Goal: Task Accomplishment & Management: Manage account settings

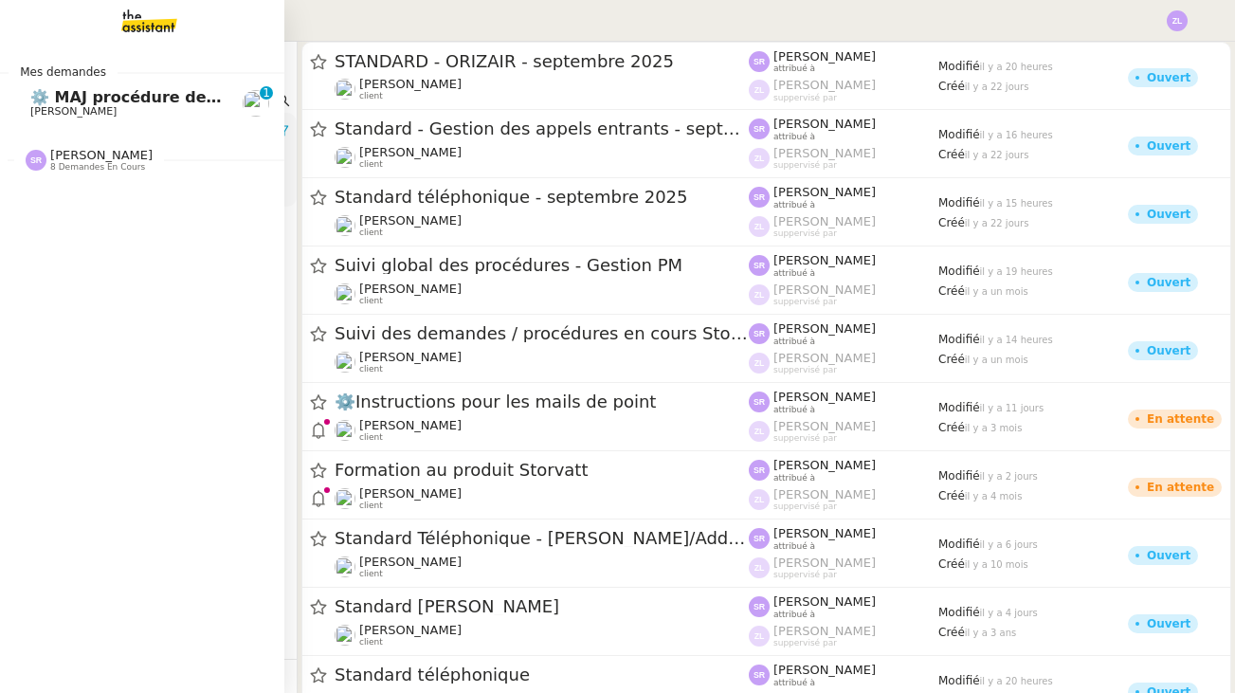
click at [110, 168] on span "8 demandes en cours" at bounding box center [97, 167] width 95 height 10
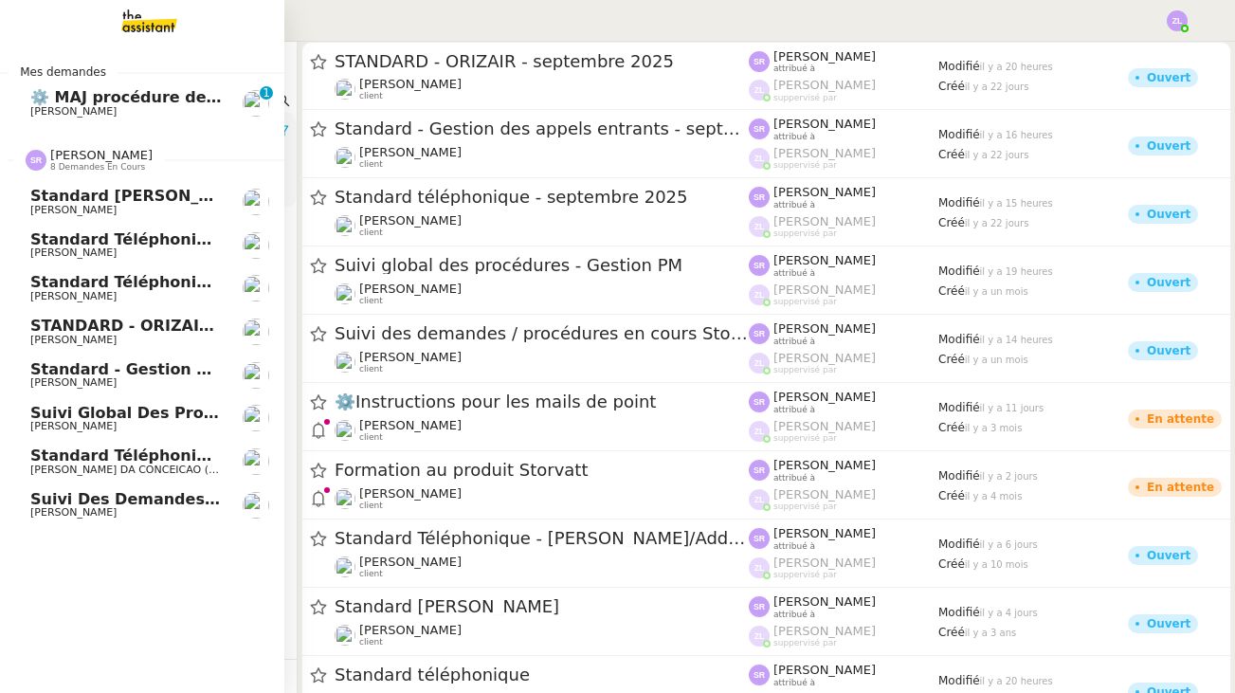
click at [117, 290] on span "[PERSON_NAME]" at bounding box center [73, 296] width 86 height 12
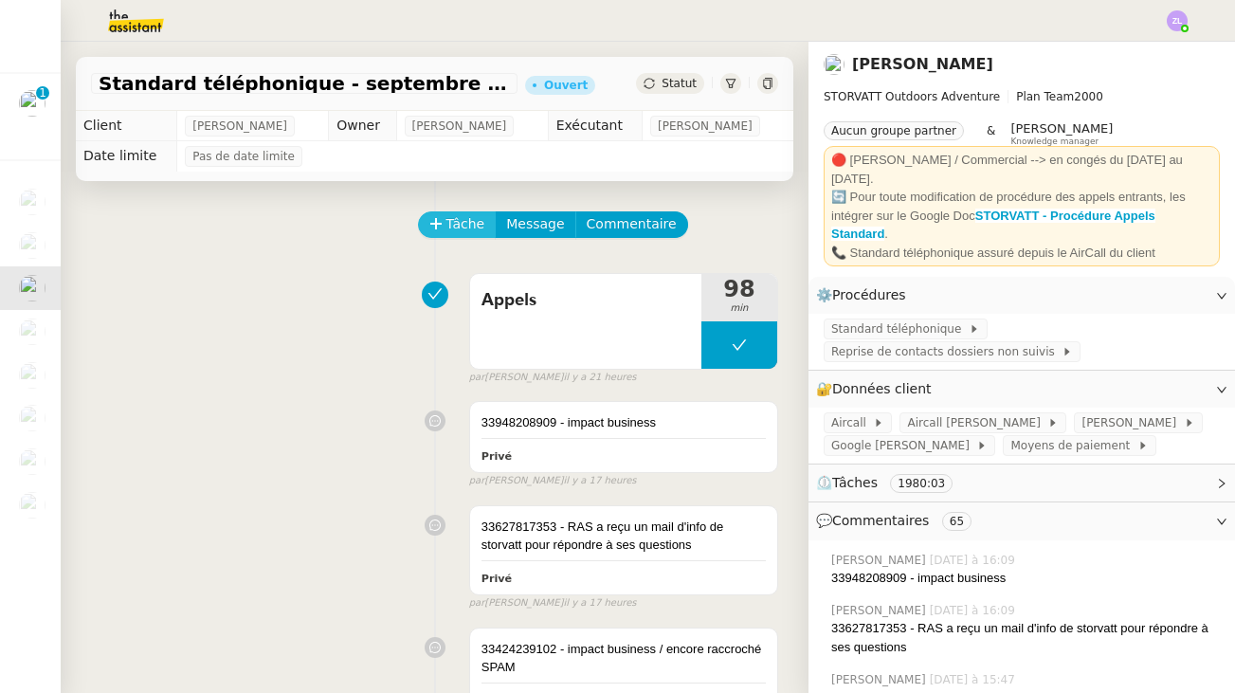
click at [437, 228] on icon at bounding box center [436, 223] width 13 height 13
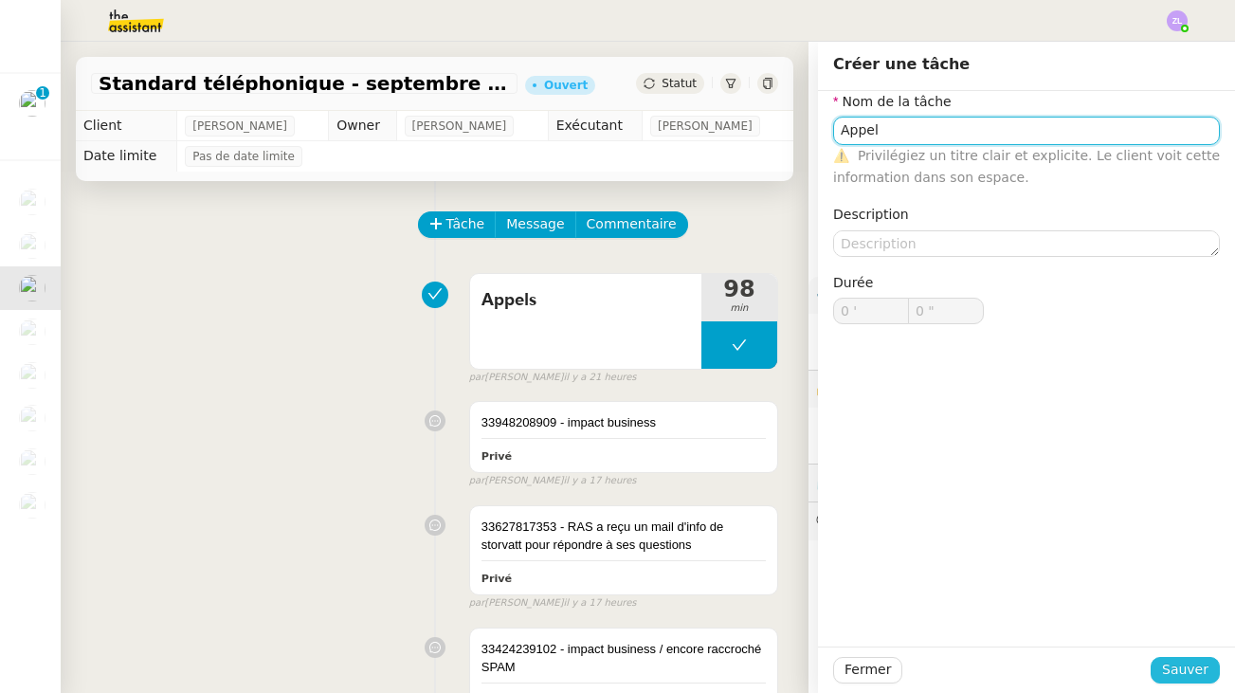
type input "Appel"
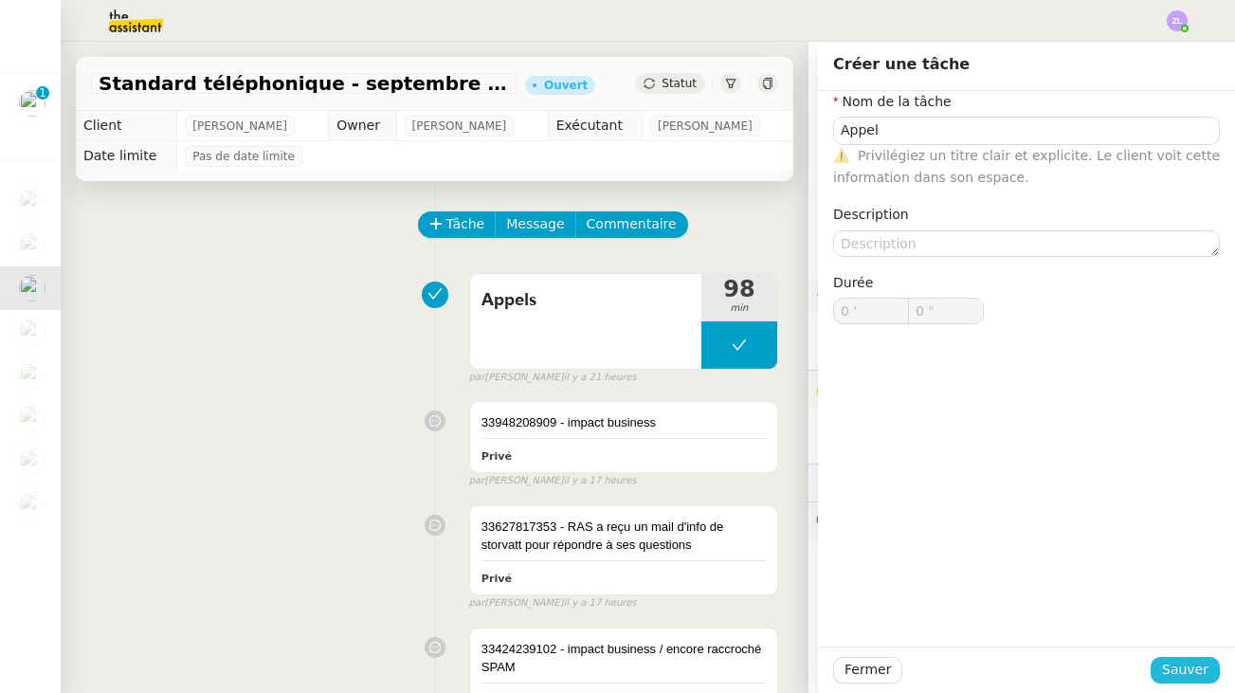
click at [1169, 667] on span "Sauver" at bounding box center [1185, 670] width 46 height 22
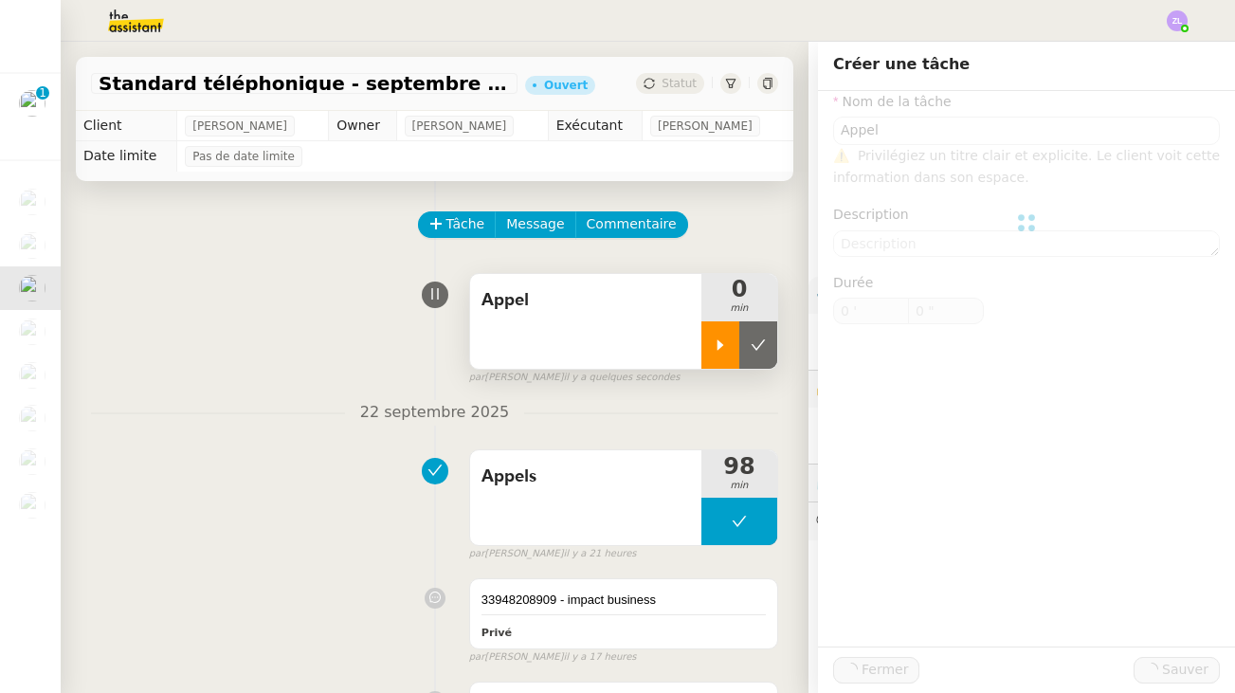
click at [718, 352] on icon at bounding box center [720, 345] width 15 height 15
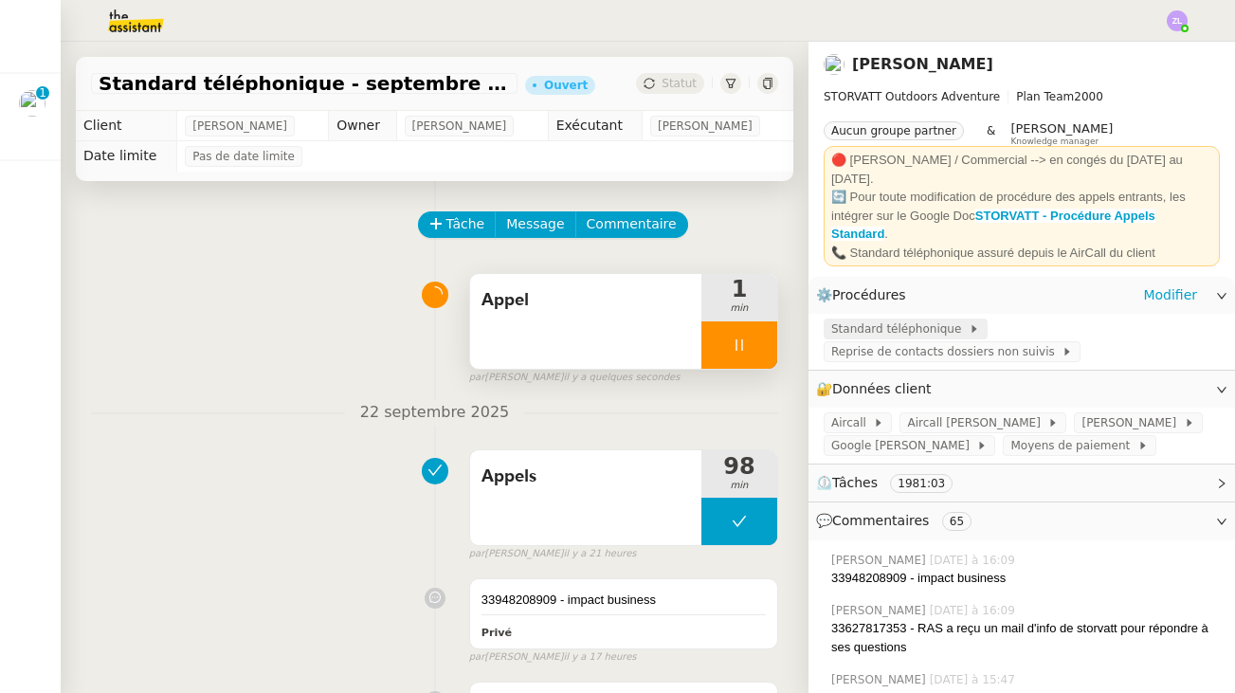
click at [896, 320] on span "Standard téléphonique" at bounding box center [900, 329] width 137 height 19
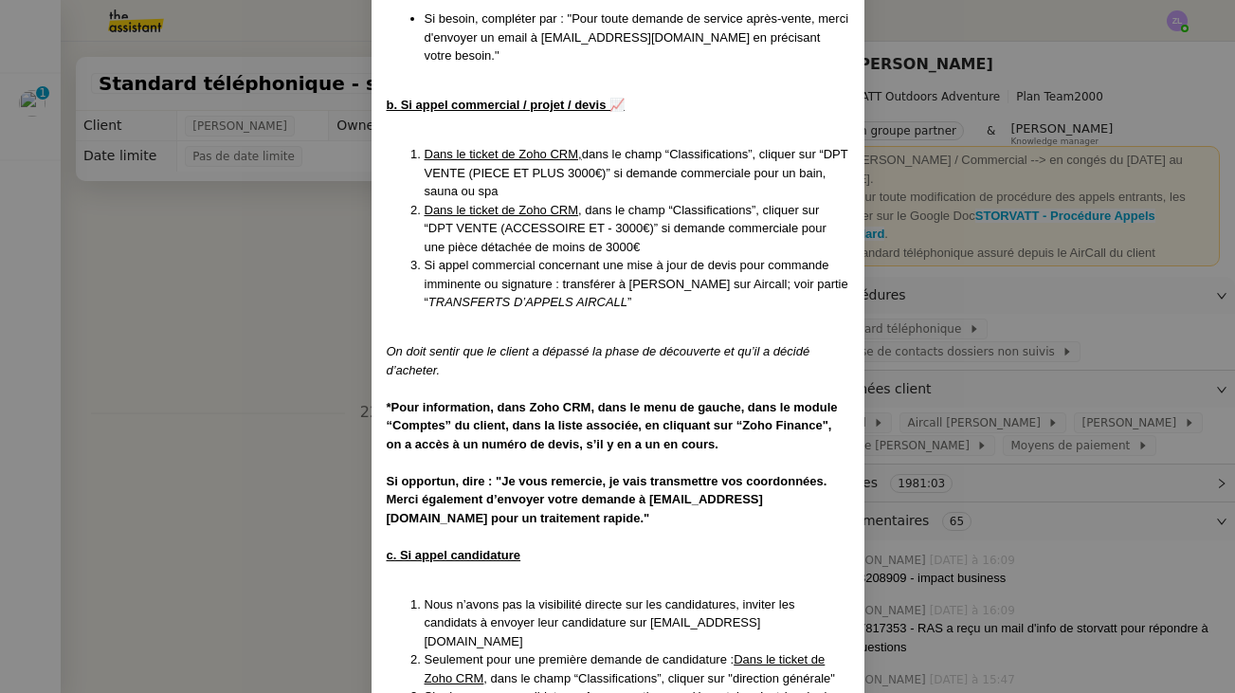
scroll to position [3899, 0]
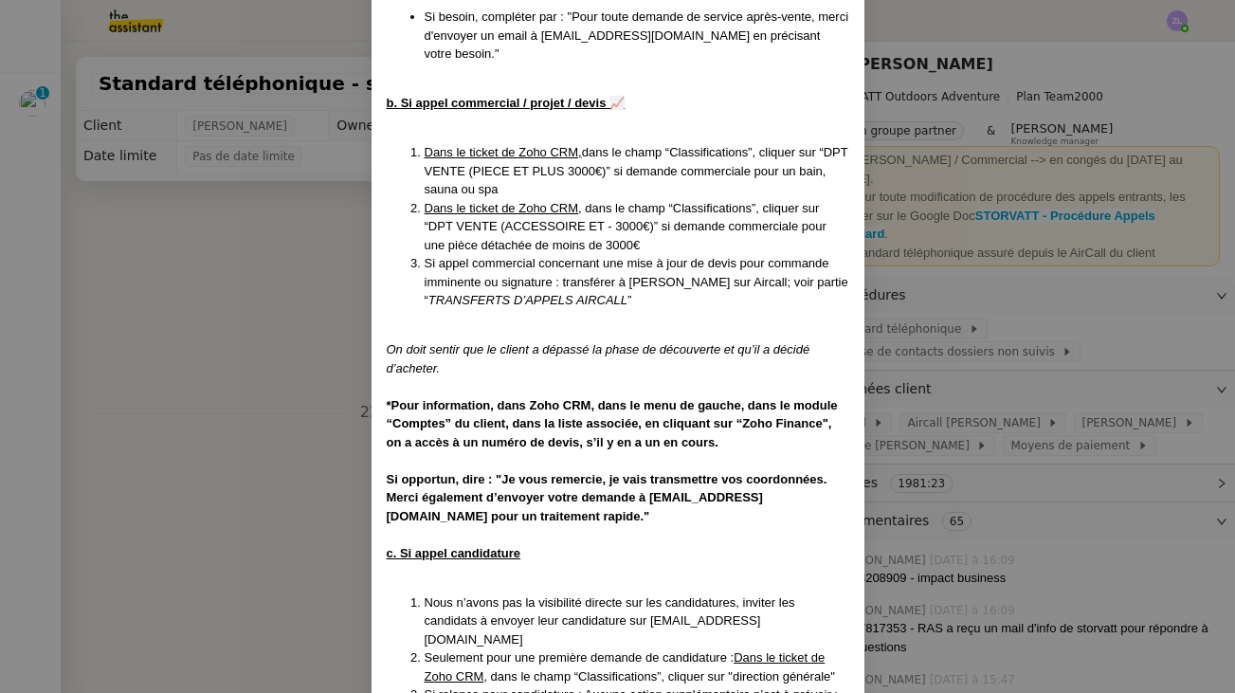
click at [248, 457] on nz-modal-container "MAJ le [DATE] Contexte : Le client souhaite que nous réceptionnions les appels …" at bounding box center [617, 346] width 1235 height 693
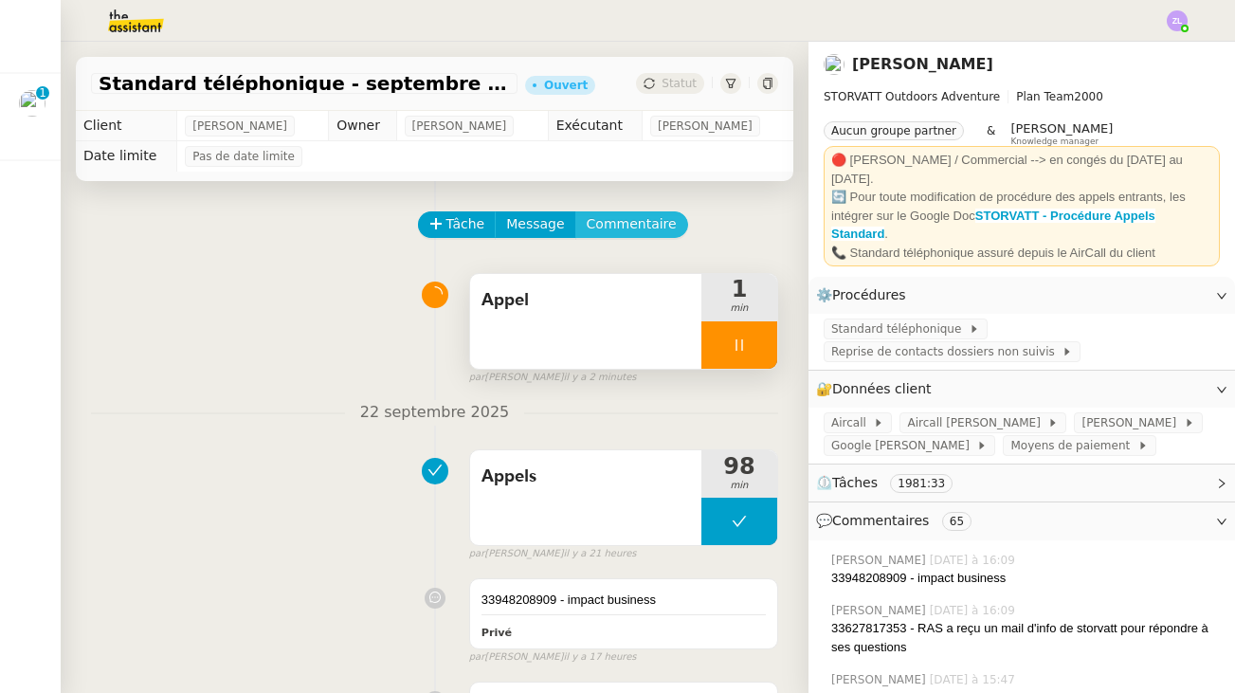
click at [621, 221] on span "Commentaire" at bounding box center [632, 224] width 90 height 22
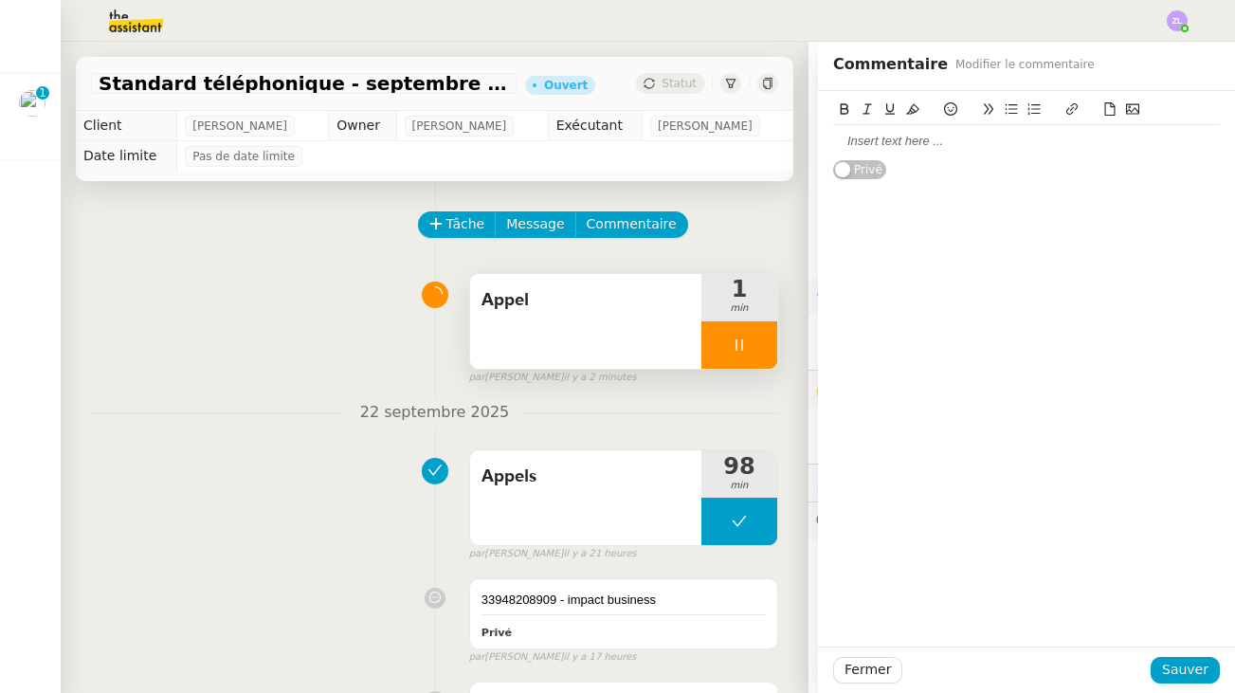
click at [883, 145] on div at bounding box center [1026, 141] width 387 height 17
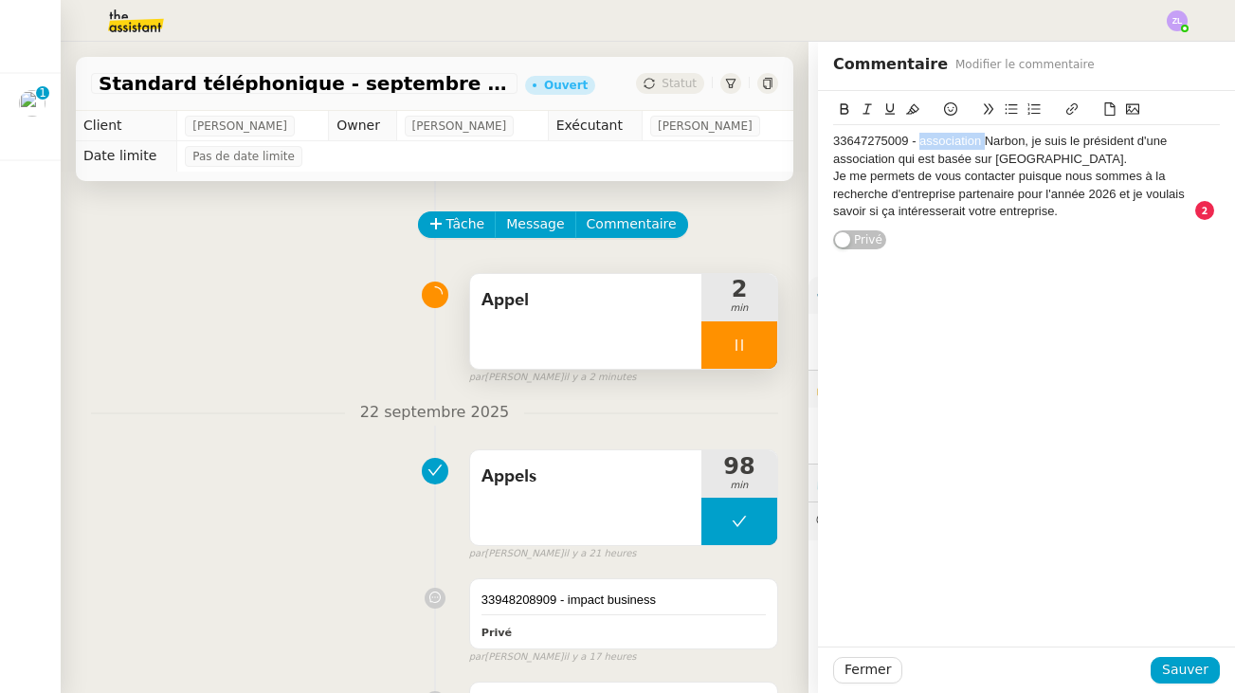
drag, startPoint x: 984, startPoint y: 141, endPoint x: 921, endPoint y: 140, distance: 63.5
click at [921, 140] on div "33647275009 - association Narbon, je suis le président d'une association qui es…" at bounding box center [1026, 150] width 387 height 35
click at [1090, 212] on div "Je me permets de vous contacter puisque nous sommes à la recherche d'entreprise…" at bounding box center [1026, 194] width 387 height 52
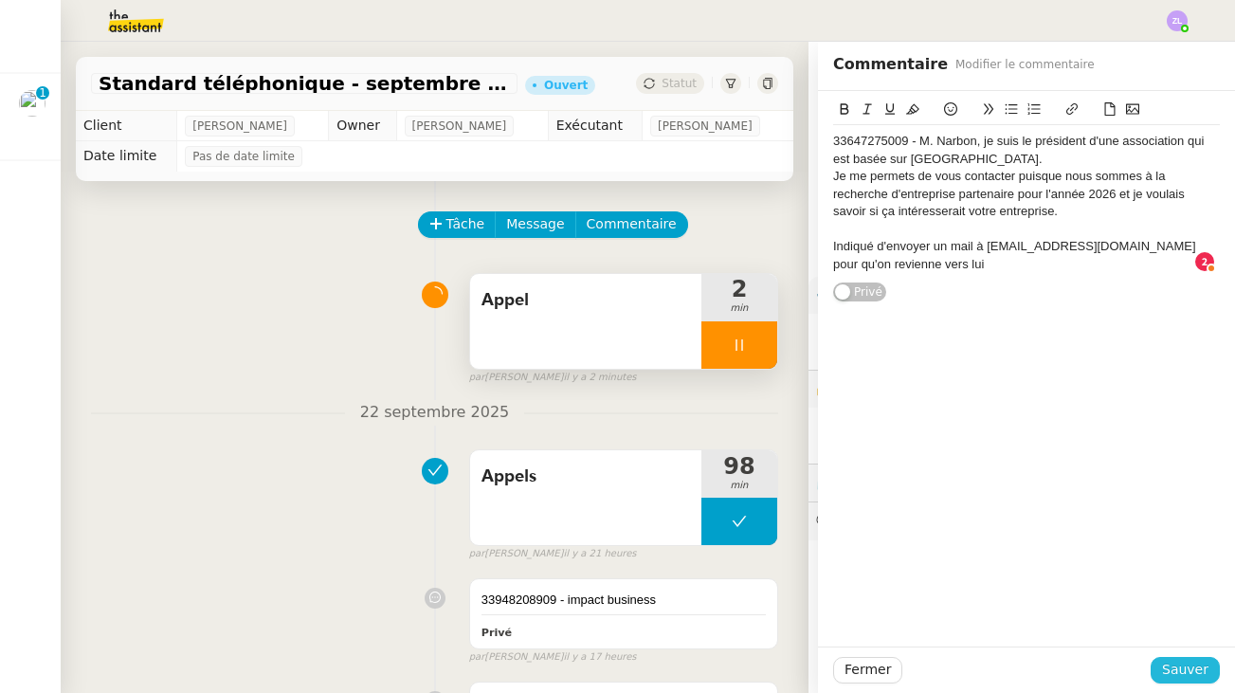
click at [1186, 674] on span "Sauver" at bounding box center [1185, 670] width 46 height 22
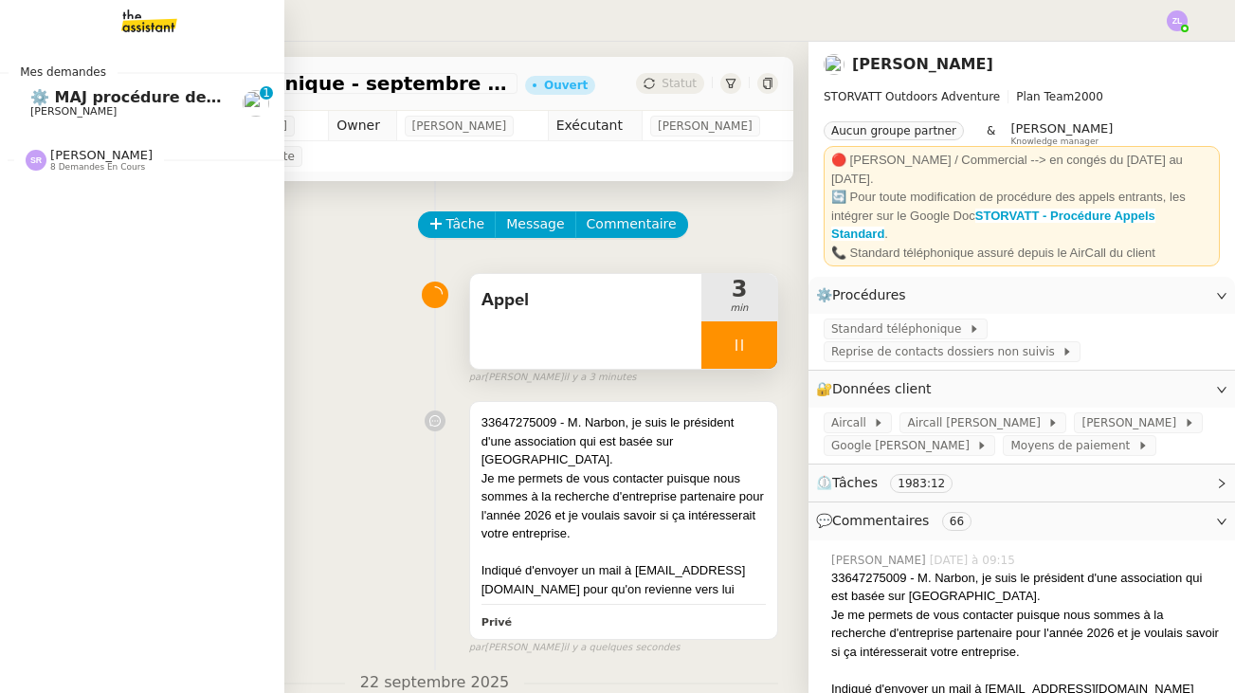
click at [107, 112] on span "[PERSON_NAME]" at bounding box center [73, 111] width 86 height 12
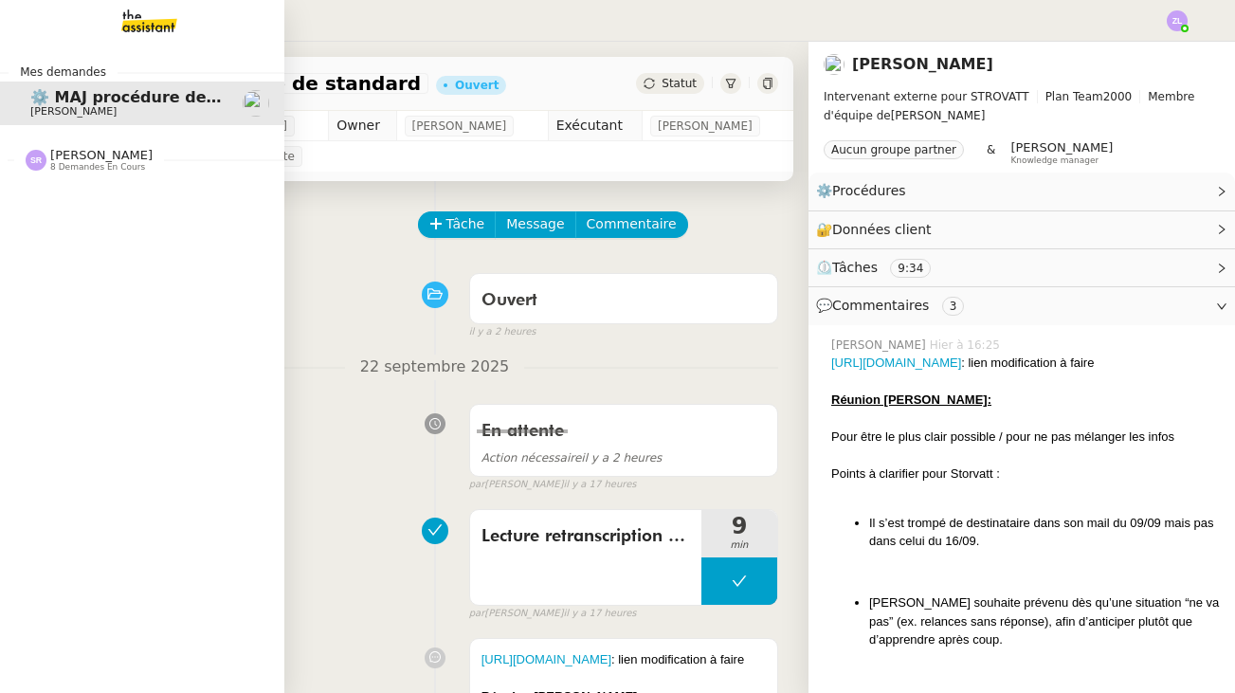
click at [71, 153] on span "[PERSON_NAME]" at bounding box center [101, 155] width 102 height 14
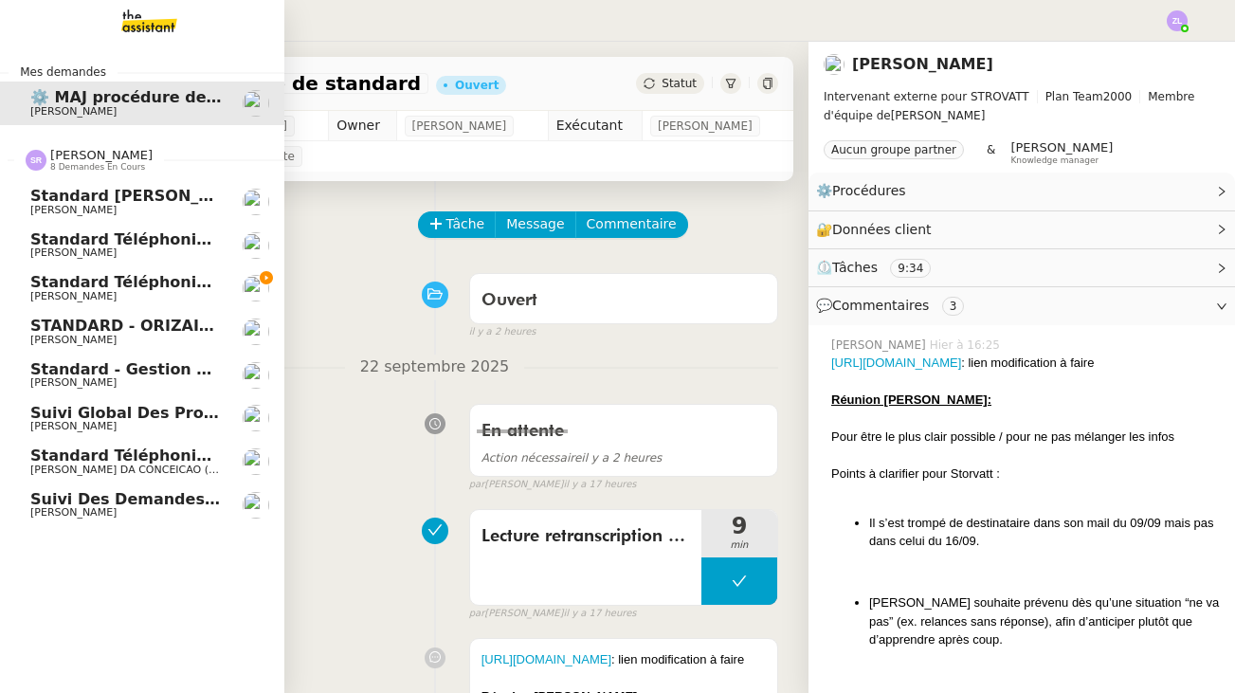
click at [150, 278] on span "Standard téléphonique - septembre 2025" at bounding box center [208, 282] width 357 height 18
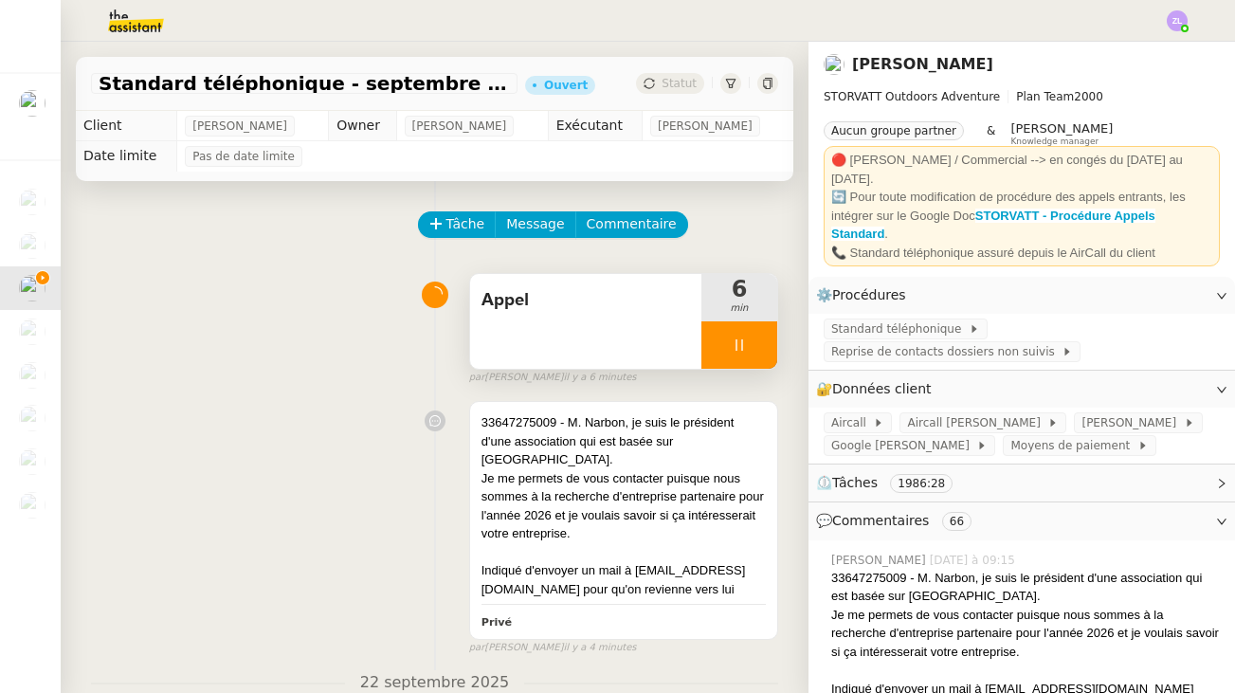
click at [720, 342] on div at bounding box center [740, 344] width 76 height 47
click at [758, 339] on icon at bounding box center [758, 345] width 15 height 15
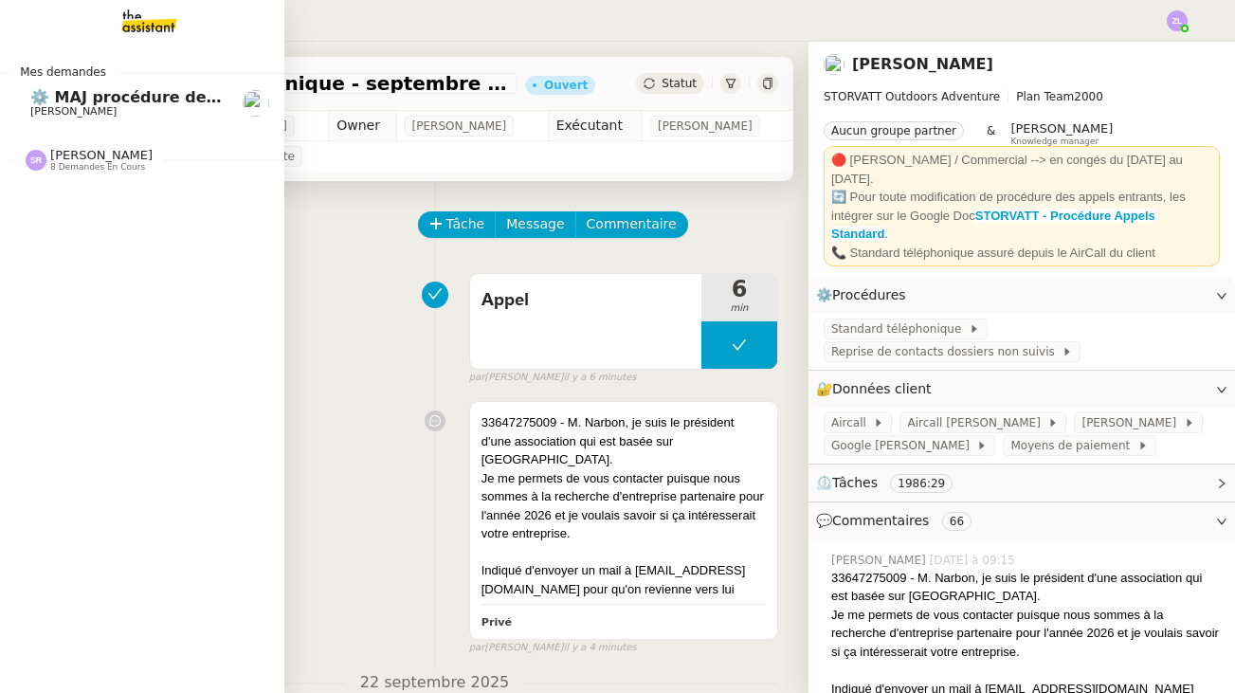
click at [69, 107] on span "[PERSON_NAME]" at bounding box center [73, 111] width 86 height 12
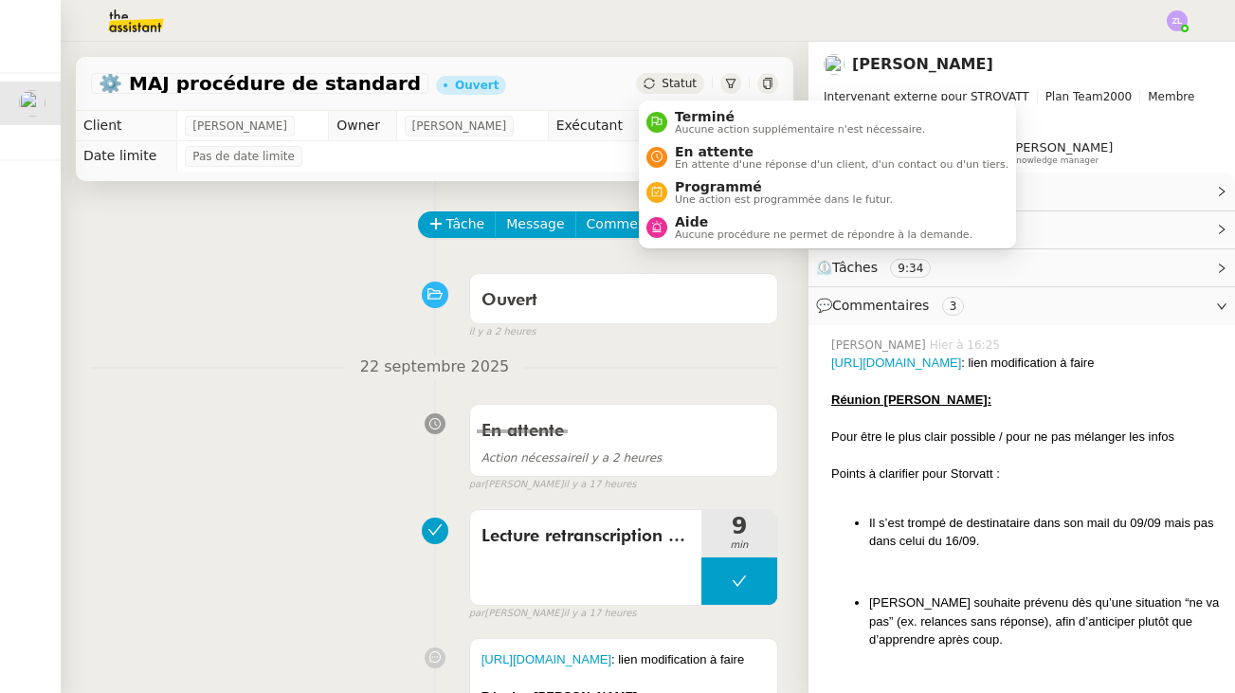
click at [652, 85] on icon at bounding box center [649, 83] width 11 height 11
click at [697, 161] on span "En attente d'une réponse d'un client, d'un contact ou d'un tiers." at bounding box center [842, 164] width 334 height 10
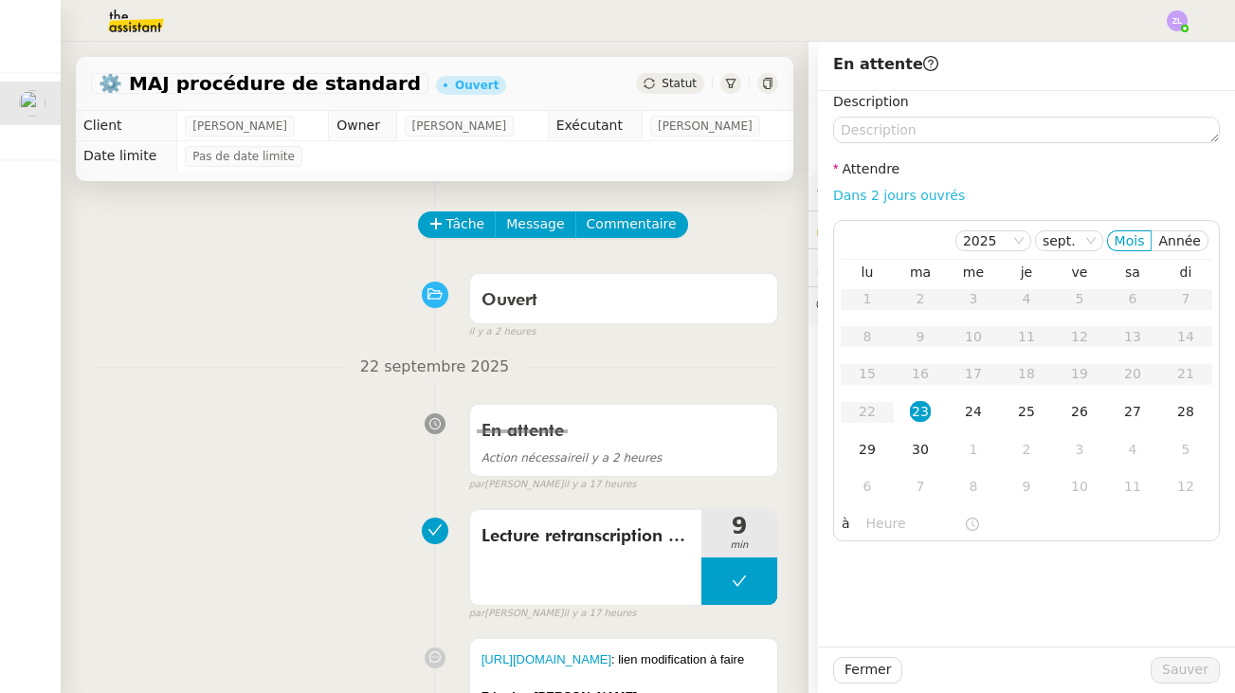
click at [915, 199] on link "Dans 2 jours ouvrés" at bounding box center [899, 195] width 132 height 15
type input "07:00"
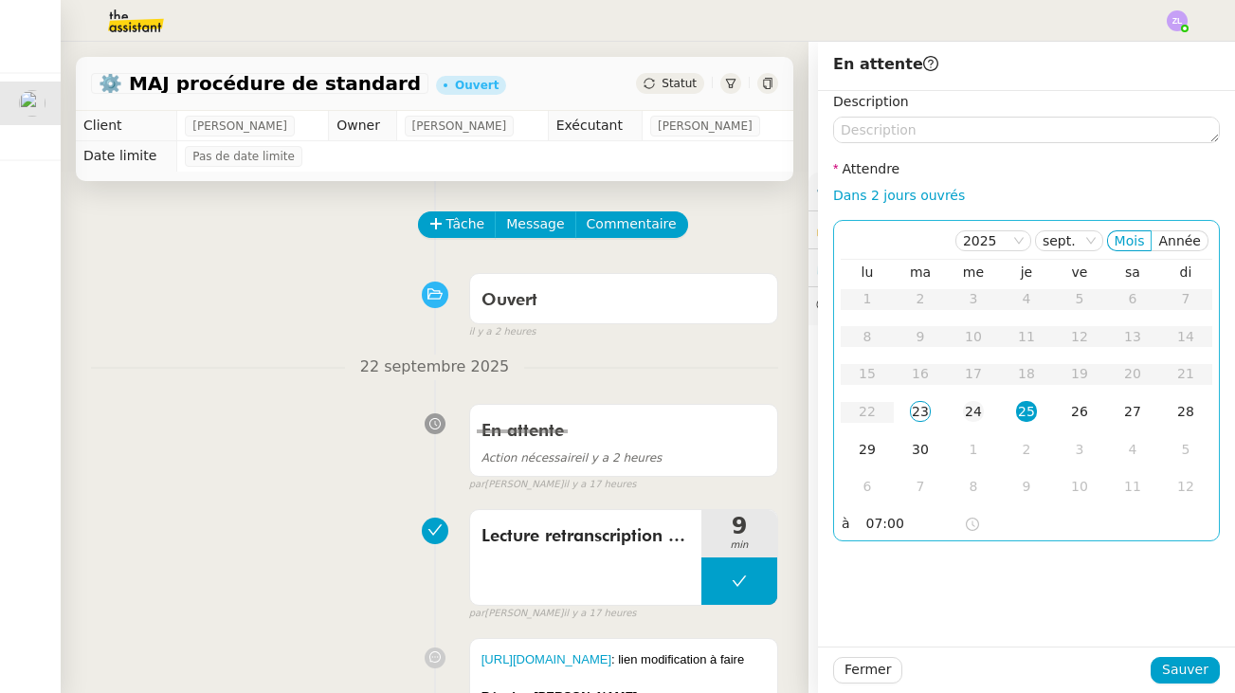
click at [971, 407] on div "24" at bounding box center [973, 411] width 21 height 21
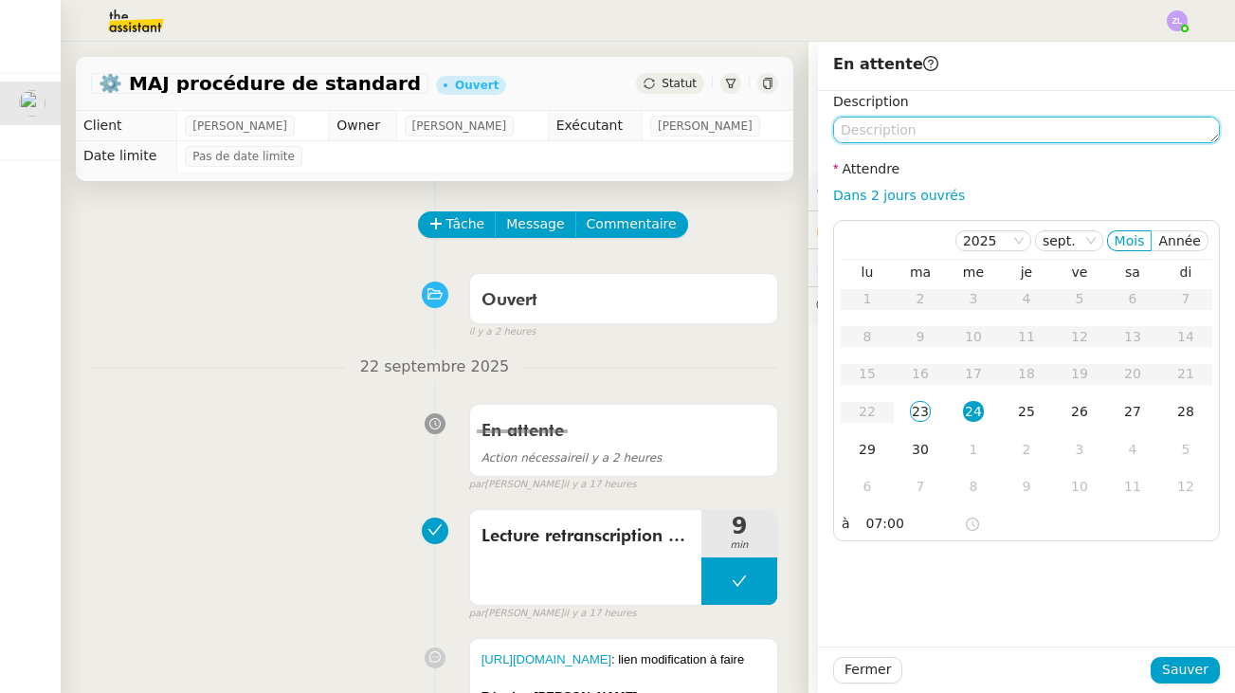
click at [902, 120] on textarea at bounding box center [1026, 130] width 387 height 27
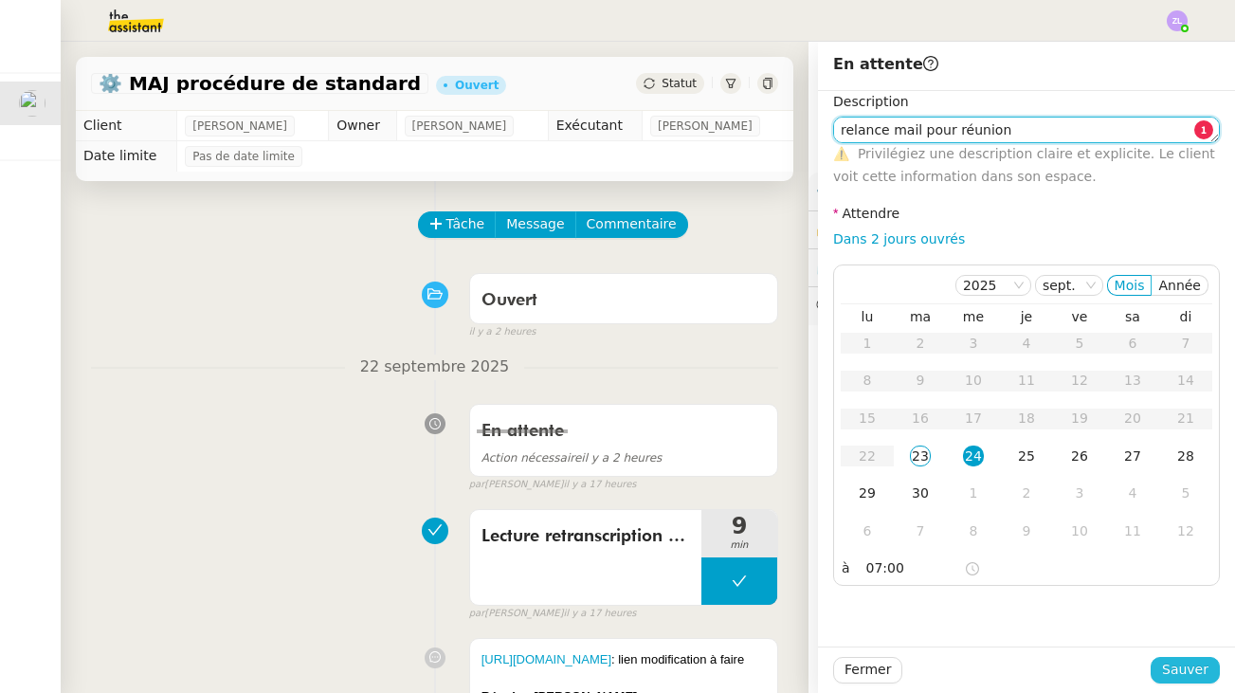
type textarea "relance mail pour réunion"
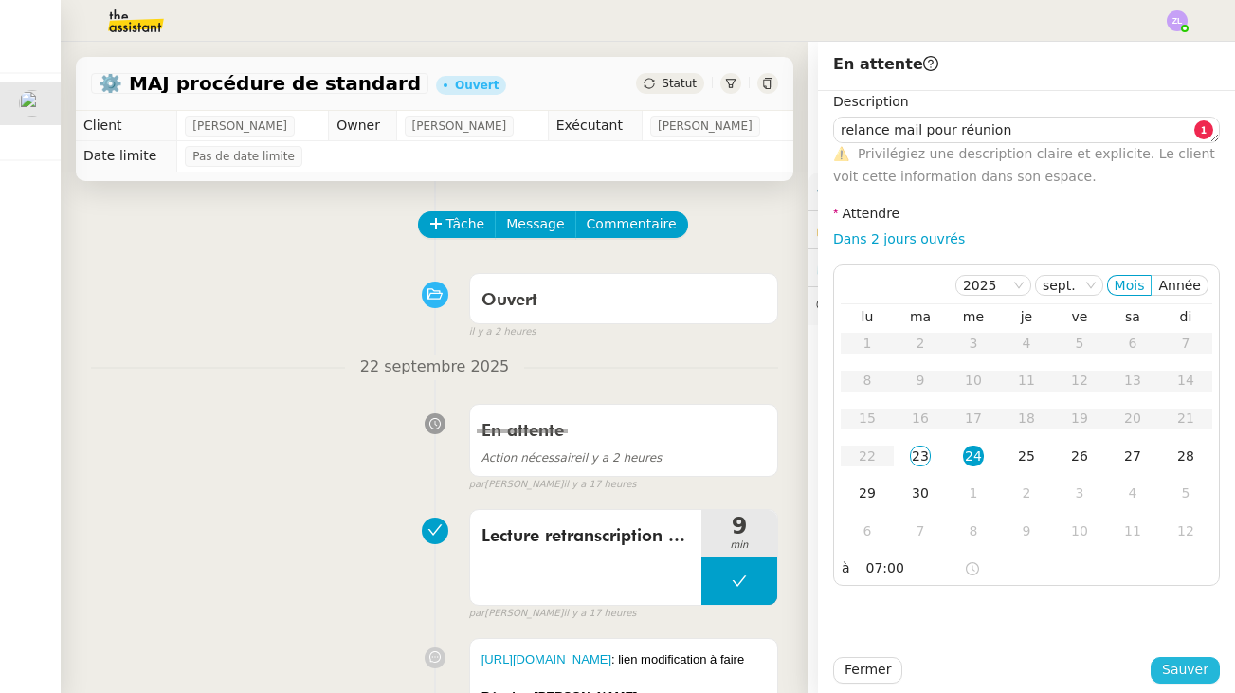
click at [1203, 669] on span "Sauver" at bounding box center [1185, 670] width 46 height 22
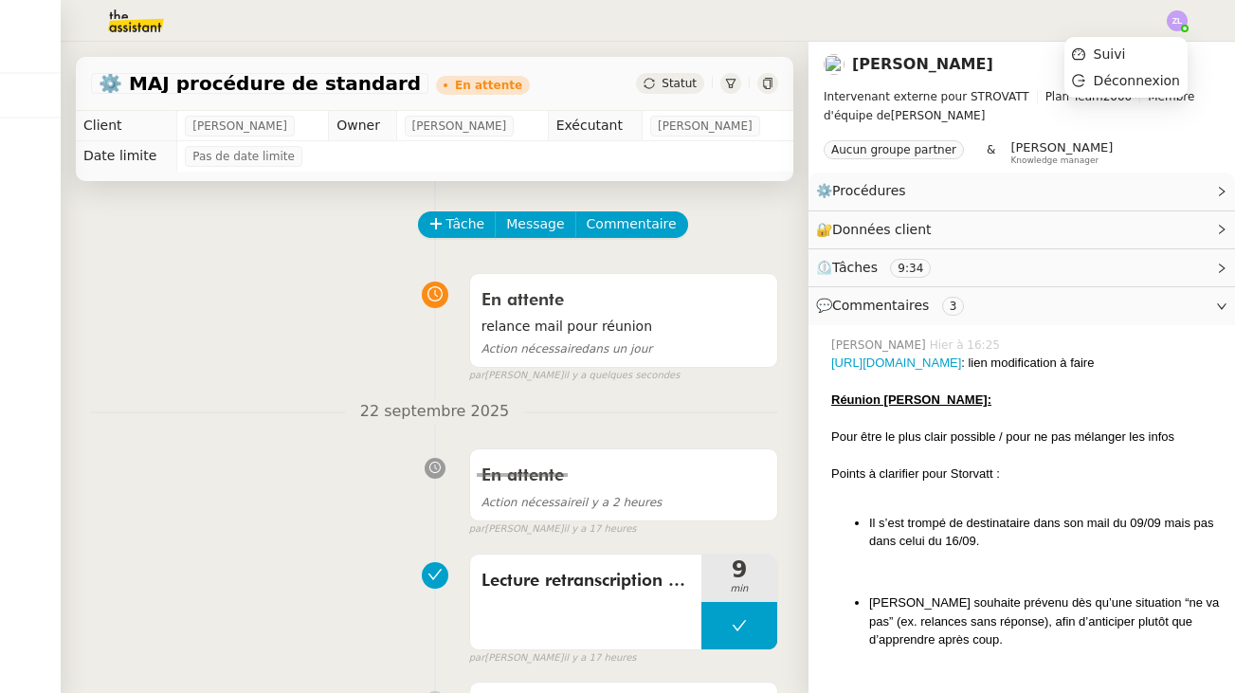
click at [1172, 22] on img at bounding box center [1177, 20] width 21 height 21
click at [1163, 56] on li "Suivi" at bounding box center [1126, 54] width 123 height 27
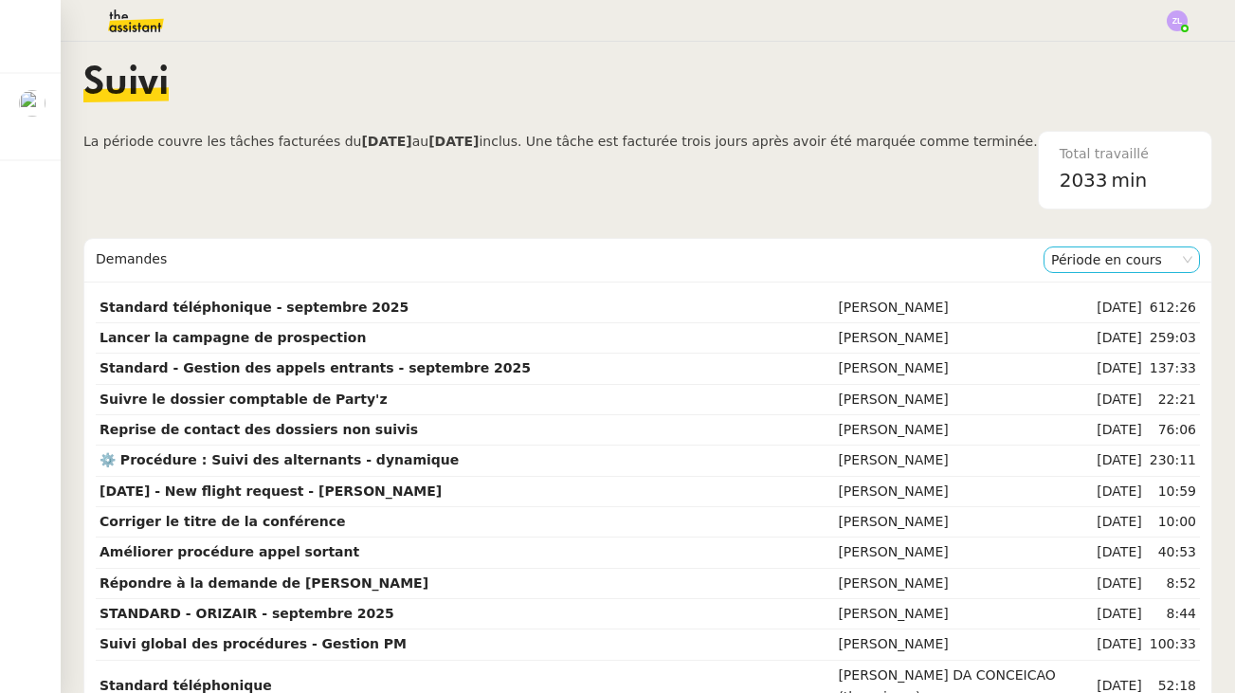
click at [1123, 263] on nz-select-item "Période en cours" at bounding box center [1121, 259] width 141 height 25
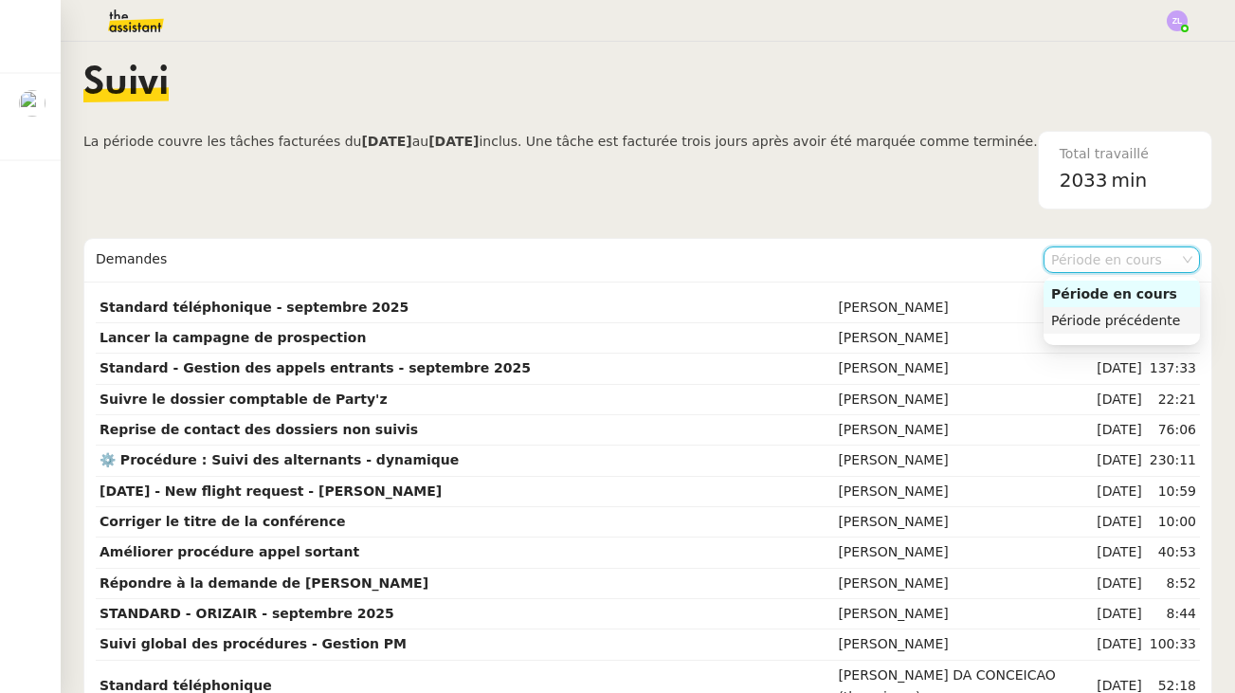
click at [1133, 321] on div "Période précédente" at bounding box center [1121, 320] width 141 height 17
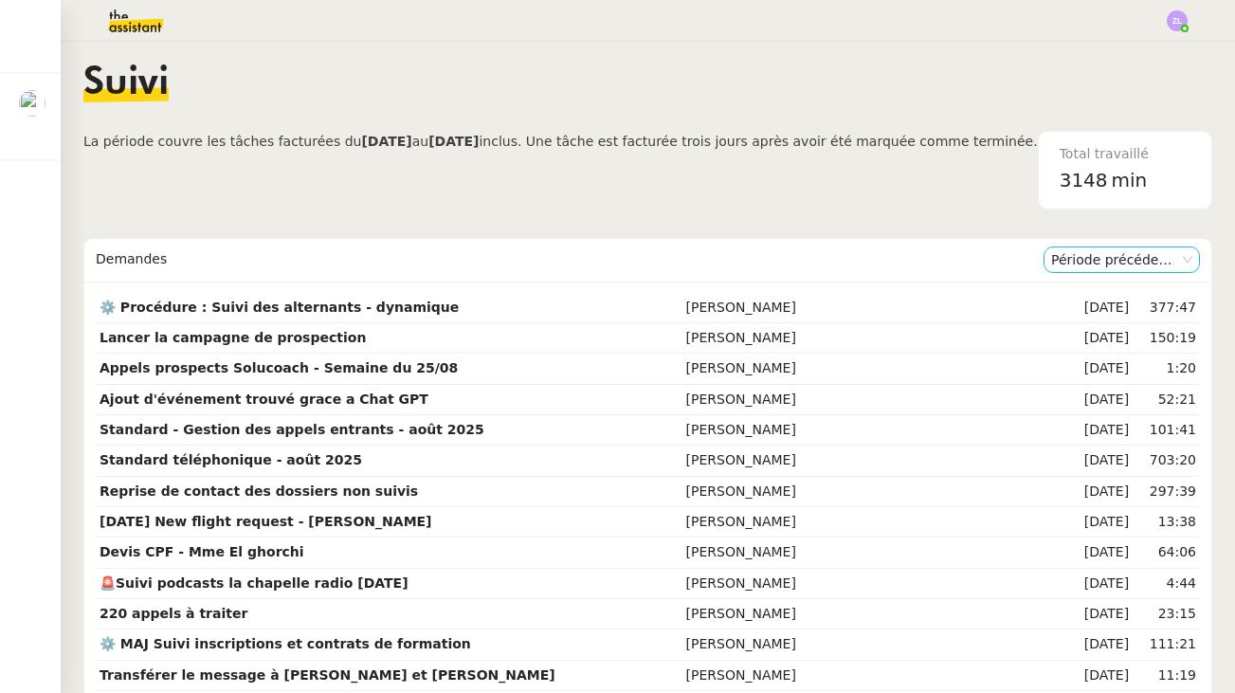
click at [1123, 249] on nz-select-item "Période précédente" at bounding box center [1121, 259] width 141 height 25
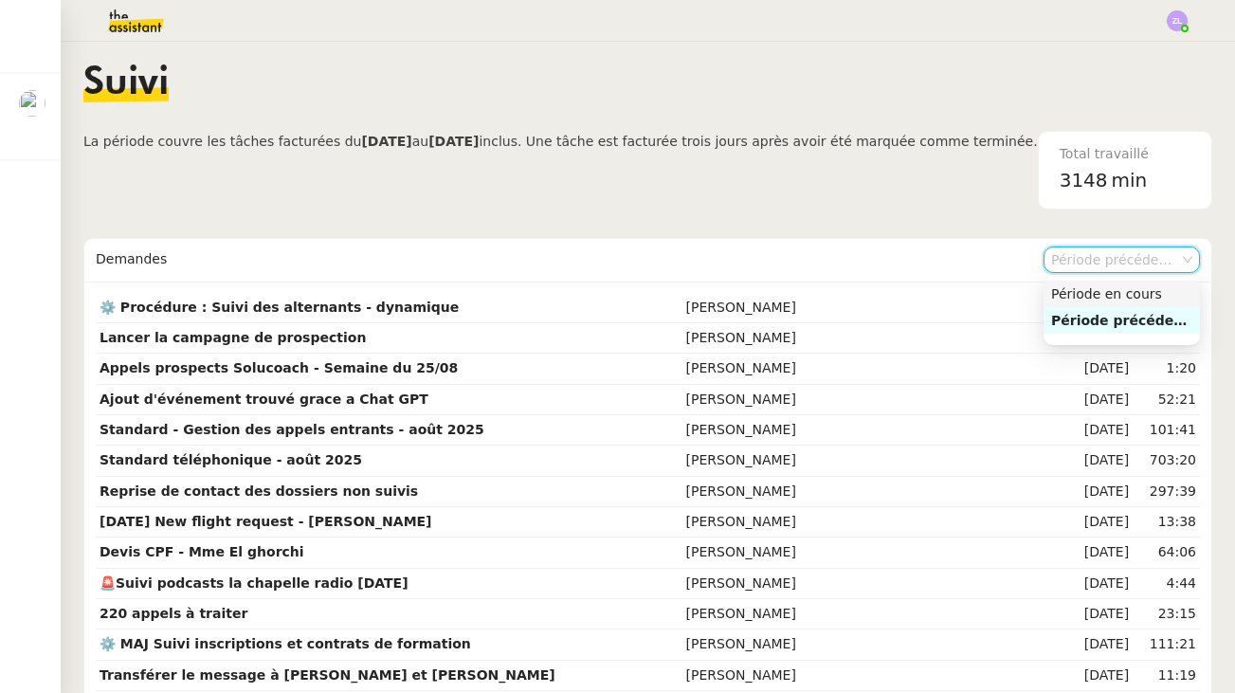
click at [1120, 283] on nz-option-item "Période en cours" at bounding box center [1122, 294] width 156 height 27
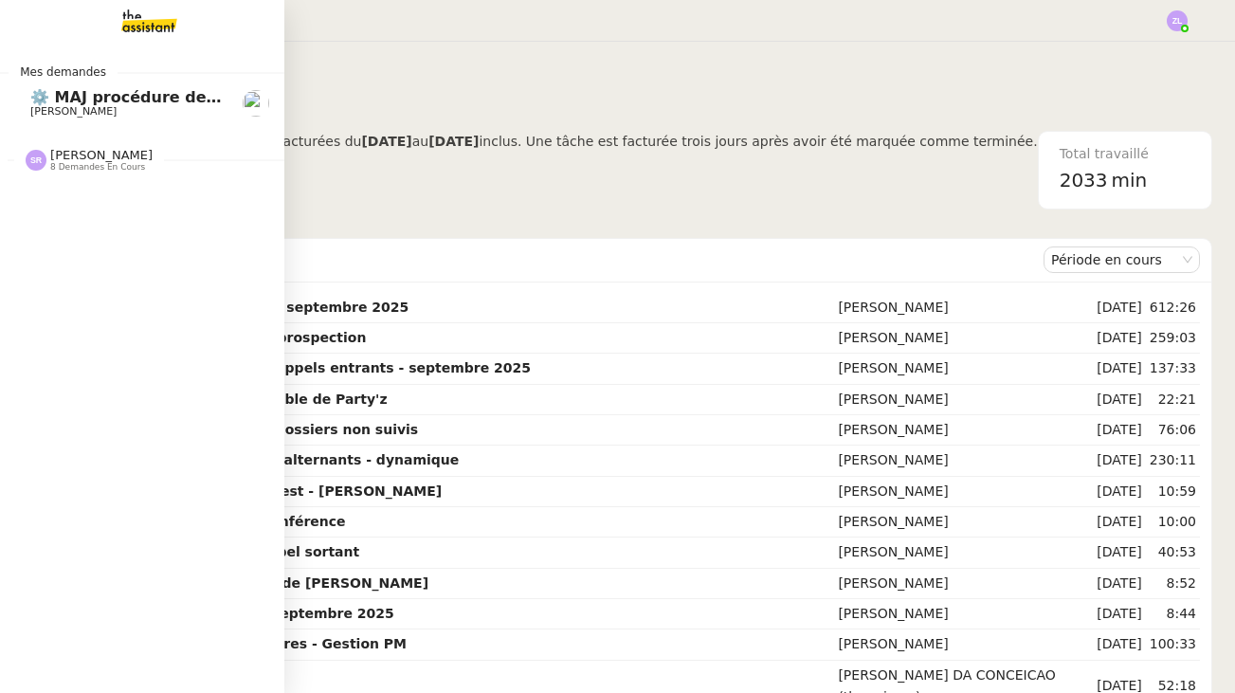
click at [72, 103] on span "⚙️ MAJ procédure de standard" at bounding box center [159, 97] width 258 height 18
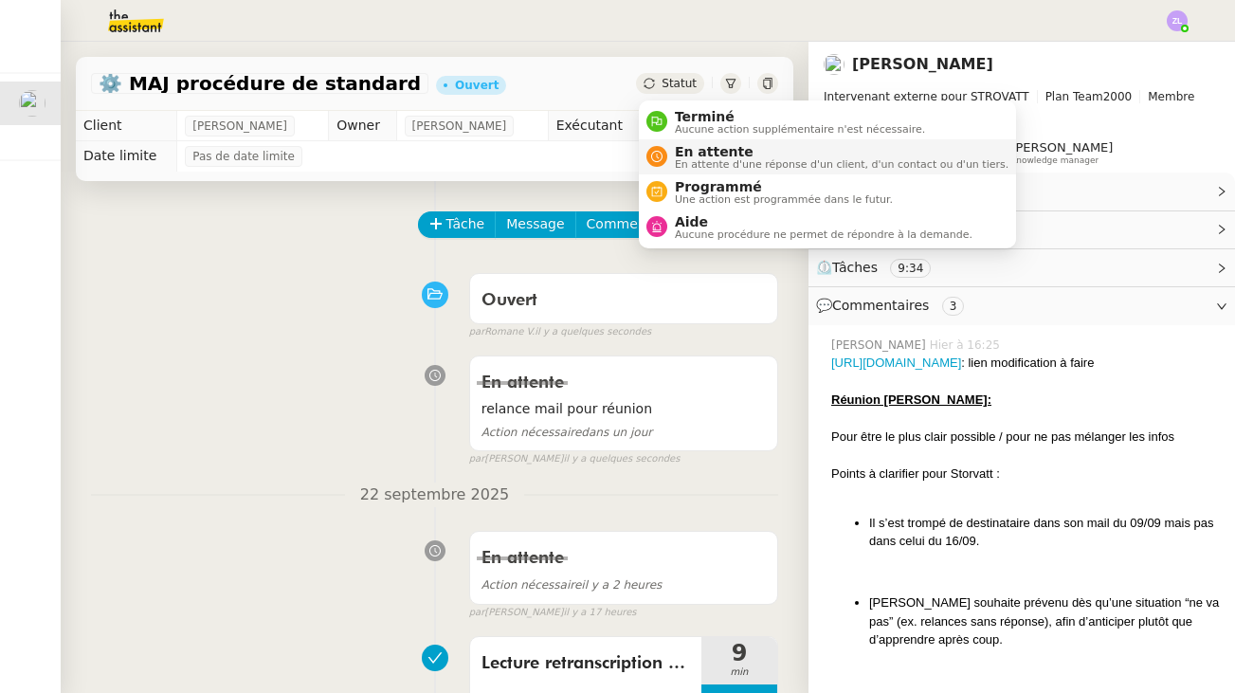
click at [691, 149] on span "En attente" at bounding box center [842, 151] width 334 height 15
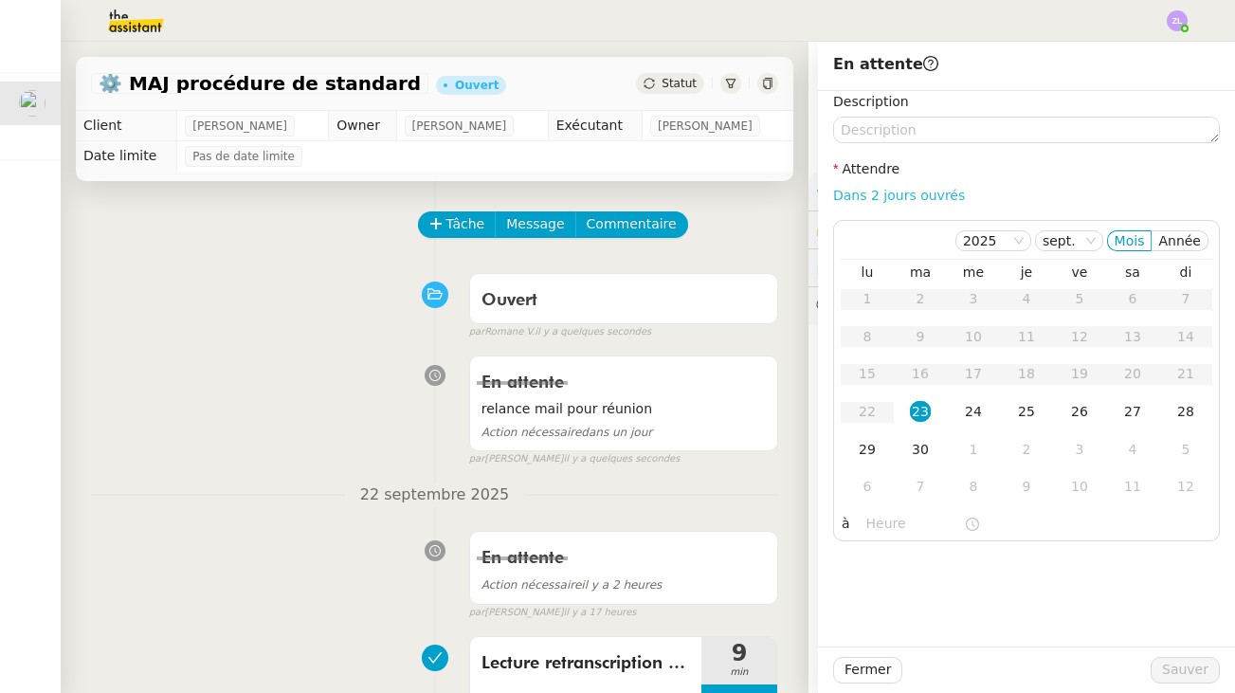
click at [853, 198] on link "Dans 2 jours ouvrés" at bounding box center [899, 195] width 132 height 15
type input "07:00"
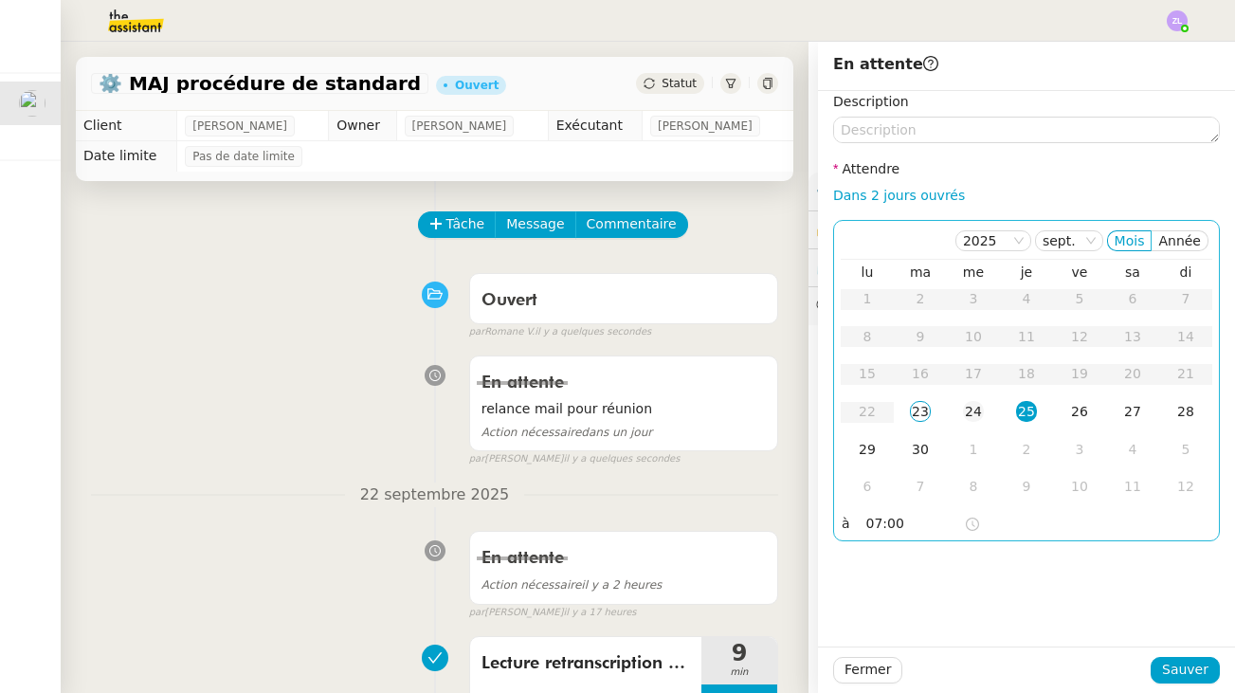
click at [962, 408] on td "24" at bounding box center [973, 412] width 53 height 38
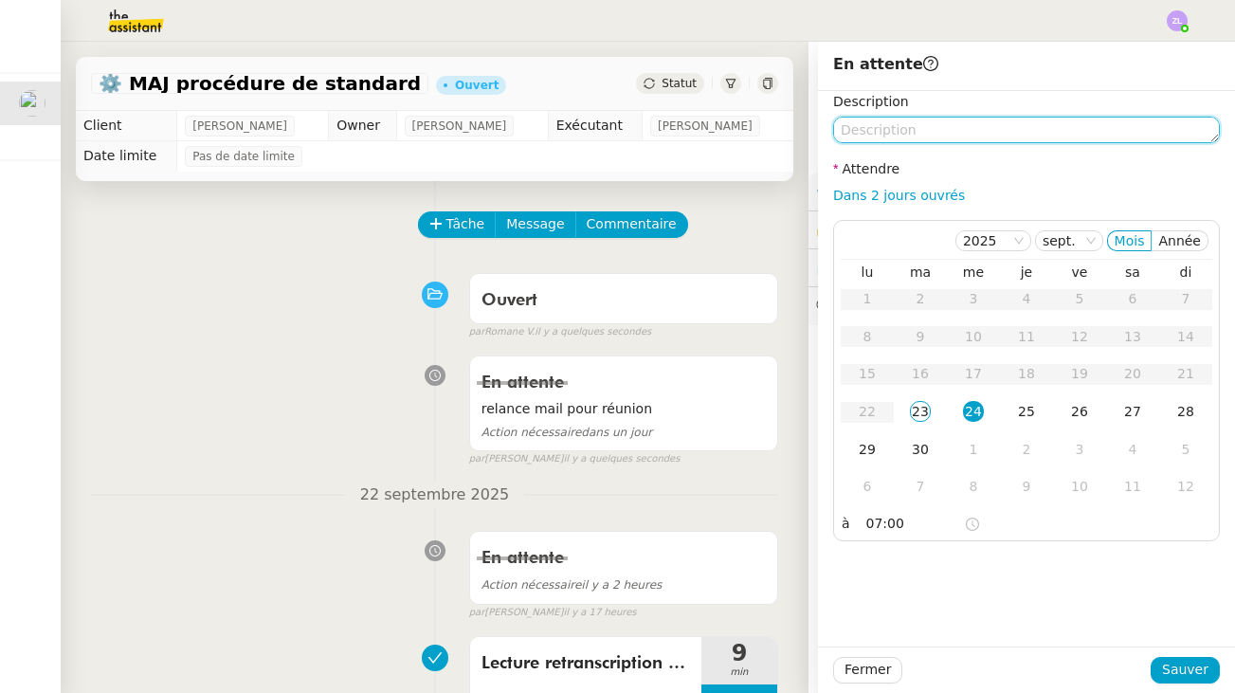
click at [887, 131] on textarea at bounding box center [1026, 130] width 387 height 27
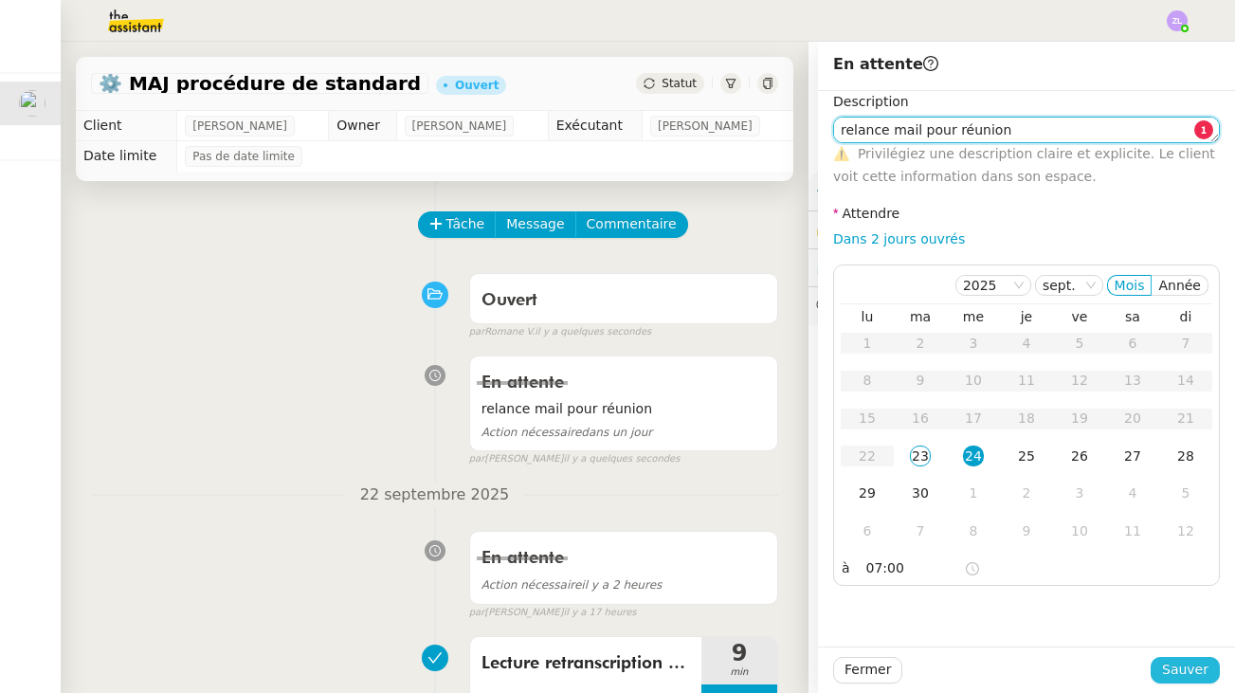
type textarea "relance mail pour réunion"
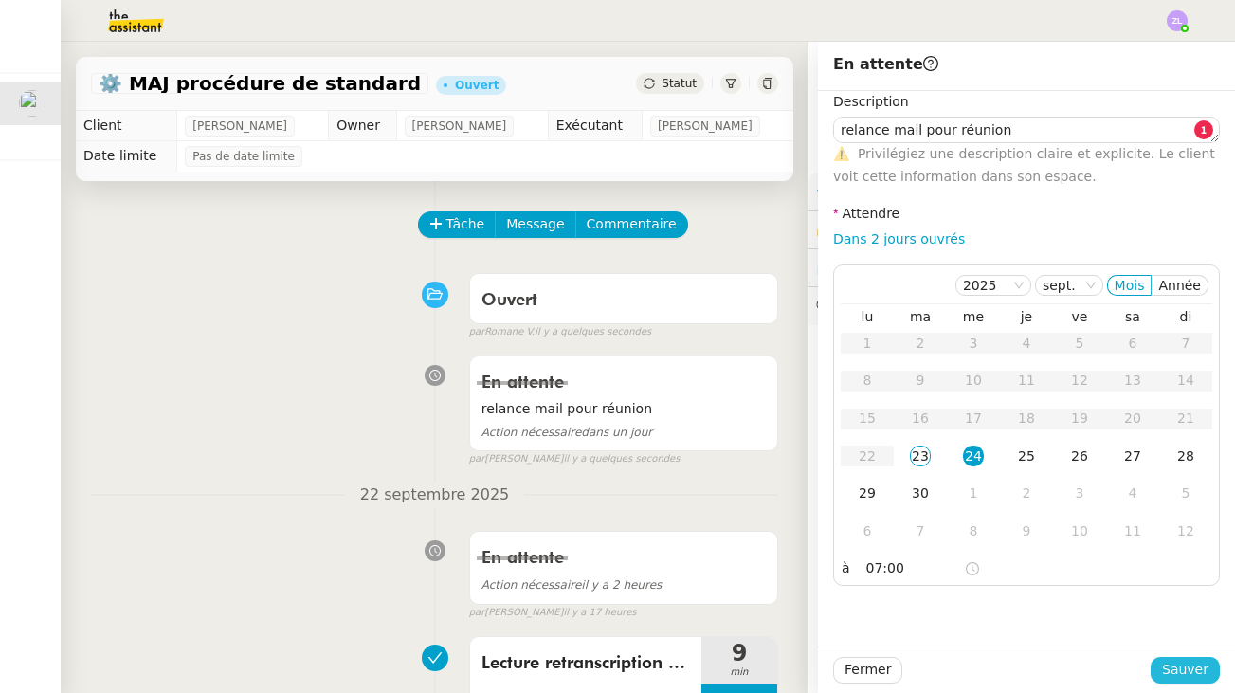
click at [1186, 673] on span "Sauver" at bounding box center [1185, 670] width 46 height 22
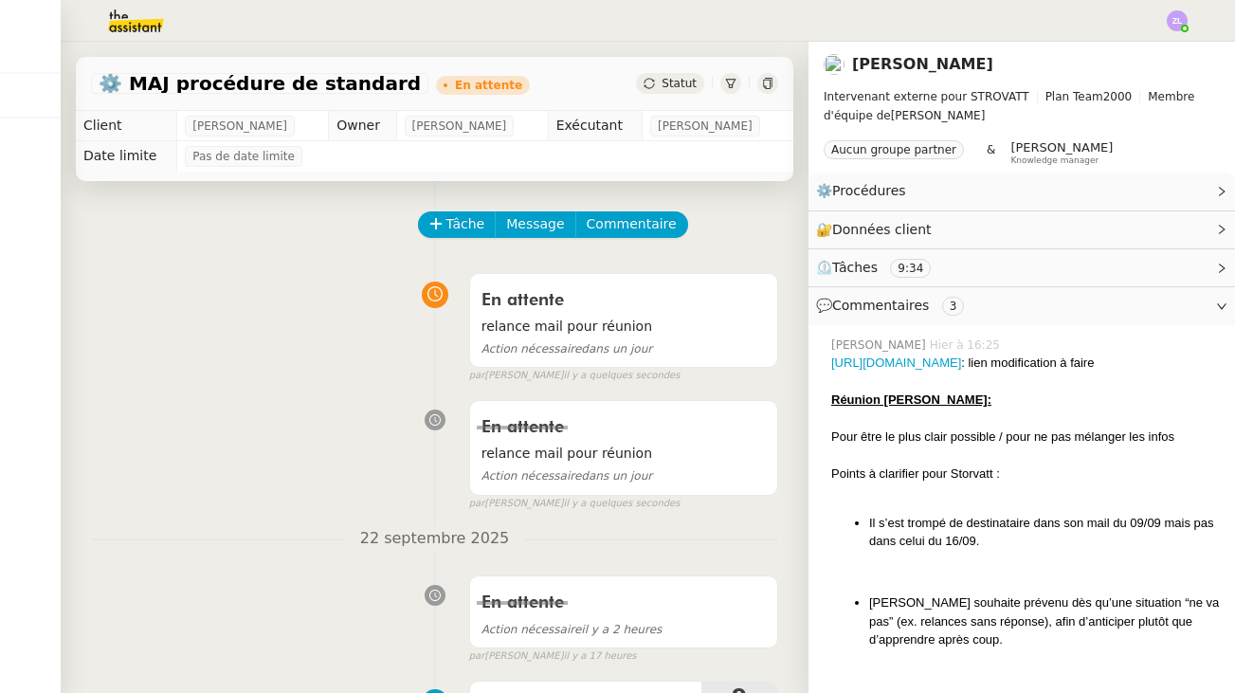
click at [135, 12] on img at bounding box center [120, 21] width 147 height 42
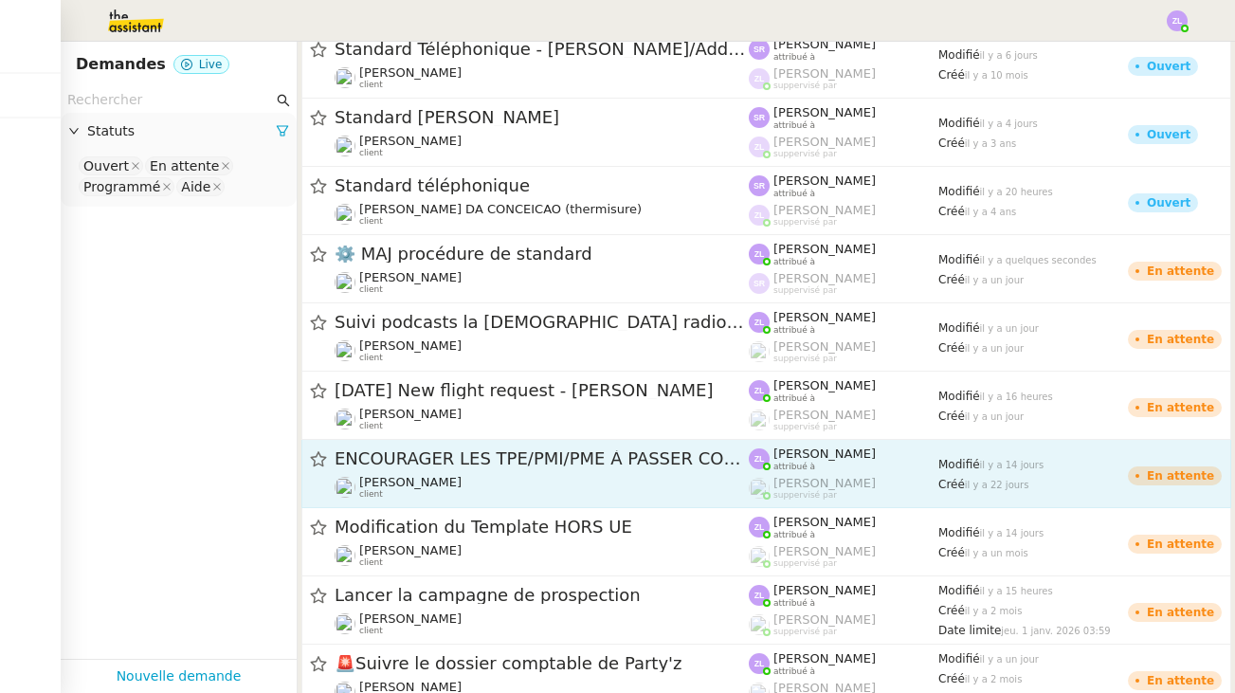
scroll to position [433, 0]
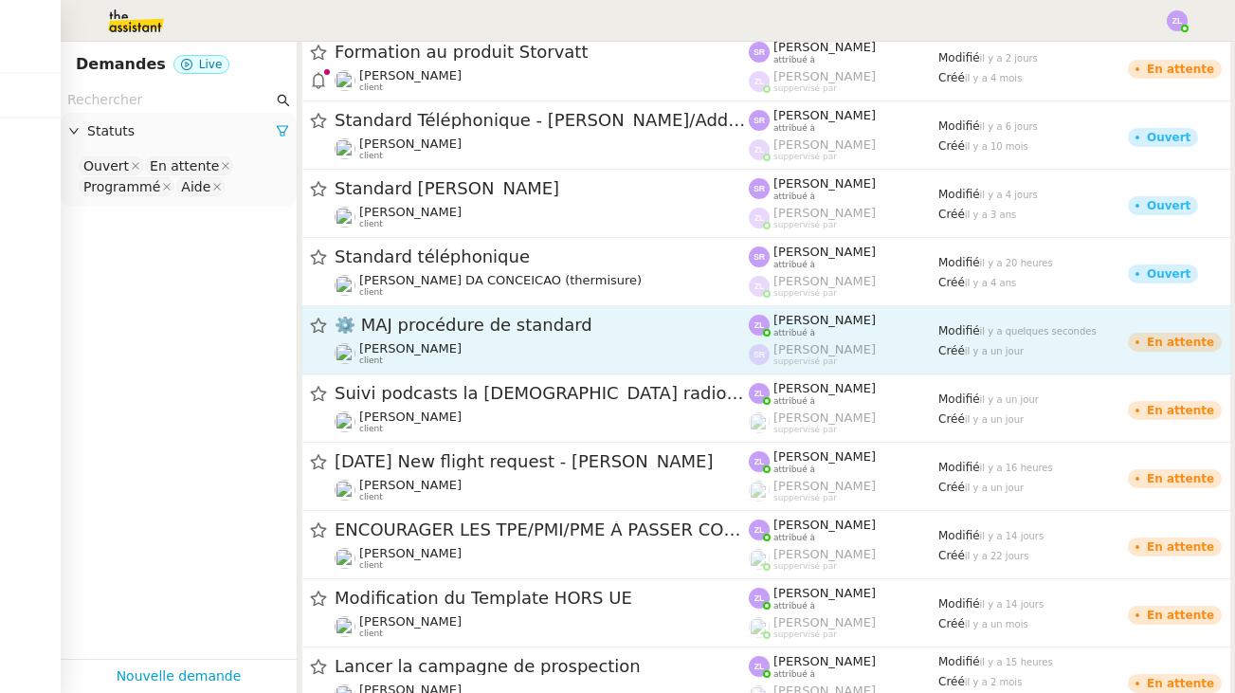
click at [430, 338] on div "⚙️ MAJ procédure de standard [PERSON_NAME] client" at bounding box center [542, 340] width 414 height 52
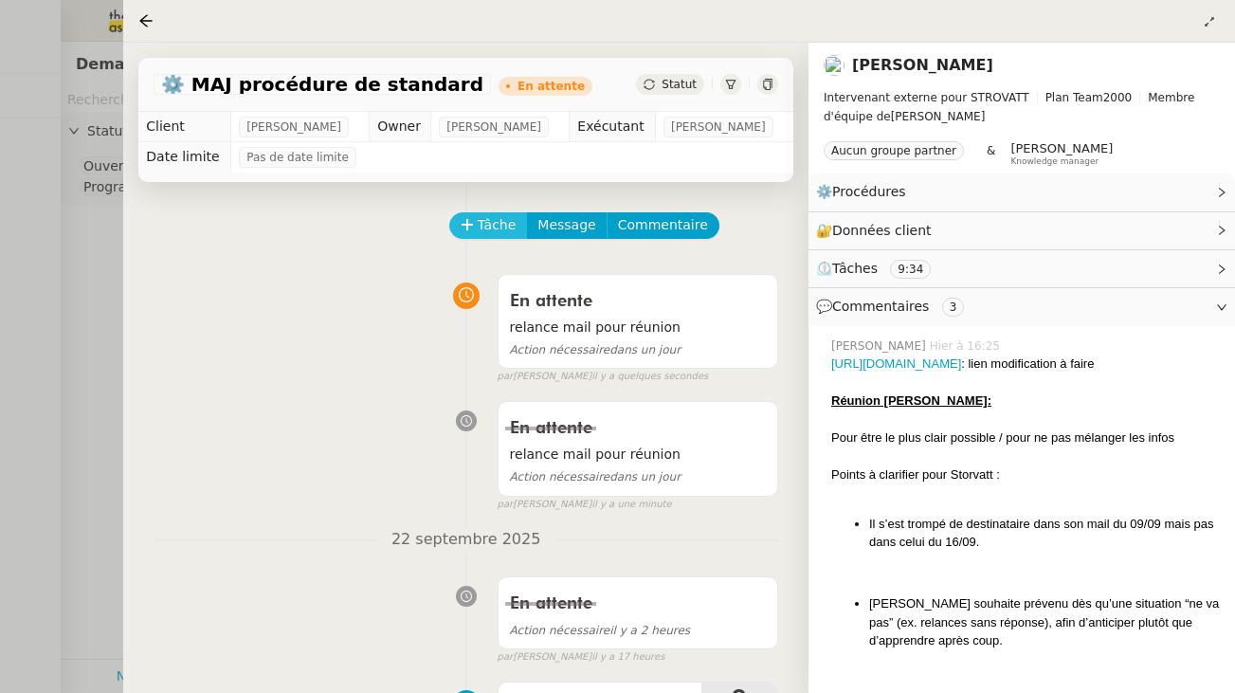
click at [499, 226] on span "Tâche" at bounding box center [497, 225] width 39 height 22
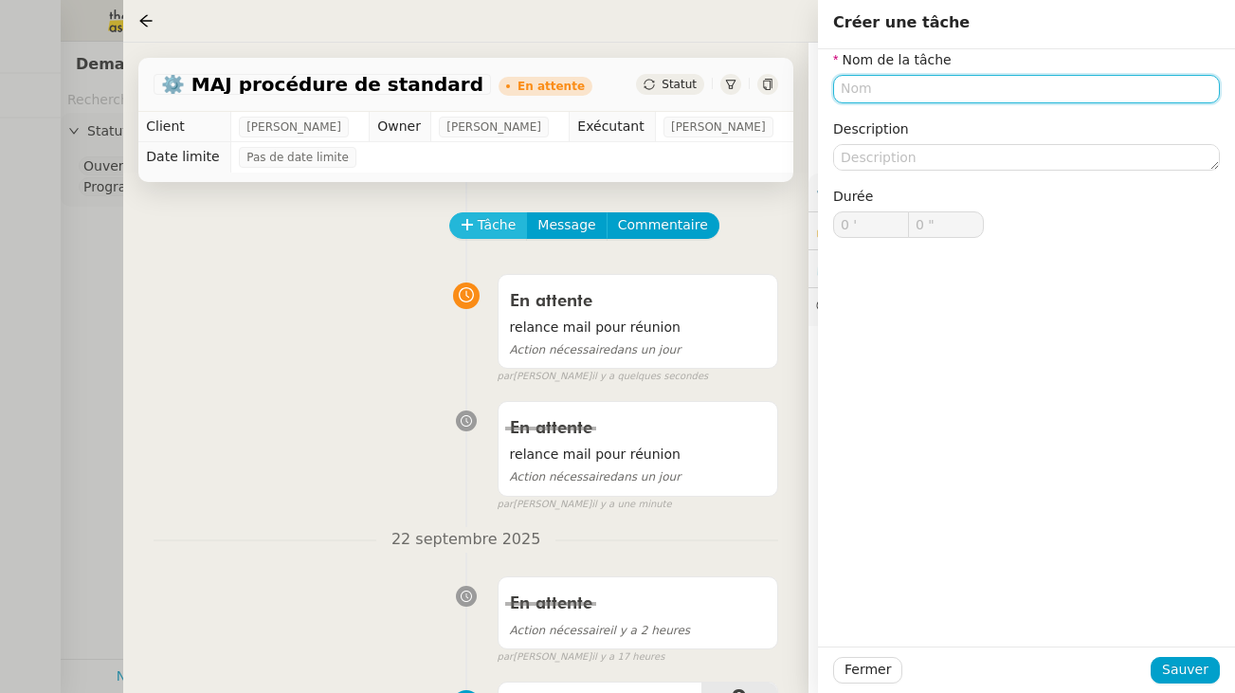
type input "e"
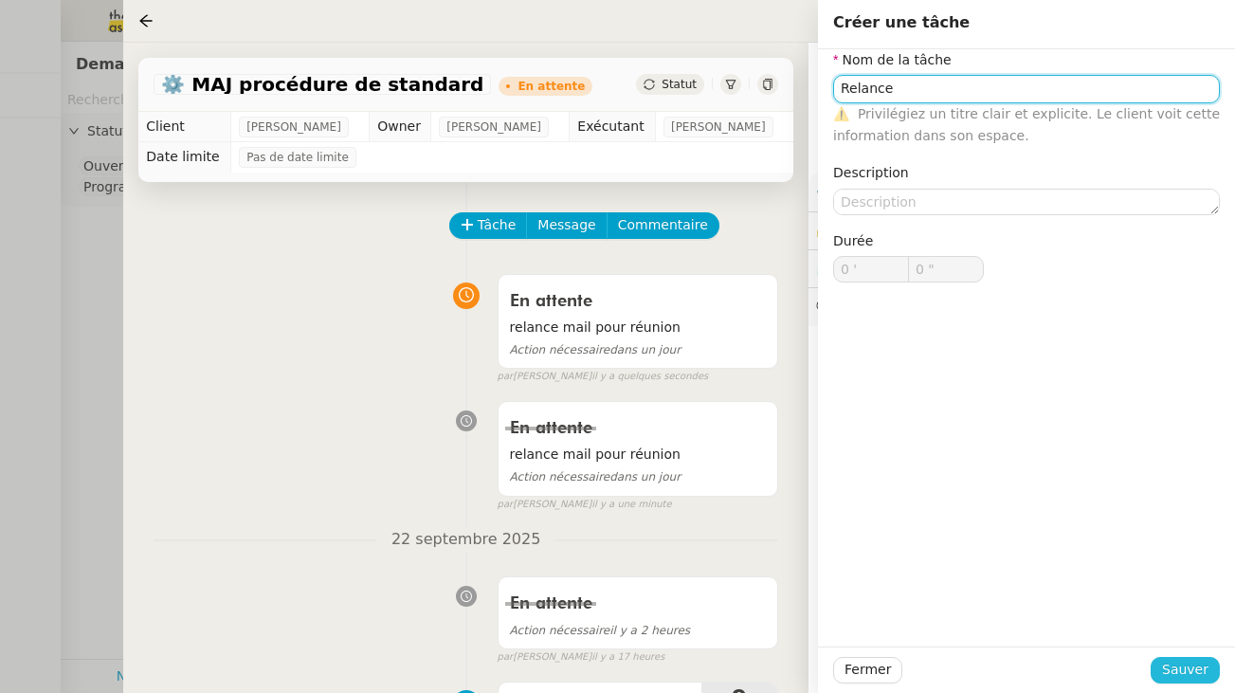
type input "Relance"
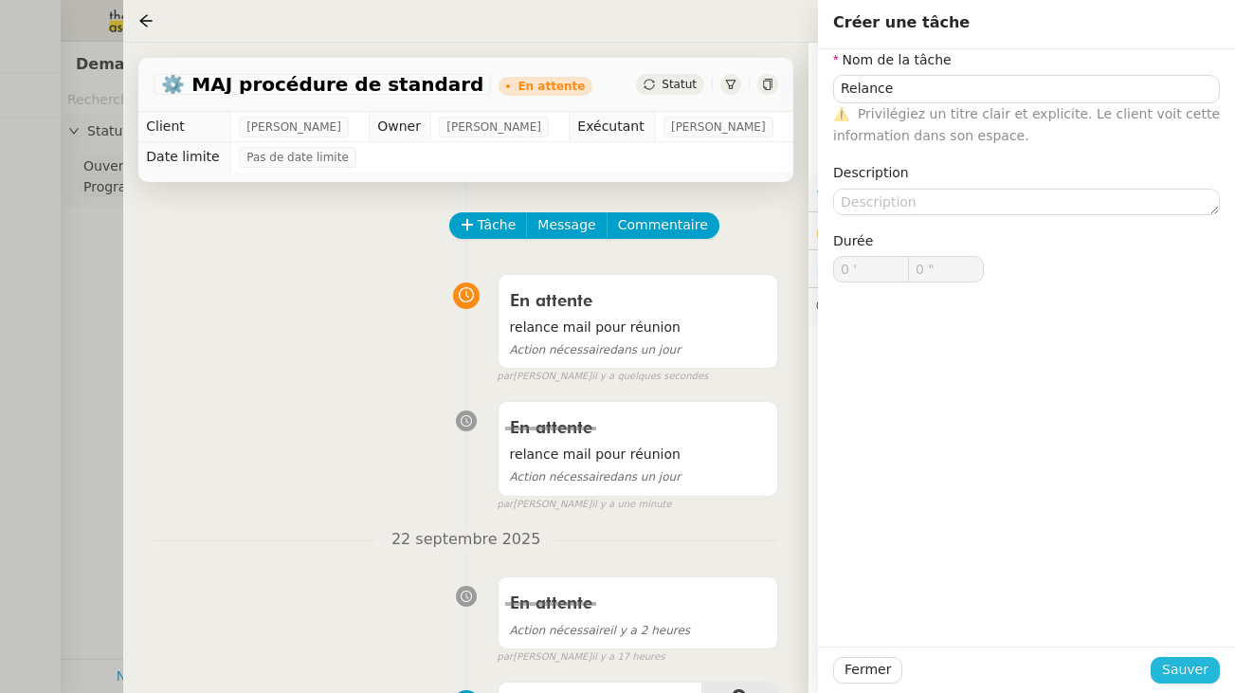
click at [1181, 663] on span "Sauver" at bounding box center [1185, 670] width 46 height 22
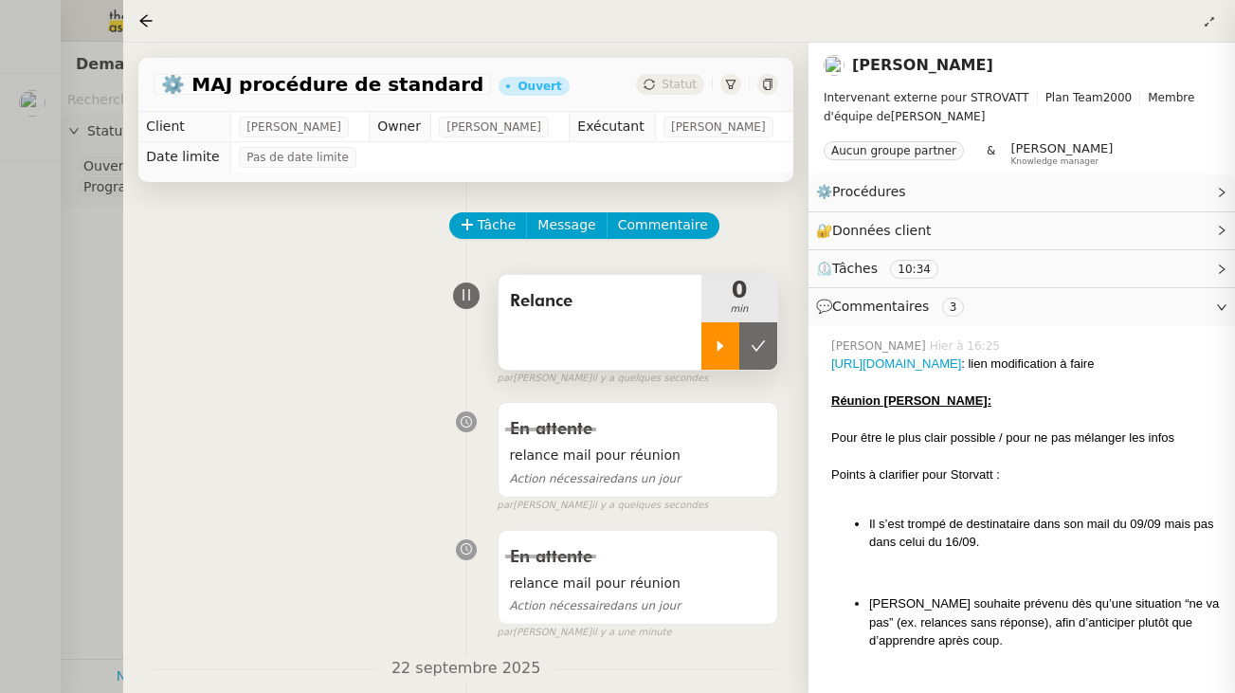
click at [714, 345] on icon at bounding box center [720, 345] width 15 height 15
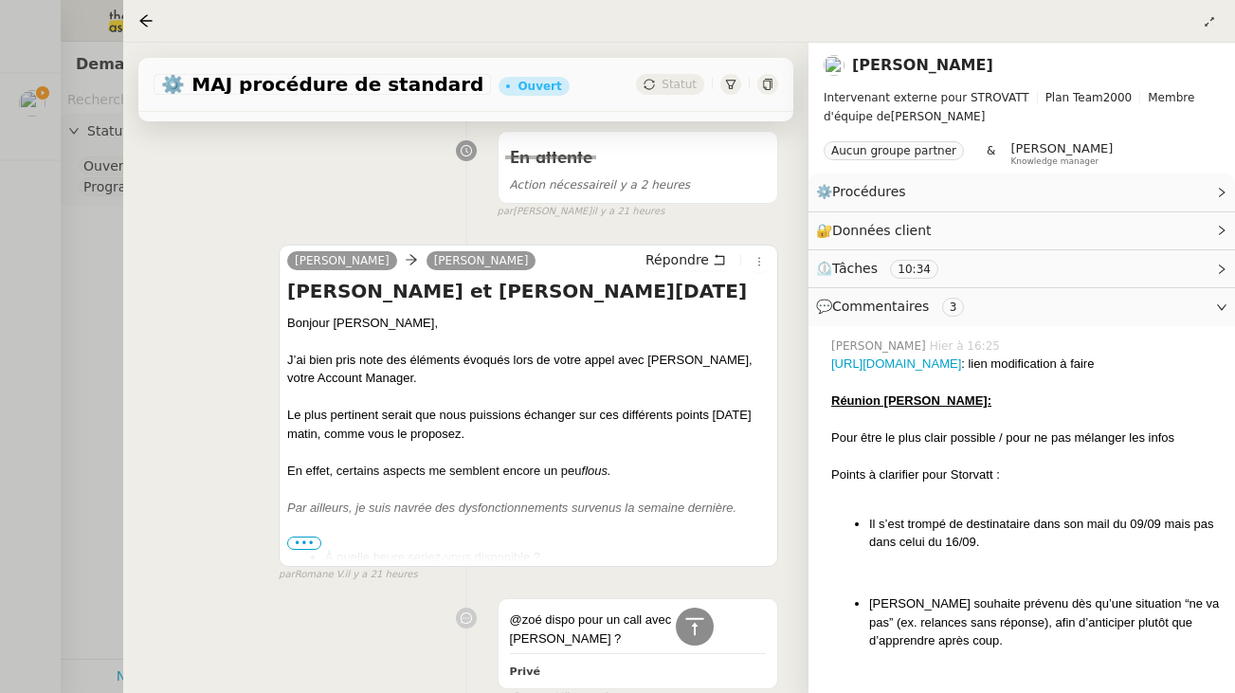
scroll to position [2173, 0]
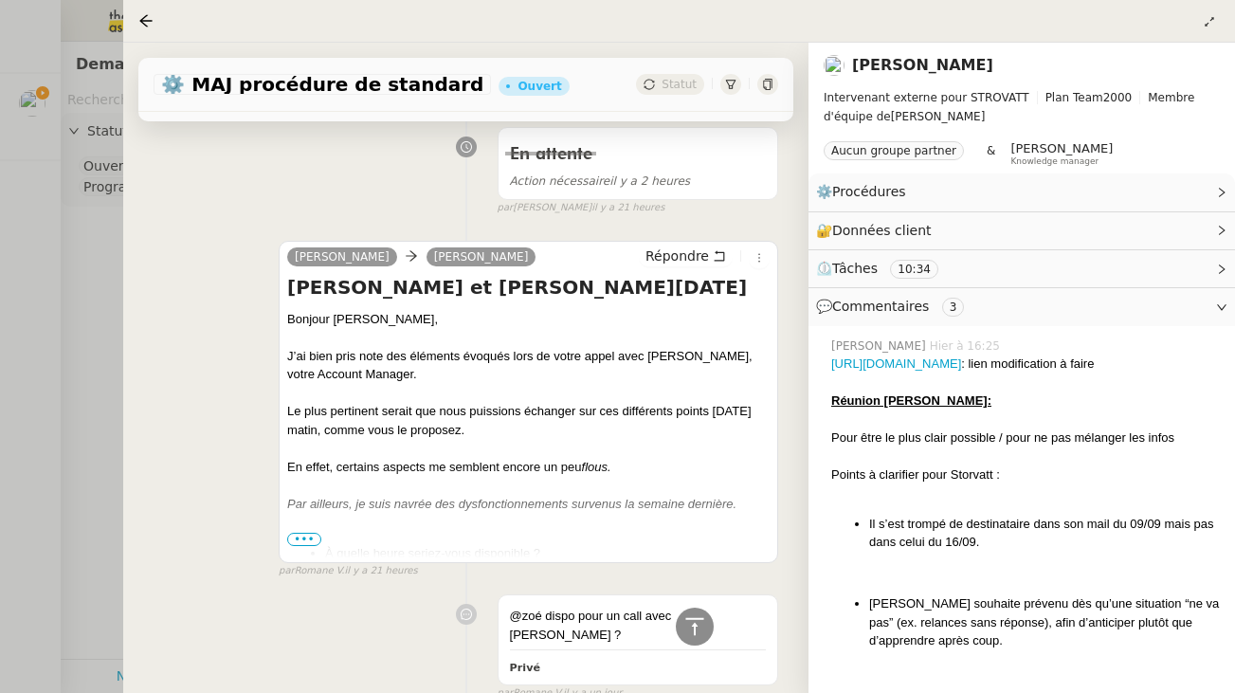
click at [300, 520] on div at bounding box center [528, 522] width 483 height 19
click at [302, 533] on span "•••" at bounding box center [304, 539] width 34 height 13
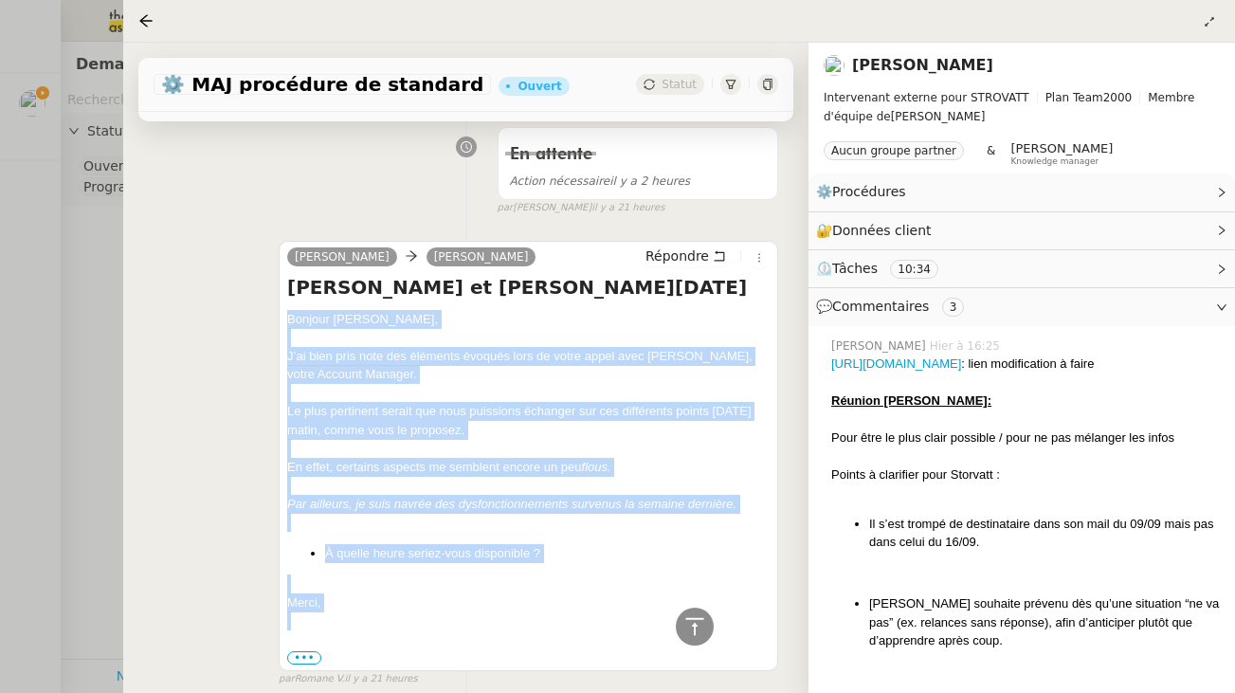
drag, startPoint x: 349, startPoint y: 609, endPoint x: 287, endPoint y: 308, distance: 306.8
click at [287, 310] on div "[PERSON_NAME], J’ai bien pris note des éléments évoqués lors de votre appel ave…" at bounding box center [528, 488] width 483 height 357
copy div "[PERSON_NAME], J’ai bien pris note des éléments évoqués lors de votre appel ave…"
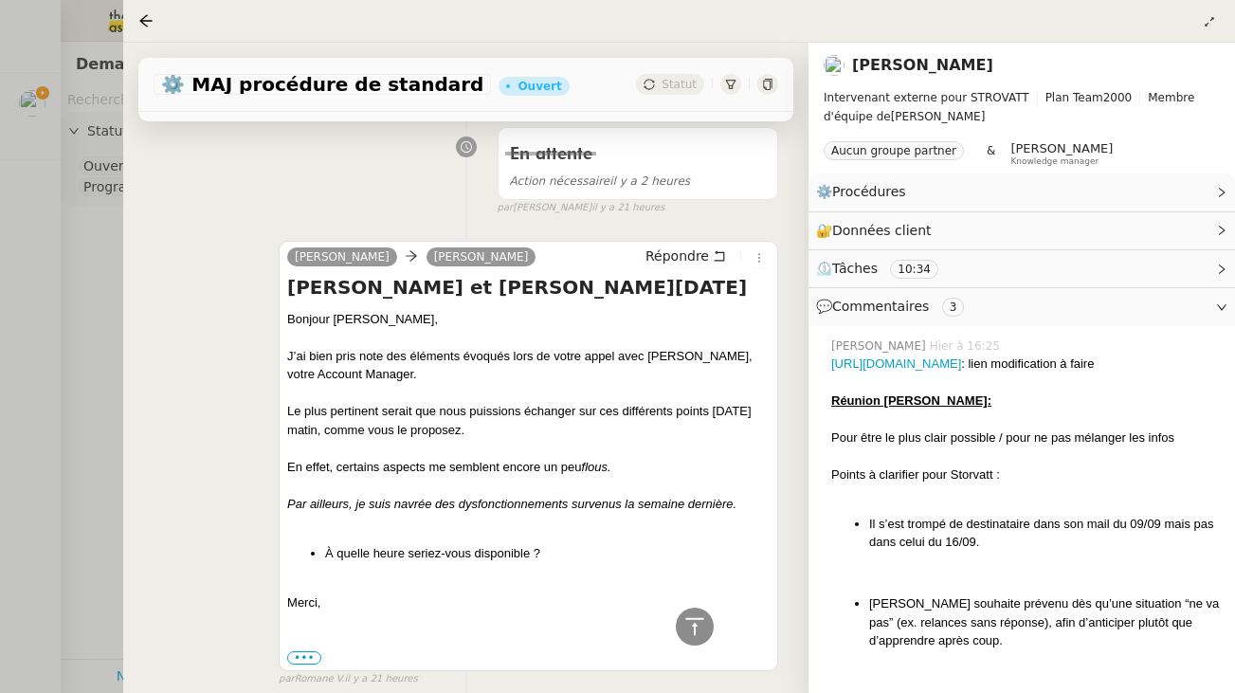
click at [672, 246] on div "Répondre" at bounding box center [704, 257] width 131 height 23
click at [677, 247] on span "Répondre" at bounding box center [678, 256] width 64 height 19
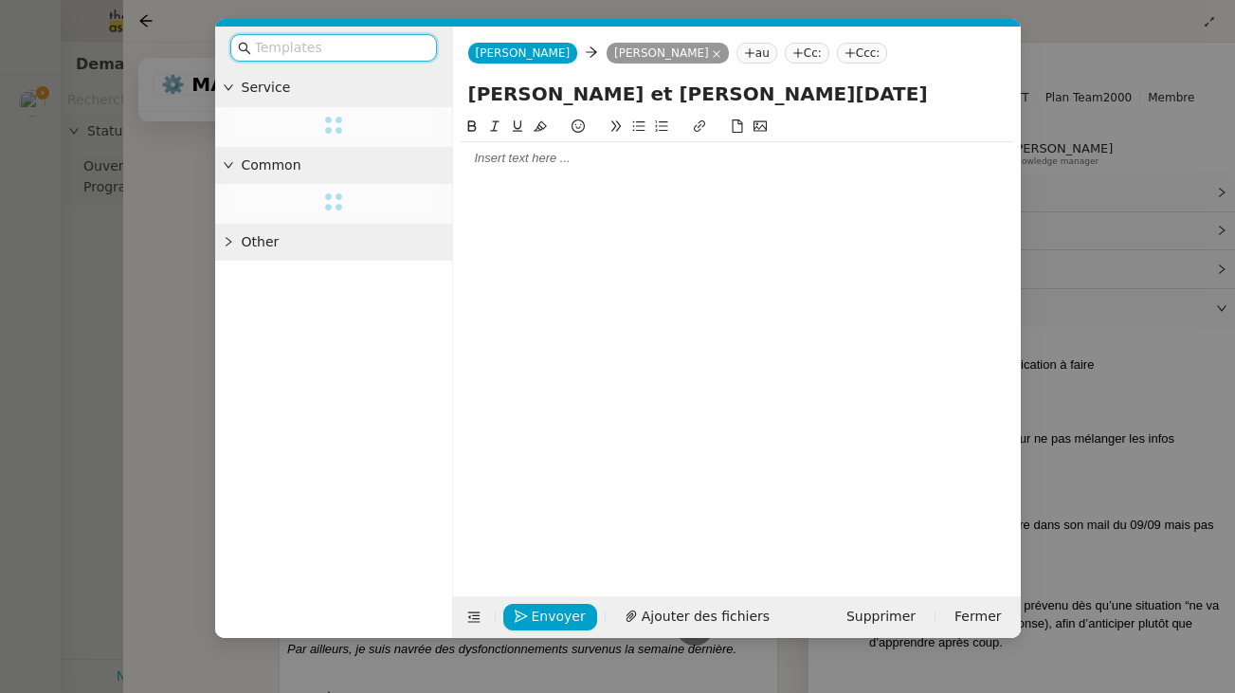
click at [499, 165] on div at bounding box center [737, 158] width 553 height 17
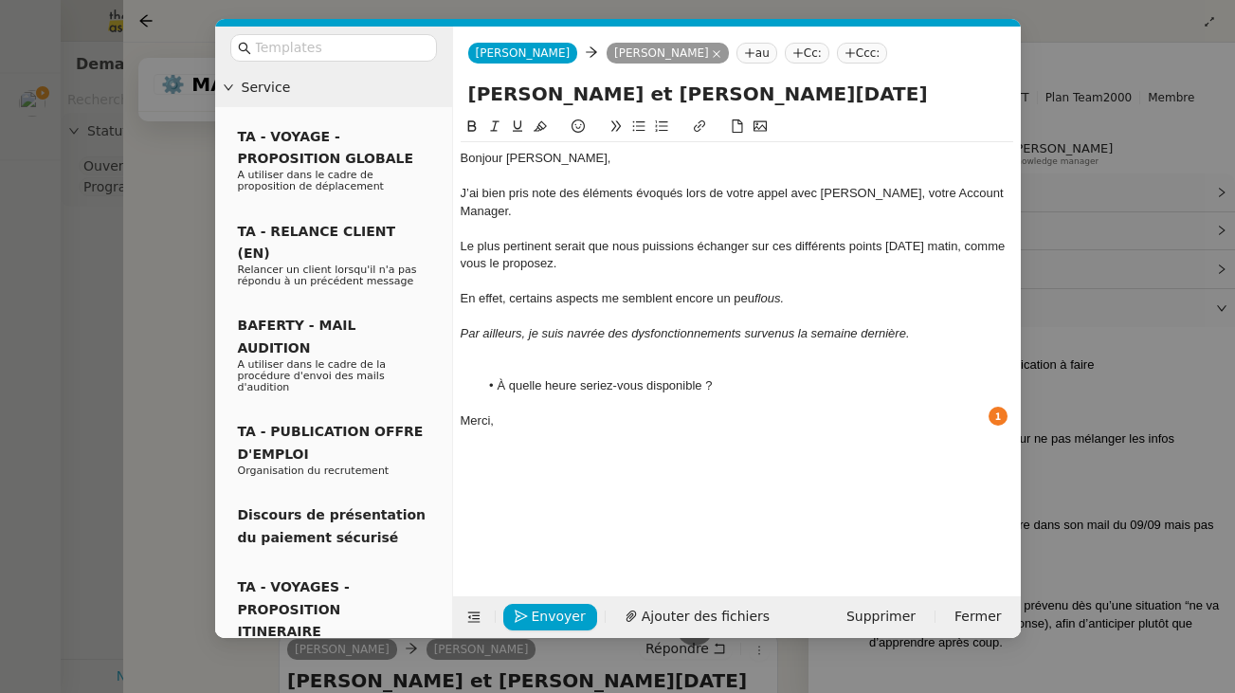
click at [553, 342] on div at bounding box center [737, 350] width 553 height 17
click at [704, 360] on li "À quelle heure seriez-vous disponible ?" at bounding box center [746, 368] width 535 height 17
click at [569, 613] on span "Envoyer" at bounding box center [559, 617] width 54 height 22
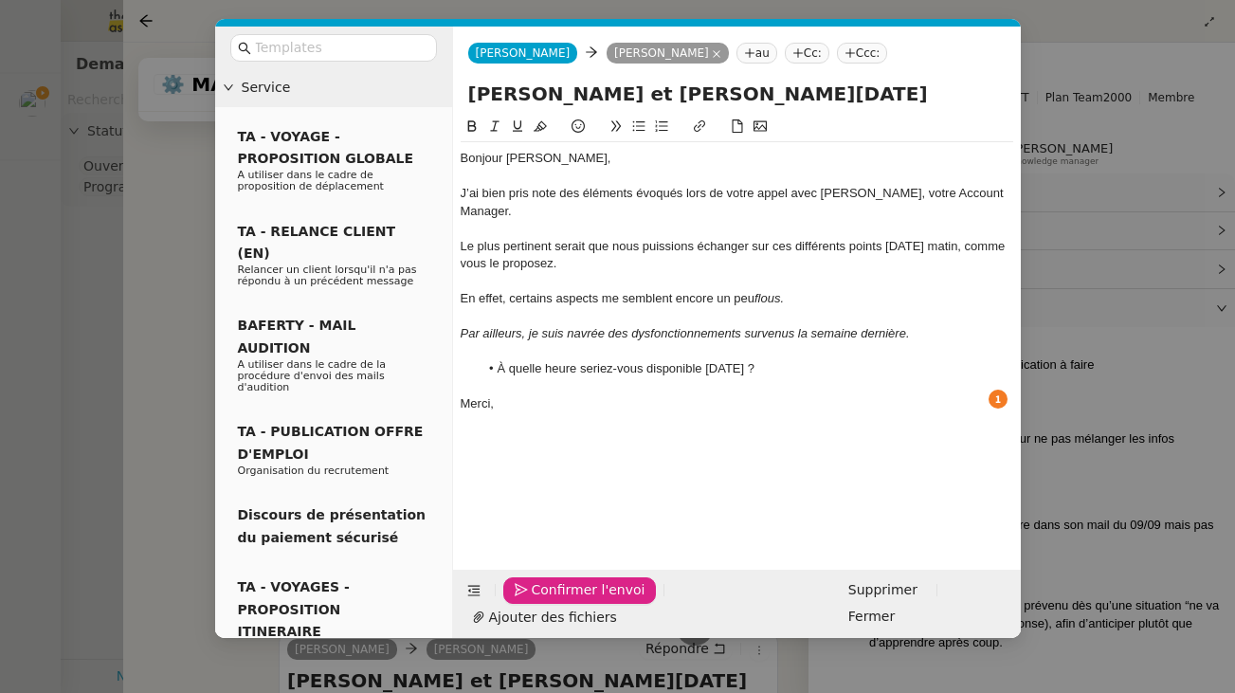
click at [569, 601] on span "Confirmer l'envoi" at bounding box center [589, 590] width 114 height 22
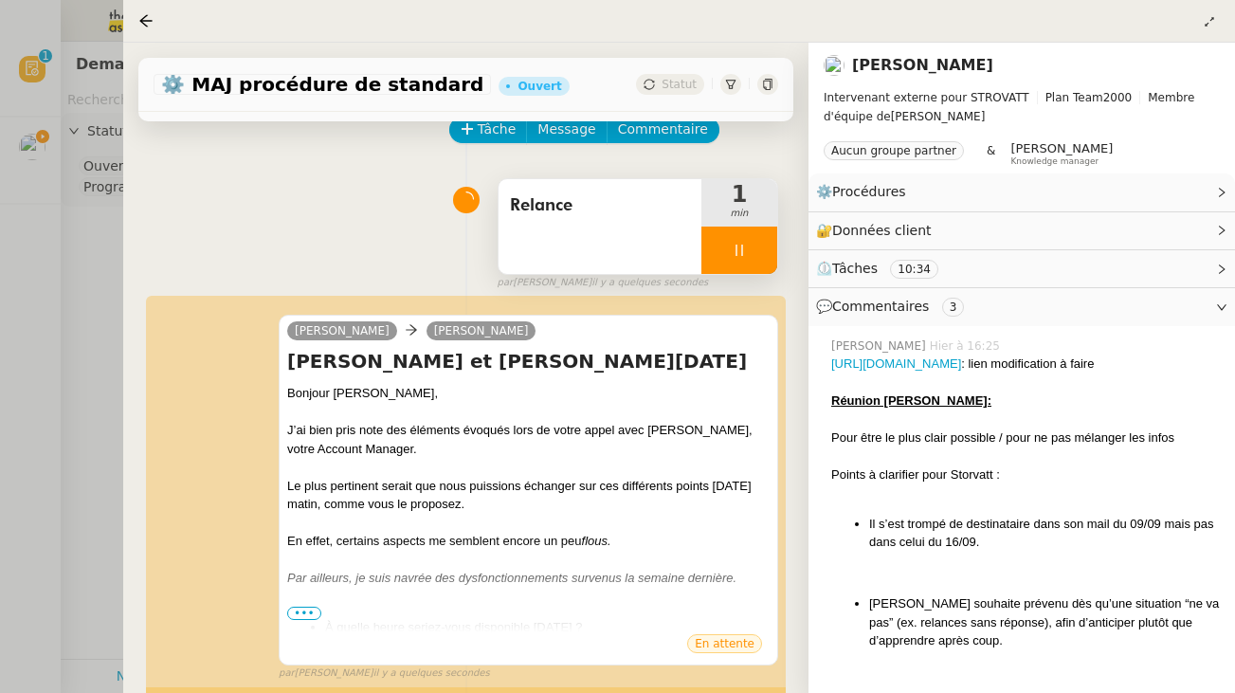
scroll to position [137, 0]
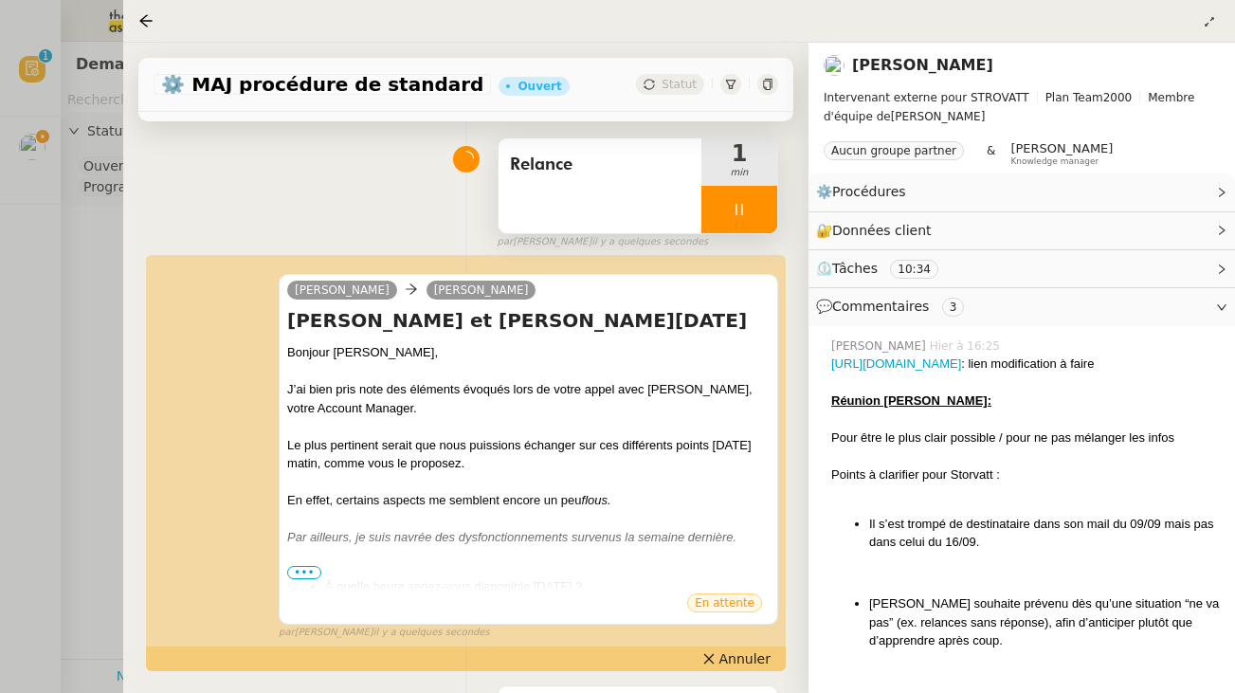
click at [729, 641] on div "[PERSON_NAME] Echange Storvatt - [PERSON_NAME] et [PERSON_NAME][DATE] [PERSON_N…" at bounding box center [466, 449] width 625 height 384
click at [714, 658] on icon at bounding box center [709, 659] width 10 height 10
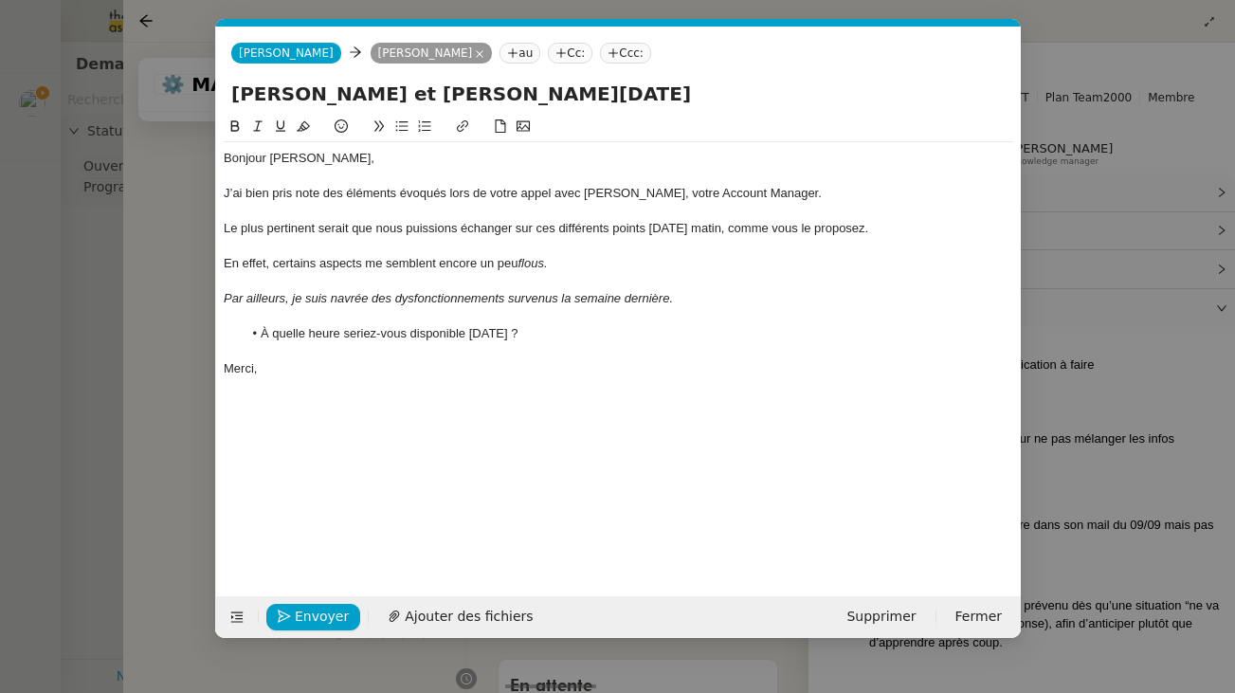
scroll to position [0, 41]
click at [456, 161] on div "Bonjour [PERSON_NAME]," at bounding box center [619, 158] width 790 height 17
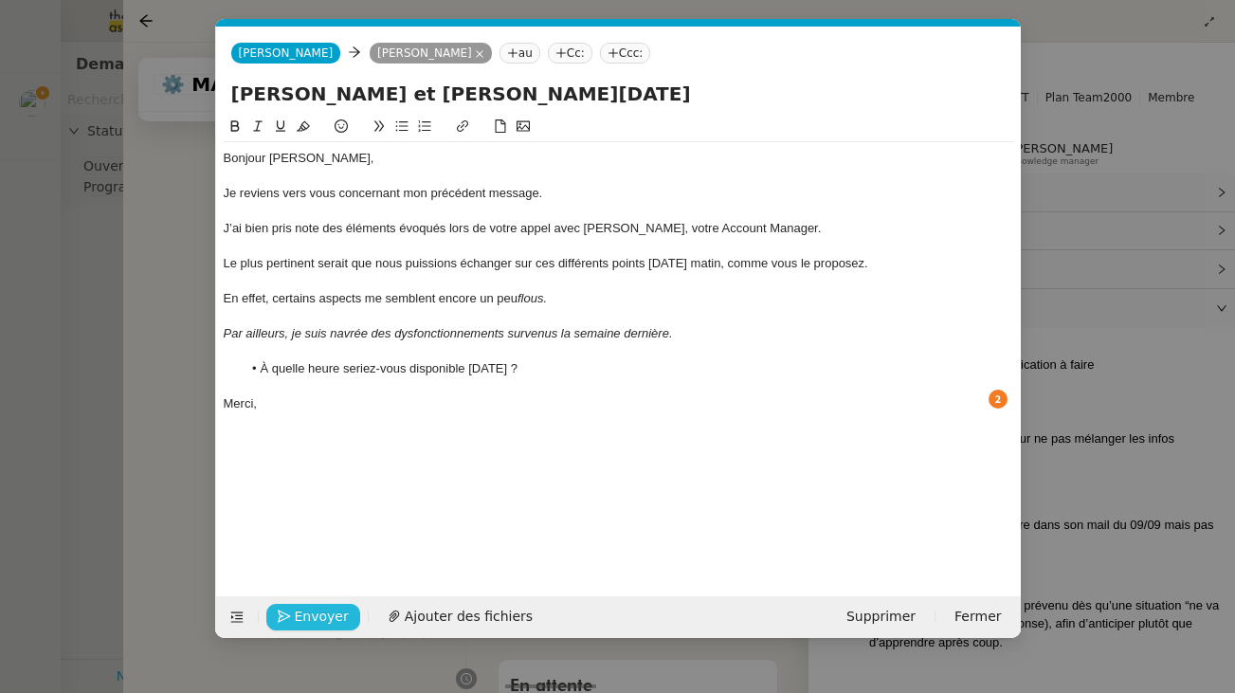
click at [327, 610] on span "Envoyer" at bounding box center [322, 617] width 54 height 22
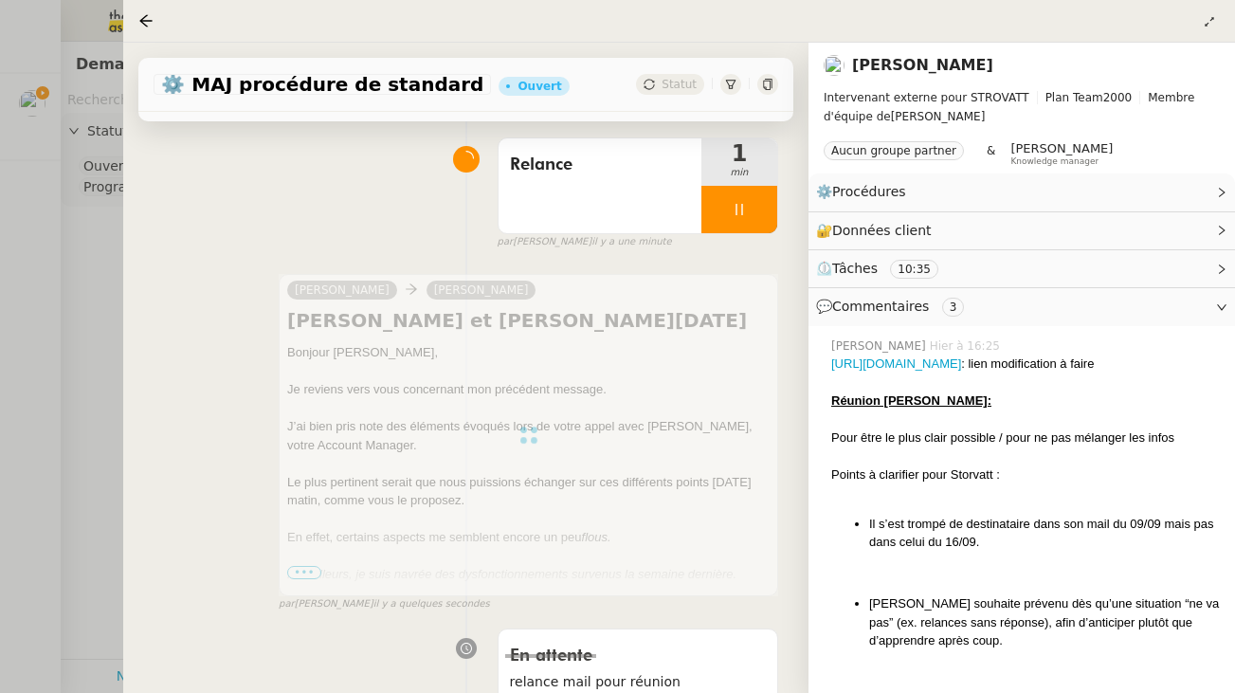
click at [682, 596] on div at bounding box center [529, 435] width 500 height 322
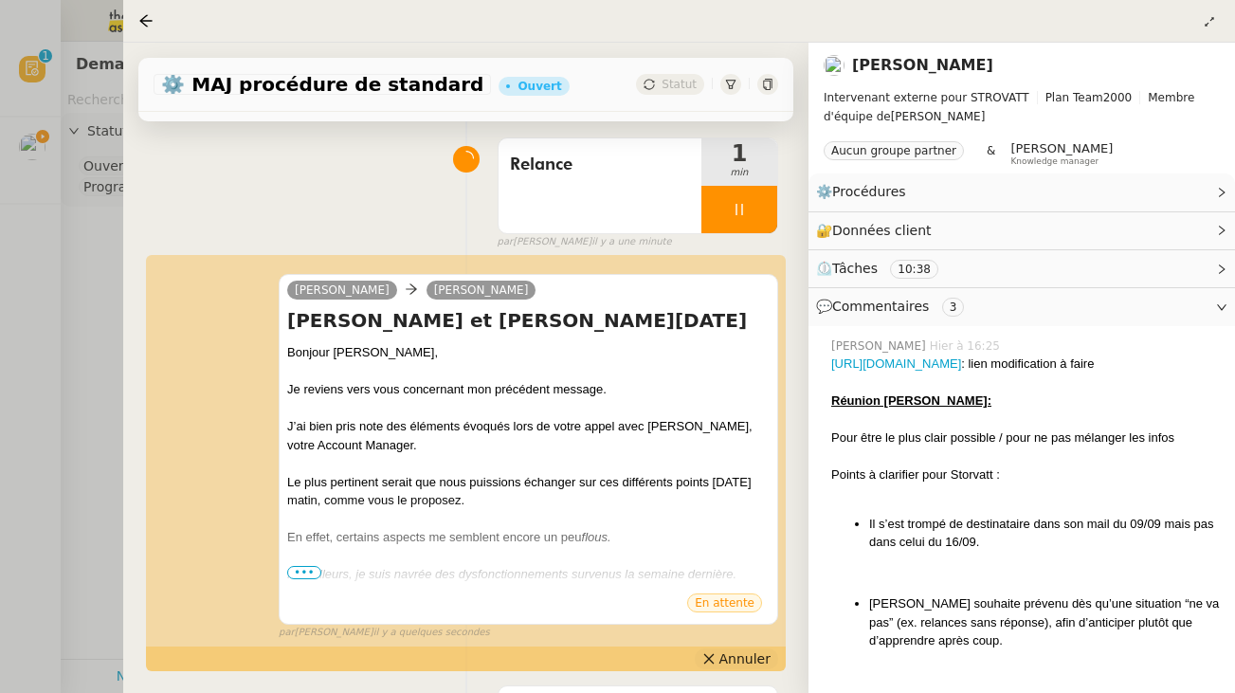
click at [734, 661] on span "Annuler" at bounding box center [745, 658] width 51 height 19
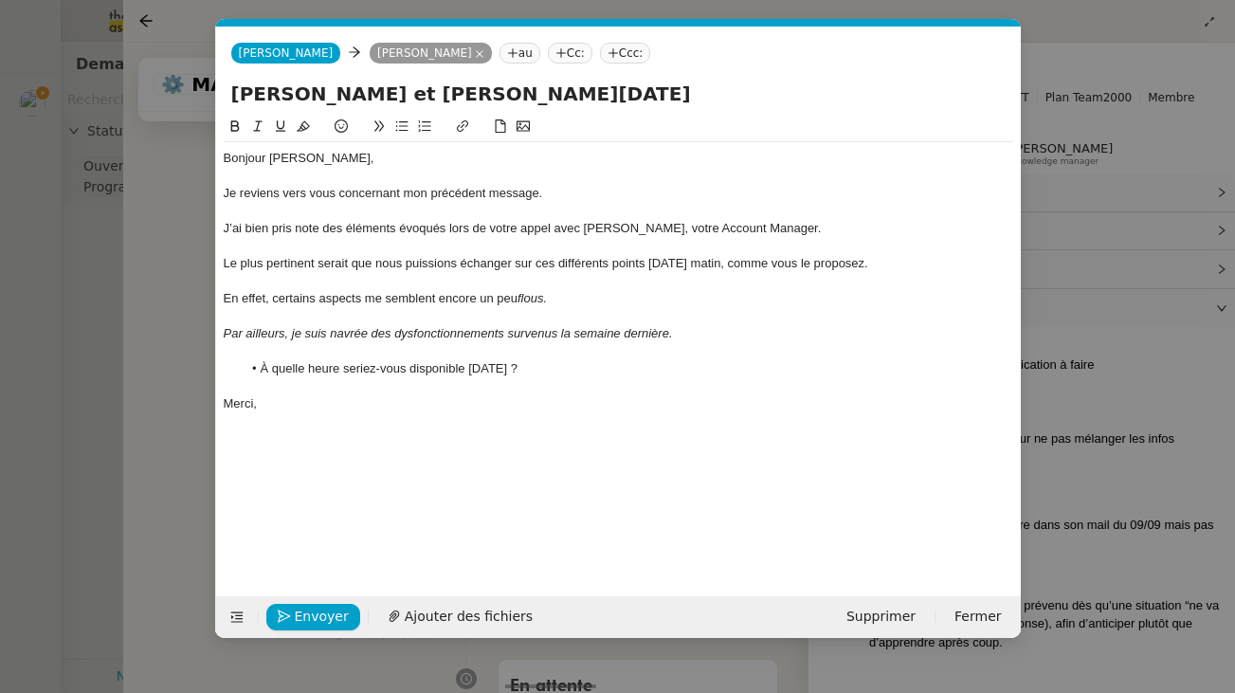
click at [656, 94] on input "[PERSON_NAME] et [PERSON_NAME][DATE]" at bounding box center [618, 94] width 775 height 28
type input "[PERSON_NAME] et [PERSON_NAME][DATE]"
click at [322, 608] on span "Envoyer" at bounding box center [322, 617] width 54 height 22
click at [322, 608] on span "Confirmer l'envoi" at bounding box center [352, 617] width 114 height 22
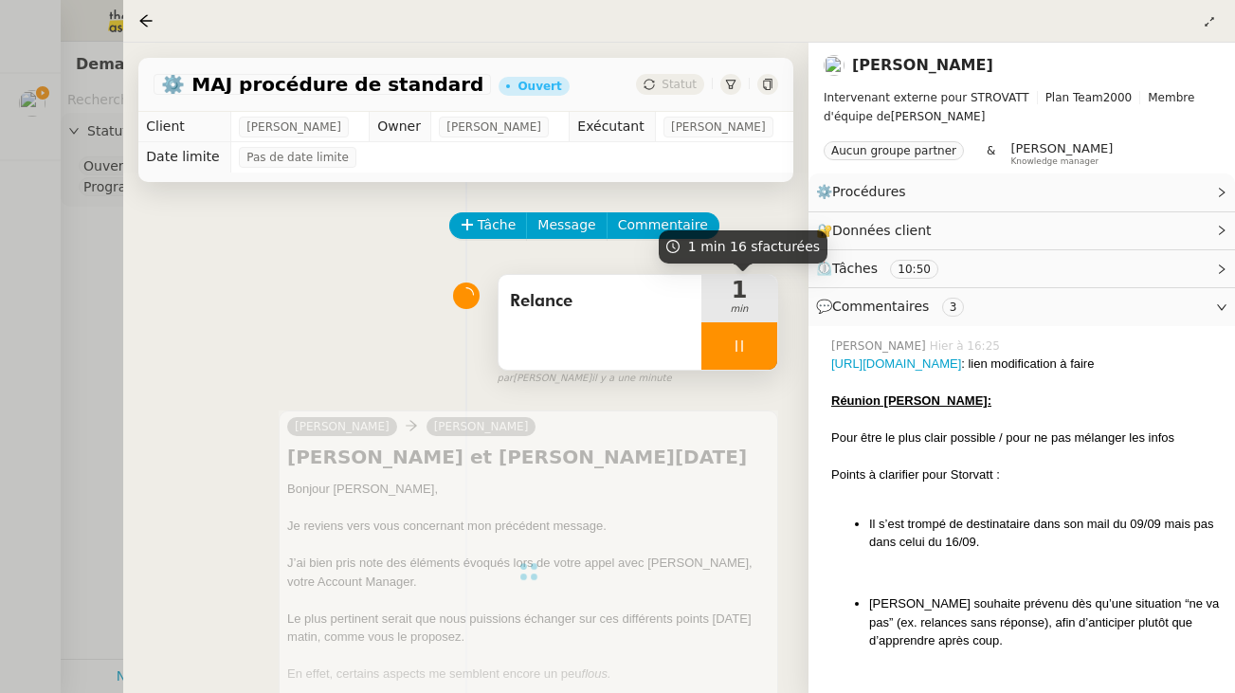
scroll to position [0, 0]
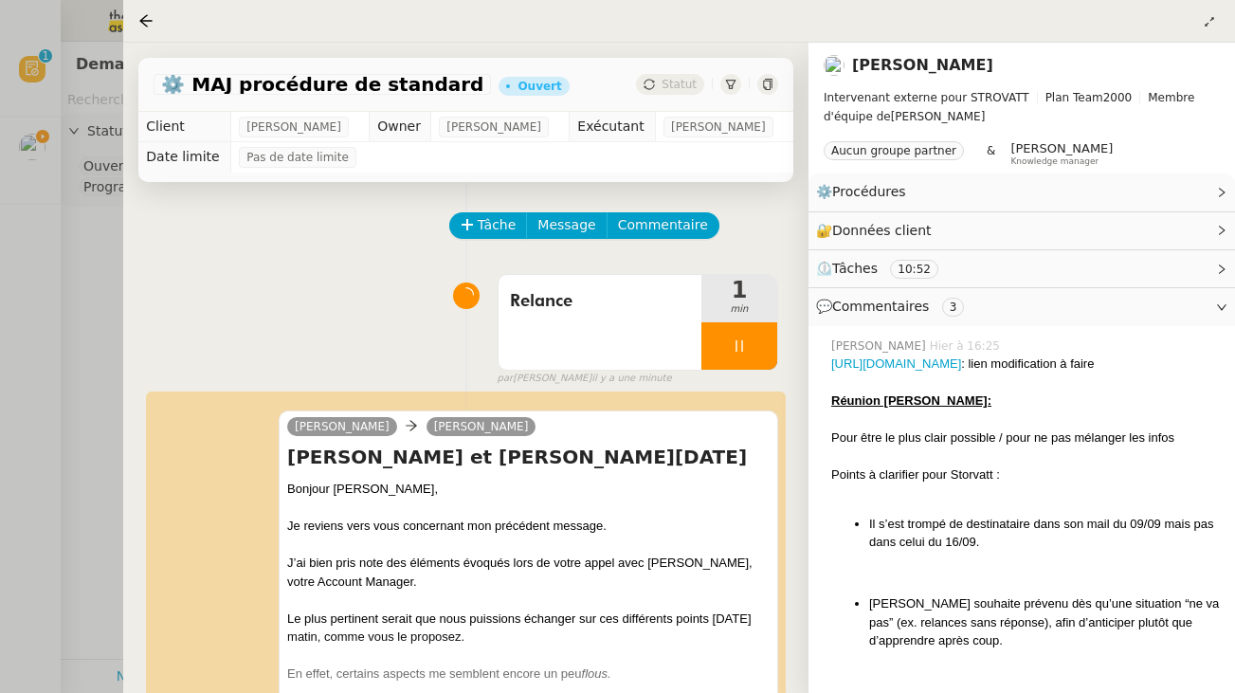
click at [717, 344] on div at bounding box center [740, 345] width 76 height 47
click at [752, 348] on icon at bounding box center [758, 345] width 15 height 15
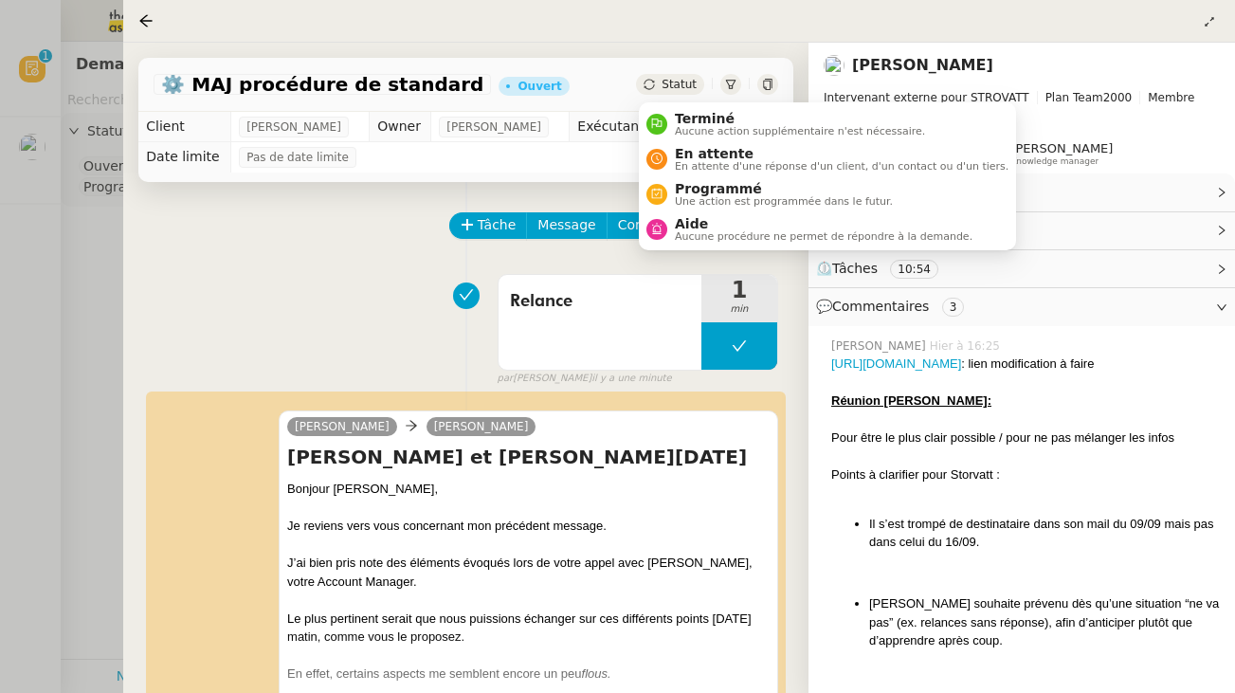
click at [694, 84] on span "Statut" at bounding box center [679, 84] width 35 height 13
click at [697, 137] on span "Aucune action supplémentaire n'est nécessaire." at bounding box center [800, 131] width 250 height 10
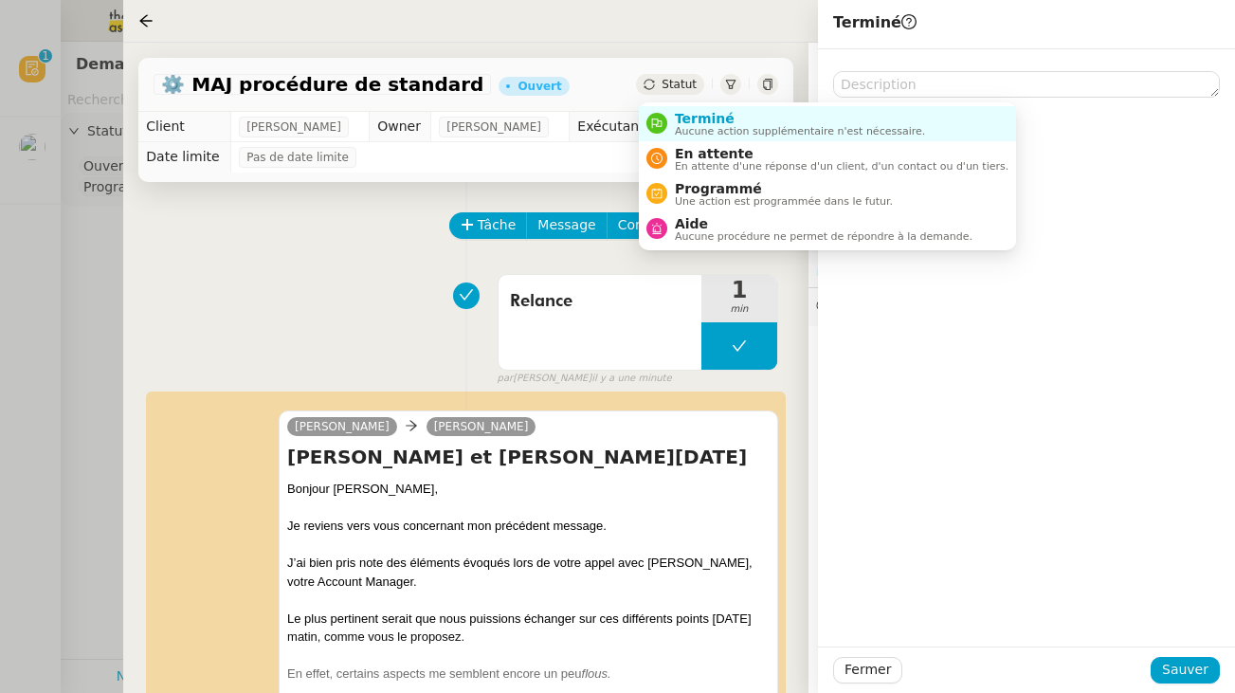
click at [681, 90] on span "Statut" at bounding box center [679, 84] width 35 height 13
click at [692, 154] on span "En attente" at bounding box center [842, 153] width 334 height 15
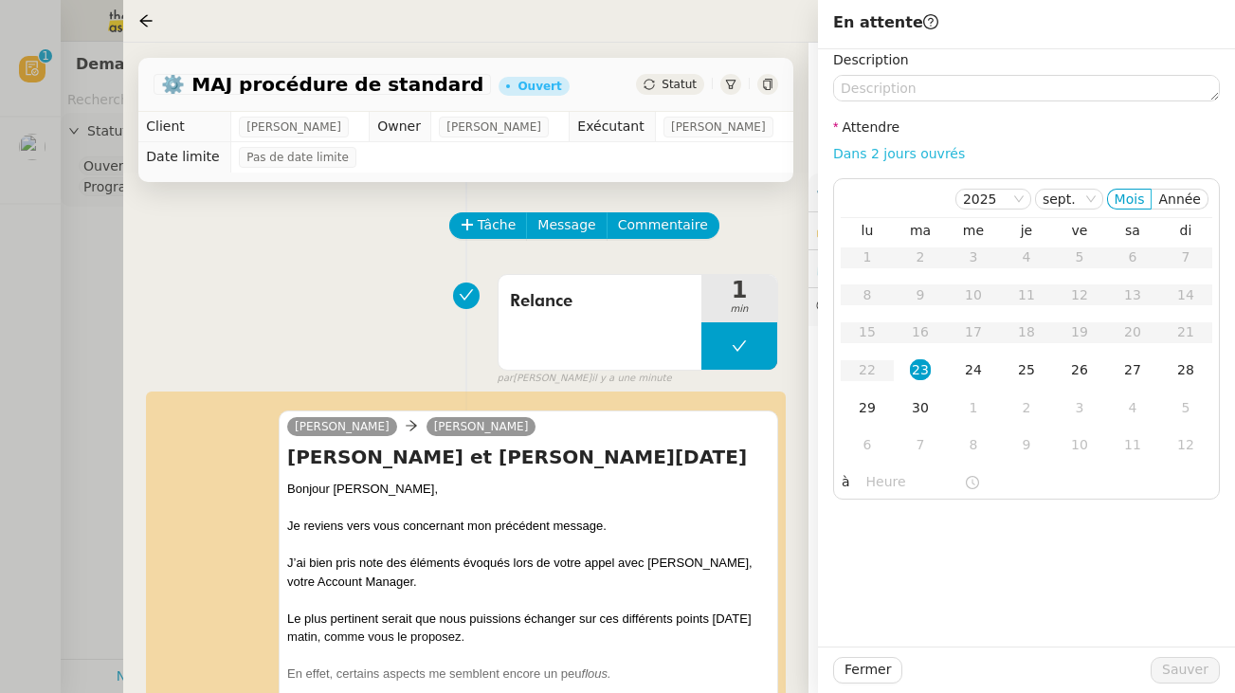
click at [915, 152] on link "Dans 2 jours ouvrés" at bounding box center [899, 153] width 132 height 15
type input "07:00"
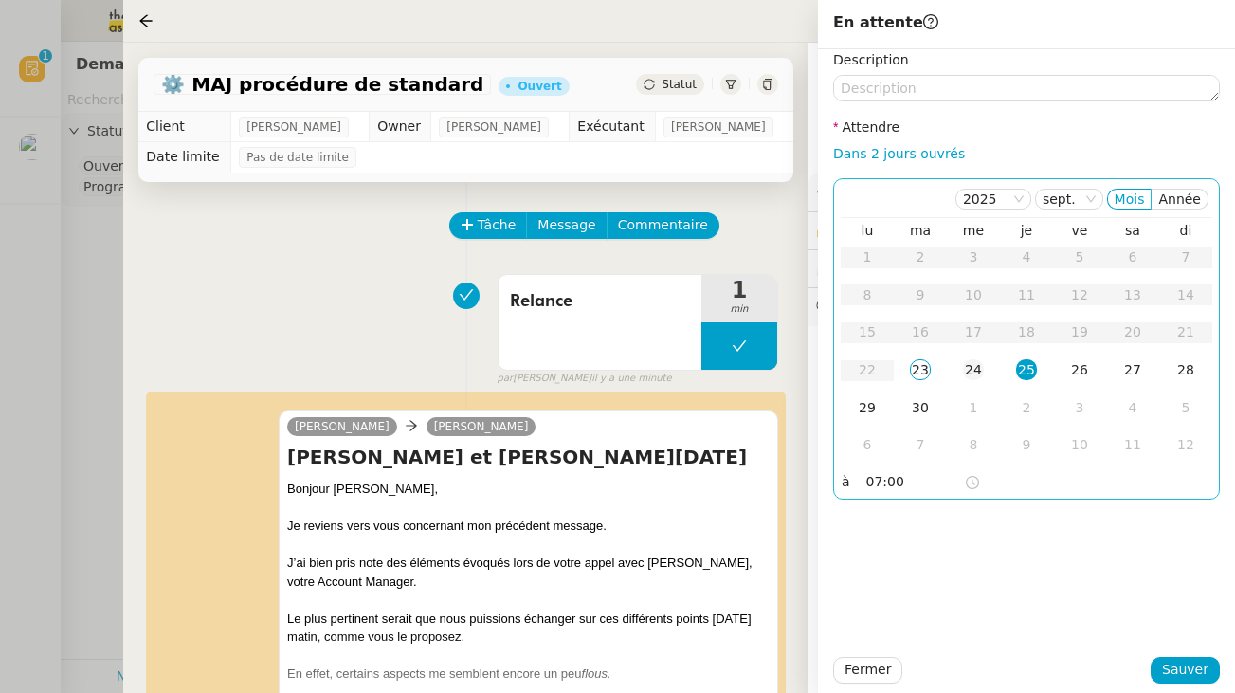
click at [970, 358] on td "24" at bounding box center [973, 371] width 53 height 38
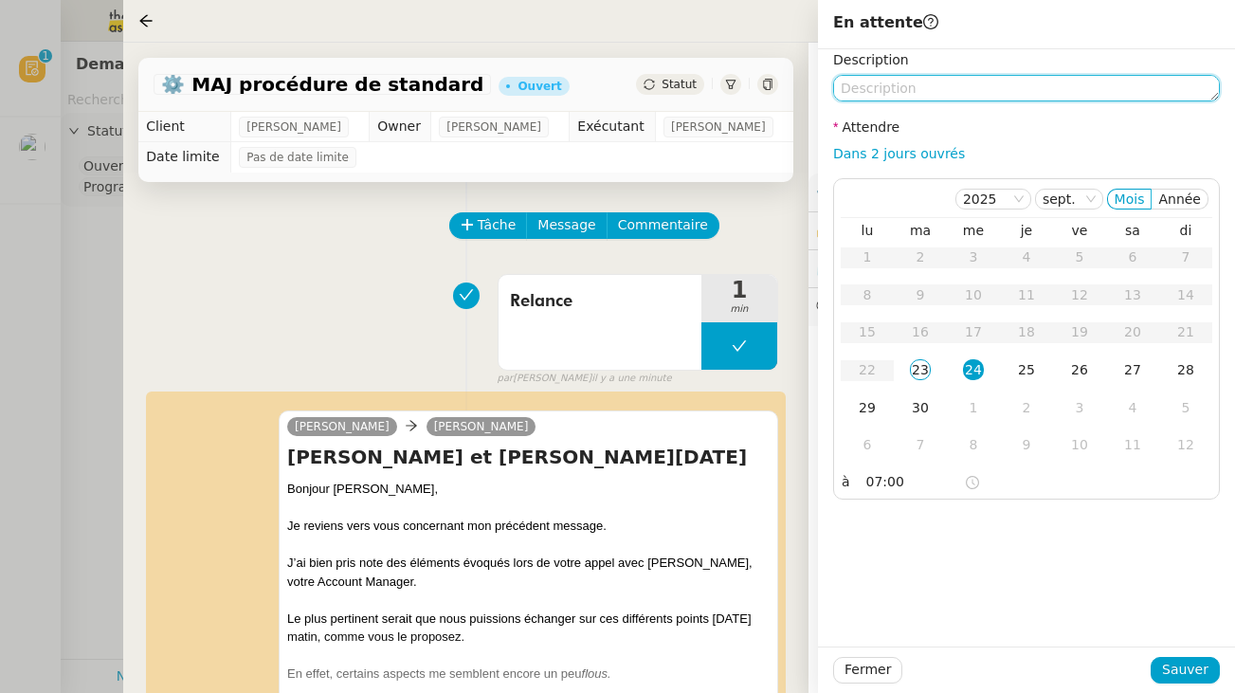
click at [860, 91] on textarea at bounding box center [1026, 88] width 387 height 27
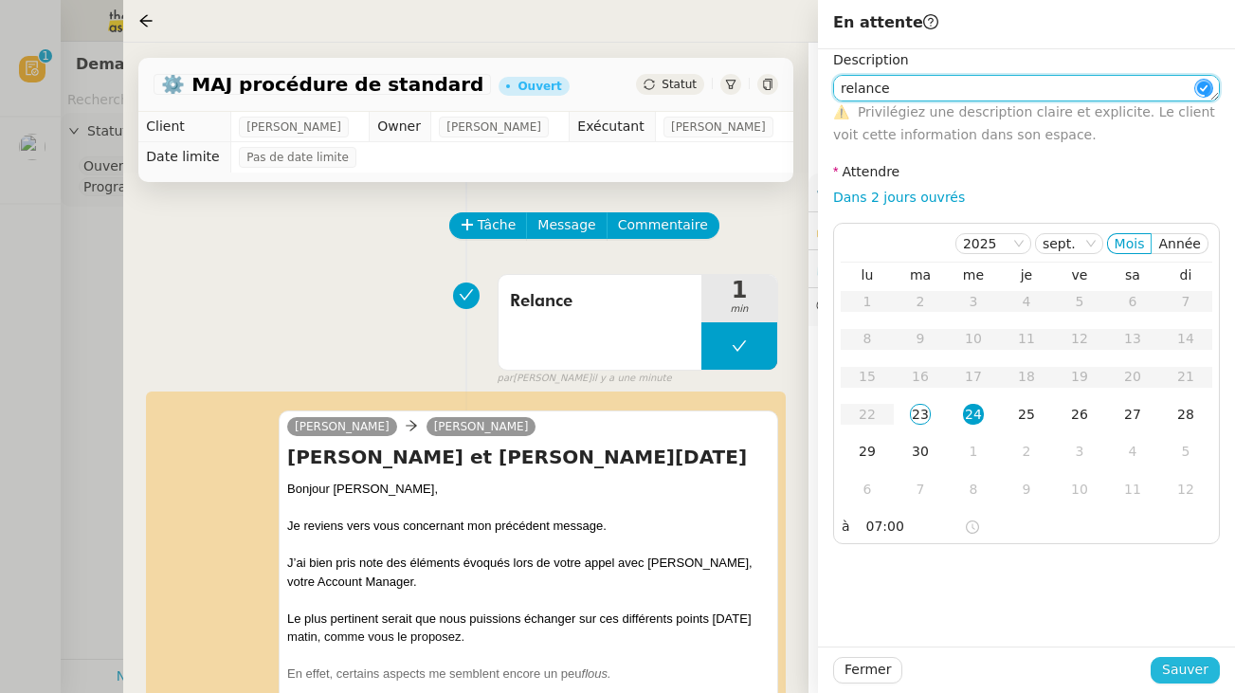
type textarea "relance"
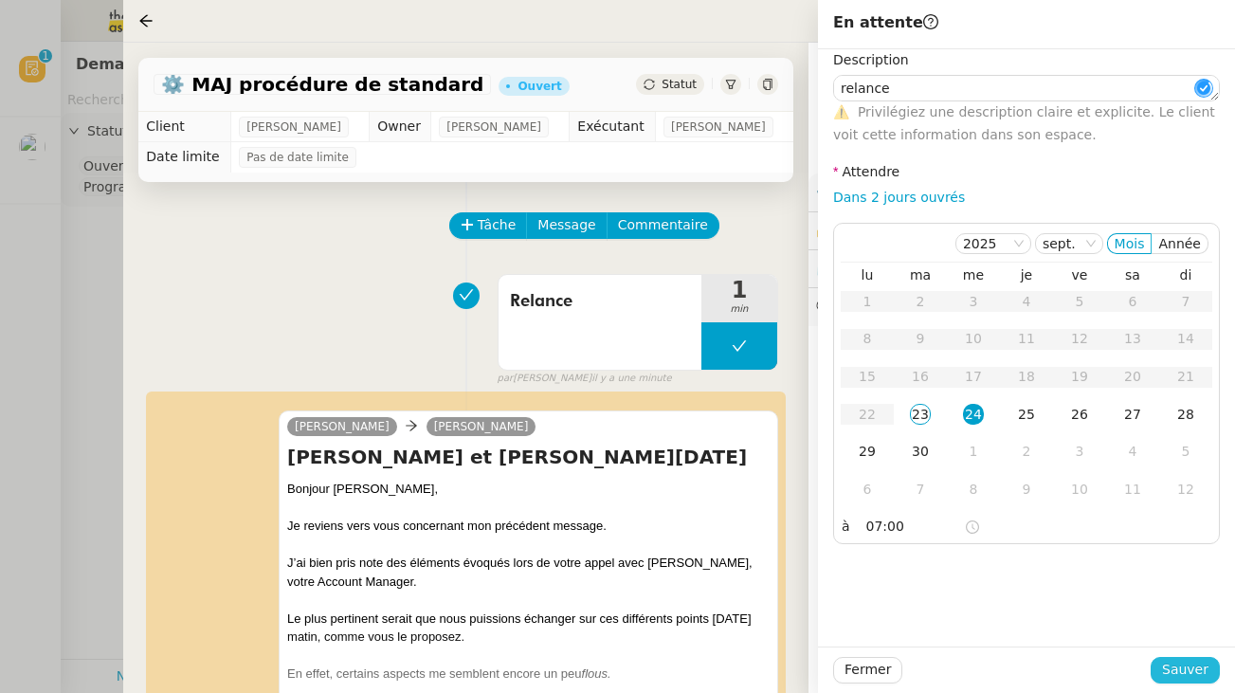
click at [1197, 674] on span "Sauver" at bounding box center [1185, 670] width 46 height 22
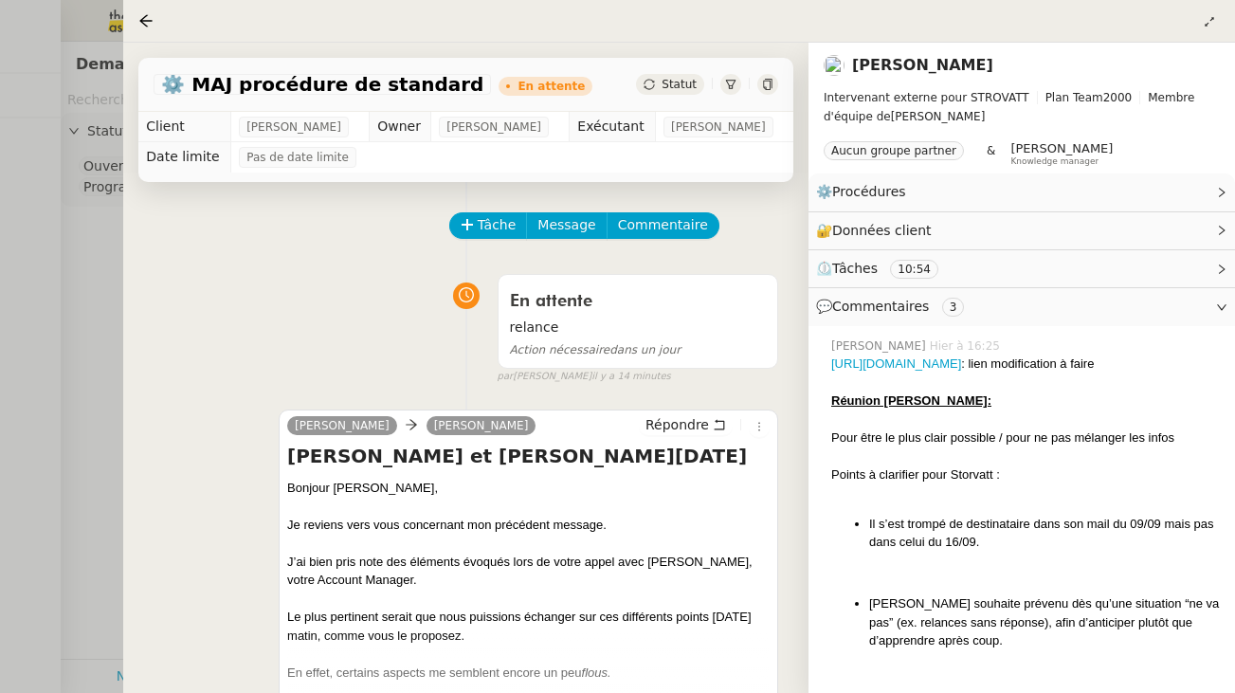
click at [86, 247] on div at bounding box center [617, 346] width 1235 height 693
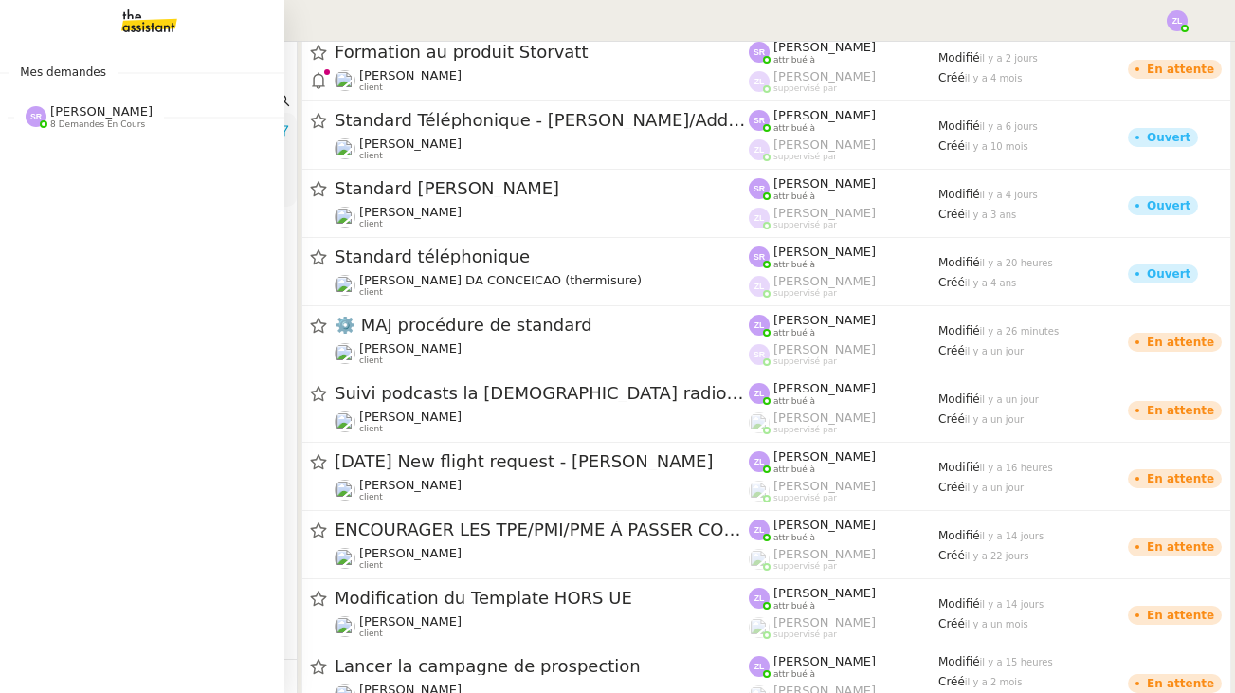
click at [125, 115] on span "[PERSON_NAME]" at bounding box center [101, 111] width 102 height 14
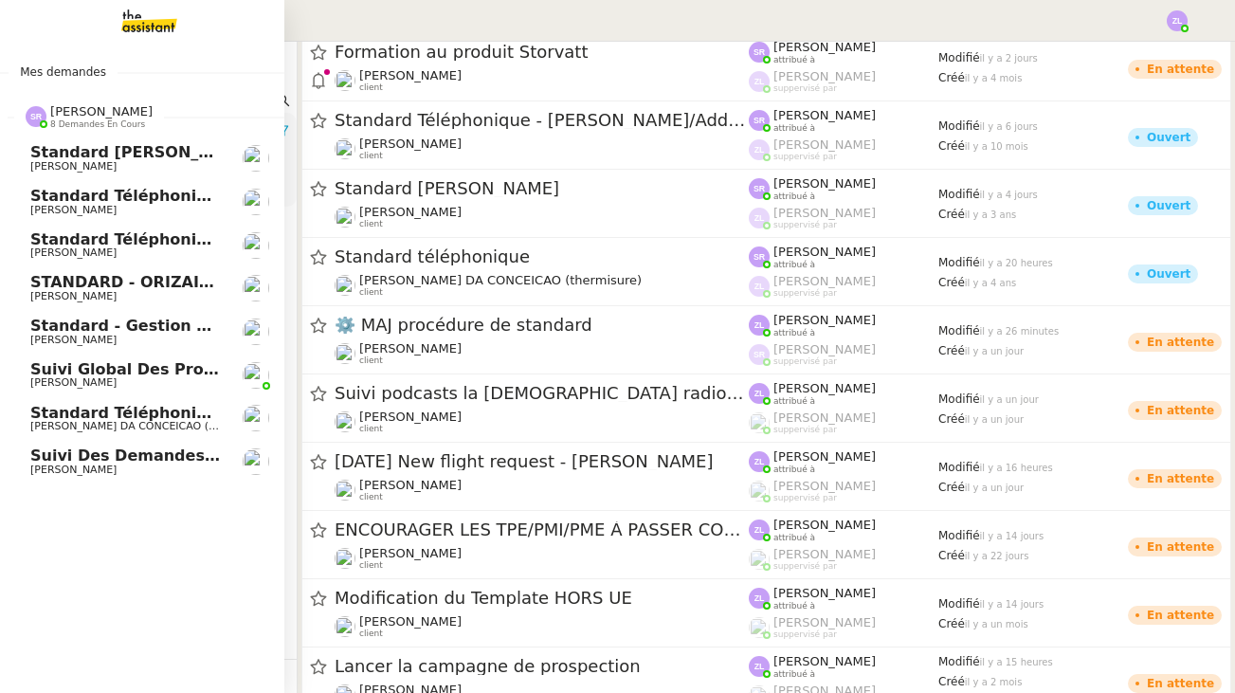
click at [172, 244] on span "Standard téléphonique - septembre 2025" at bounding box center [208, 239] width 357 height 18
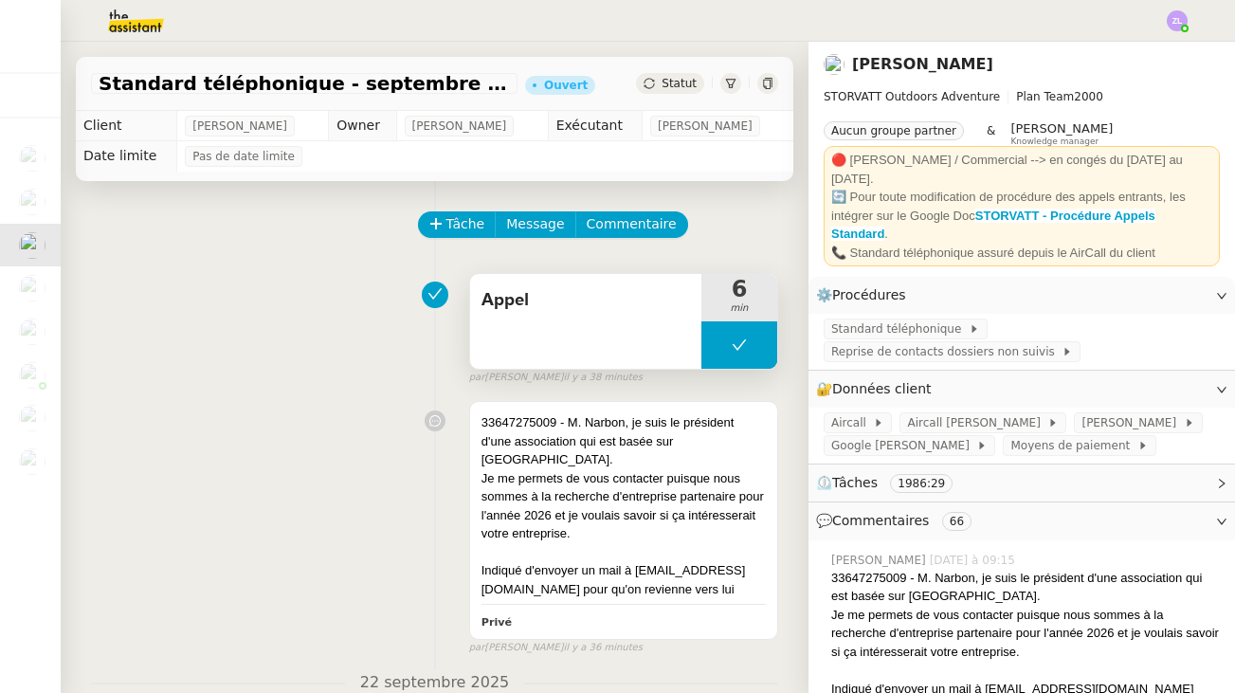
click at [728, 340] on button at bounding box center [740, 344] width 76 height 47
click at [728, 340] on div at bounding box center [721, 344] width 38 height 47
click at [730, 349] on div at bounding box center [740, 344] width 76 height 47
click at [759, 354] on button at bounding box center [759, 344] width 38 height 47
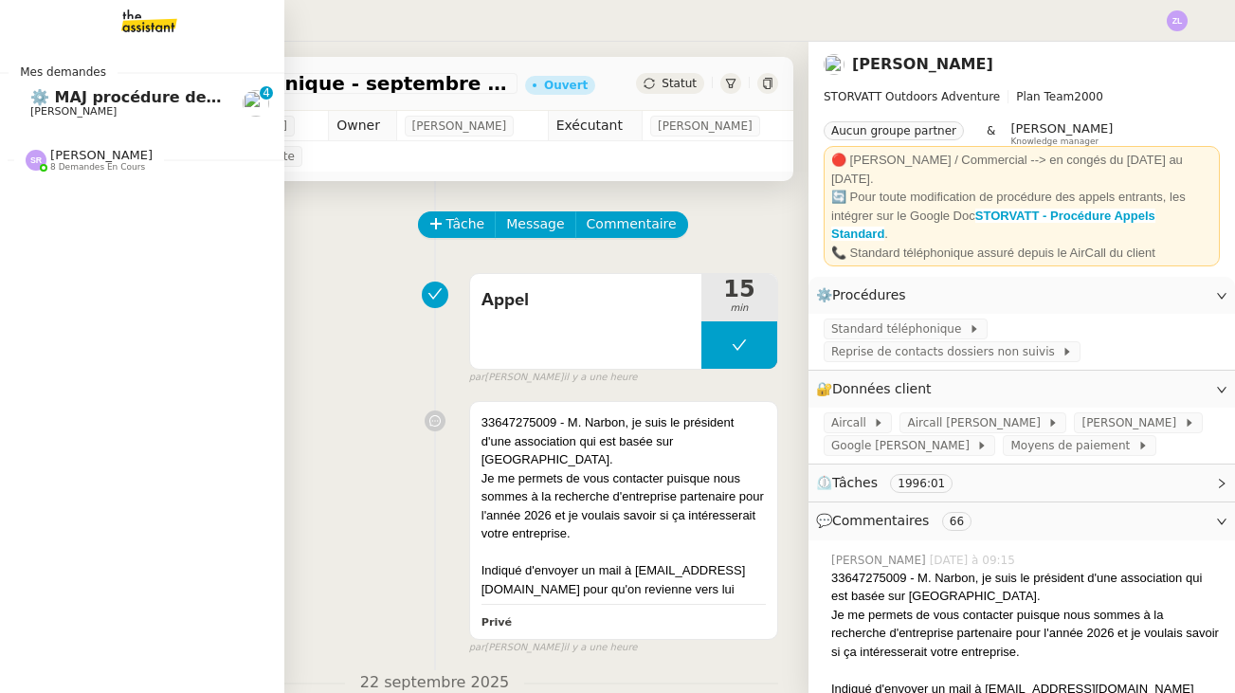
click at [133, 99] on span "⚙️ MAJ procédure de standard" at bounding box center [159, 97] width 258 height 18
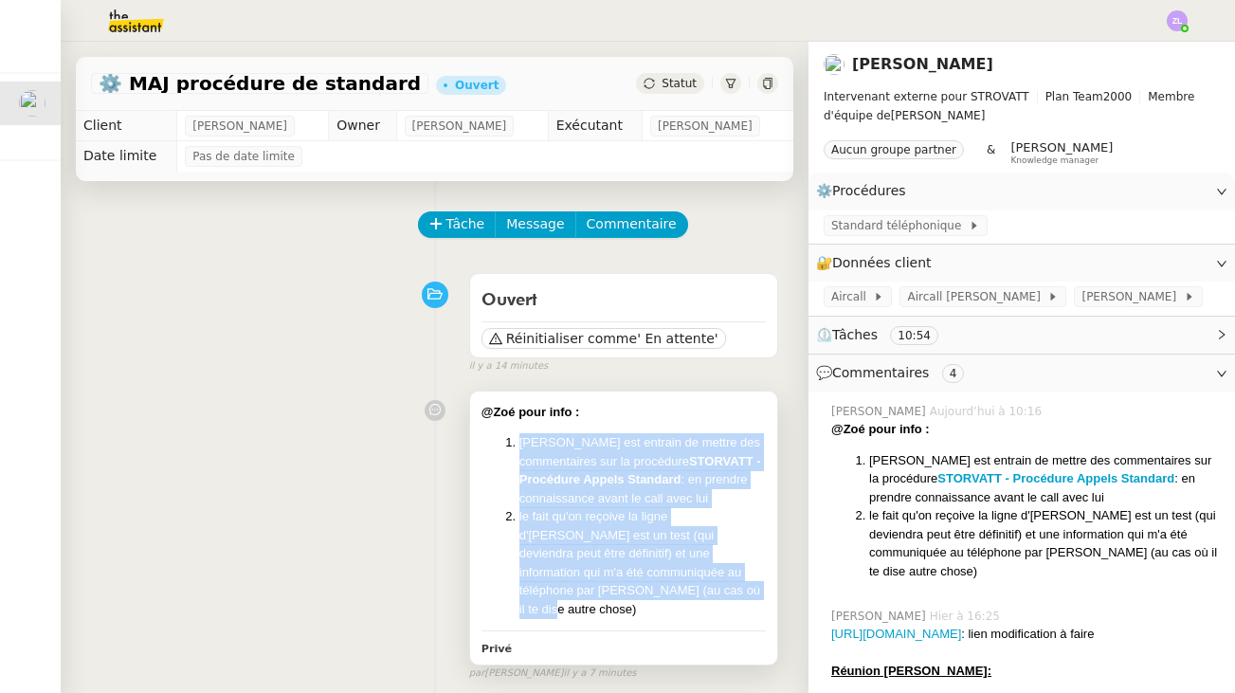
drag, startPoint x: 594, startPoint y: 584, endPoint x: 499, endPoint y: 433, distance: 178.1
click at [499, 433] on ol "[PERSON_NAME] est entrain de mettre des commentaires sur la procédure STORVATT …" at bounding box center [624, 525] width 284 height 185
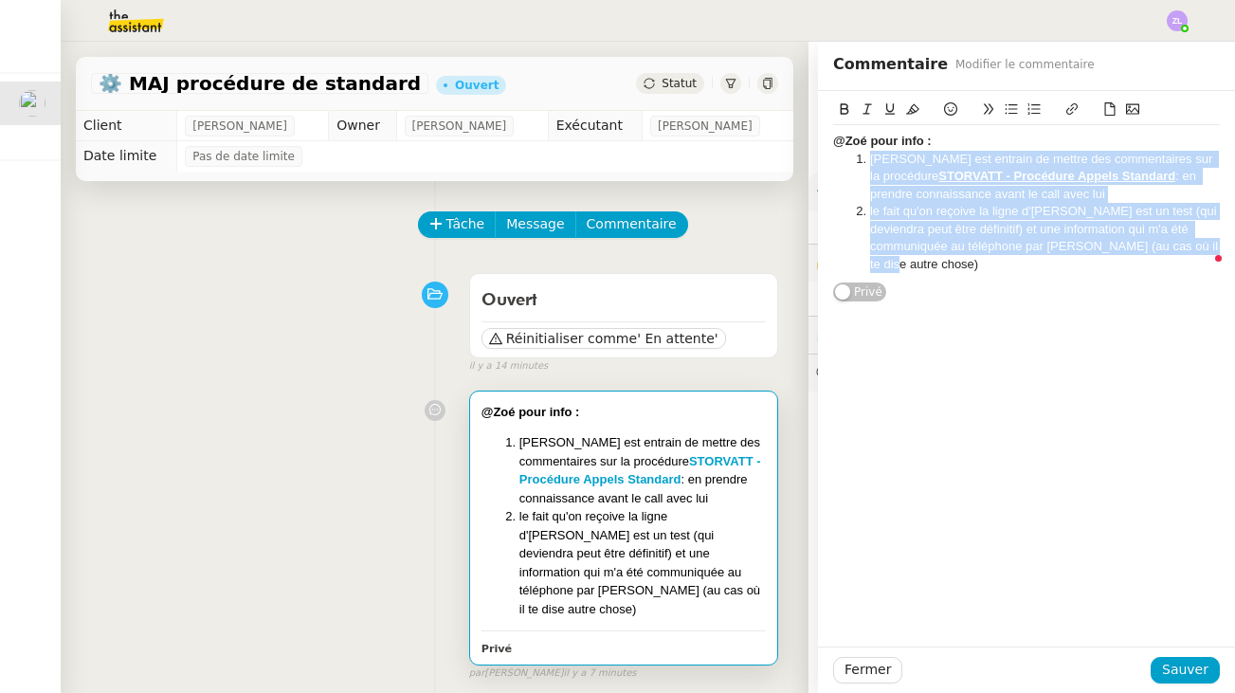
drag, startPoint x: 1203, startPoint y: 245, endPoint x: 868, endPoint y: 155, distance: 346.6
click at [868, 155] on ol "[PERSON_NAME] est entrain de mettre des commentaires sur la procédure STORVATT …" at bounding box center [1026, 212] width 387 height 122
copy ol "[PERSON_NAME] est entrain de mettre des commentaires sur la procédure STORVATT …"
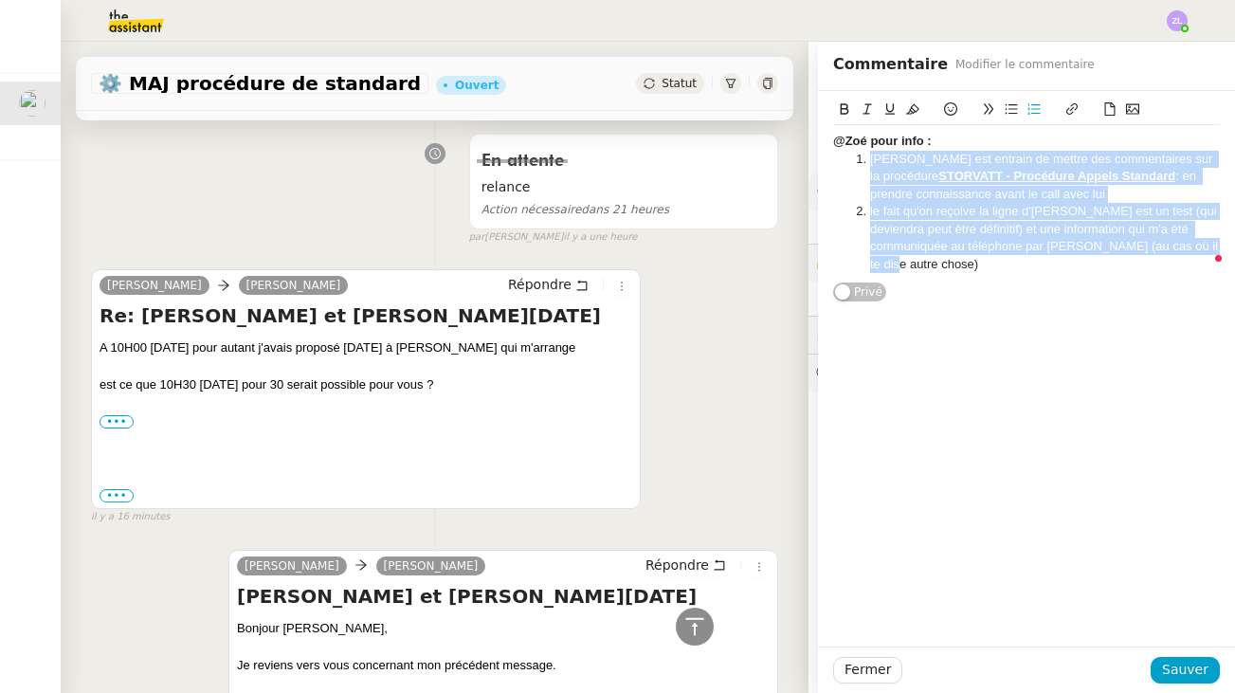
scroll to position [562, 0]
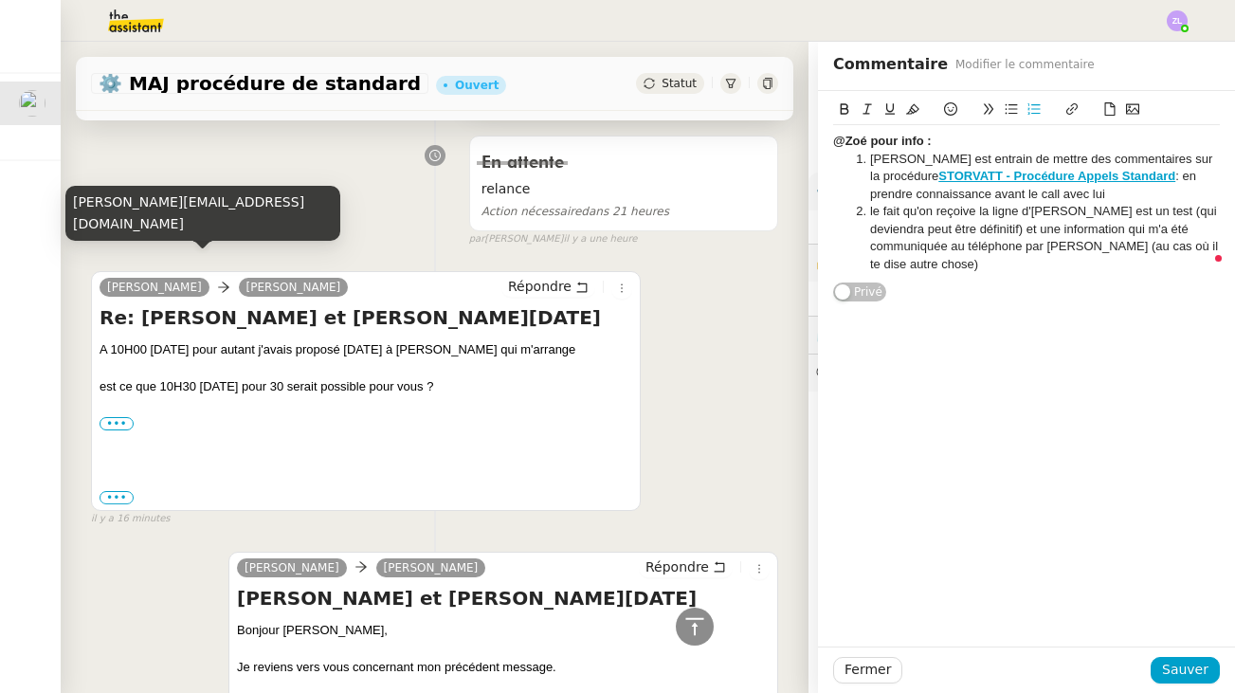
click at [156, 226] on div "[PERSON_NAME][EMAIL_ADDRESS][DOMAIN_NAME]" at bounding box center [202, 214] width 275 height 56
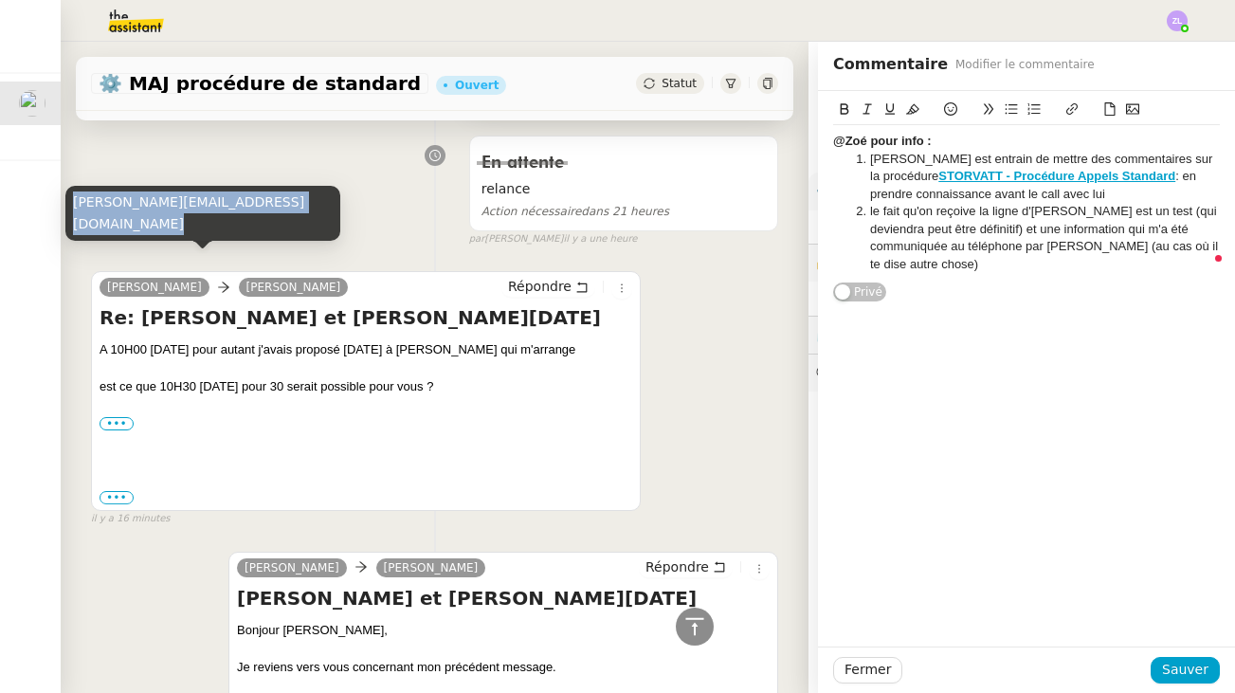
click at [156, 226] on div "[PERSON_NAME][EMAIL_ADDRESS][DOMAIN_NAME]" at bounding box center [202, 214] width 275 height 56
copy div "[PERSON_NAME][EMAIL_ADDRESS][DOMAIN_NAME]"
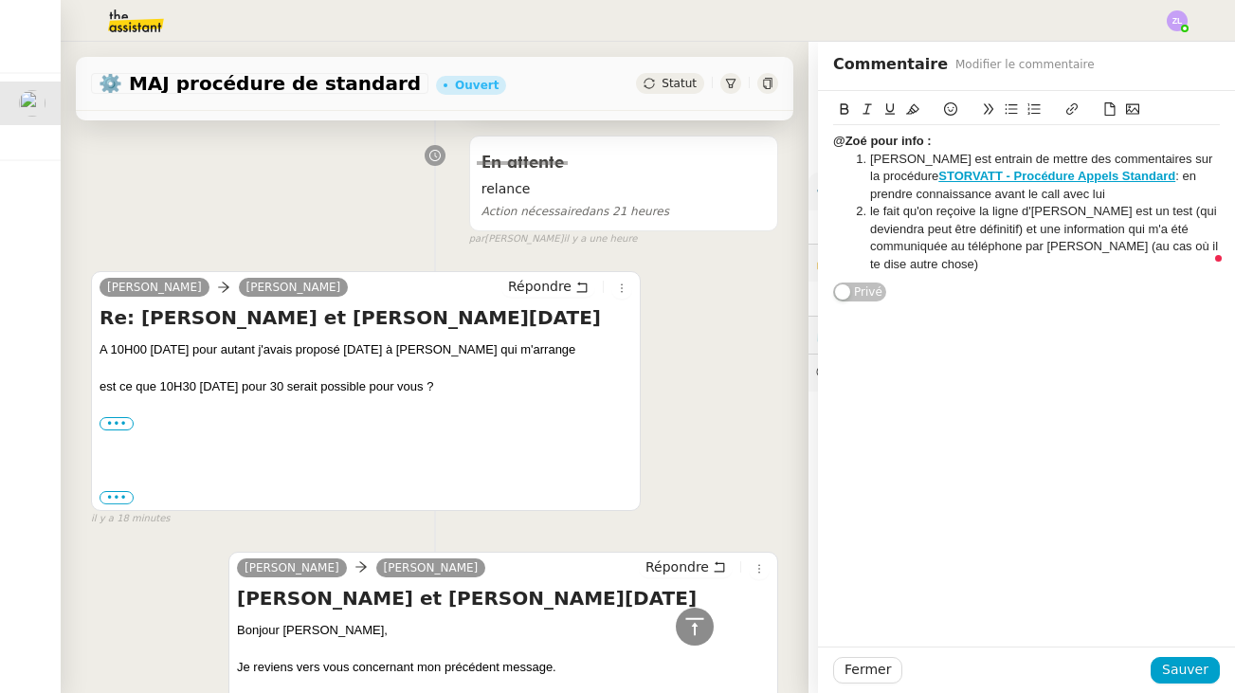
click at [875, 668] on span "Fermer" at bounding box center [868, 670] width 46 height 22
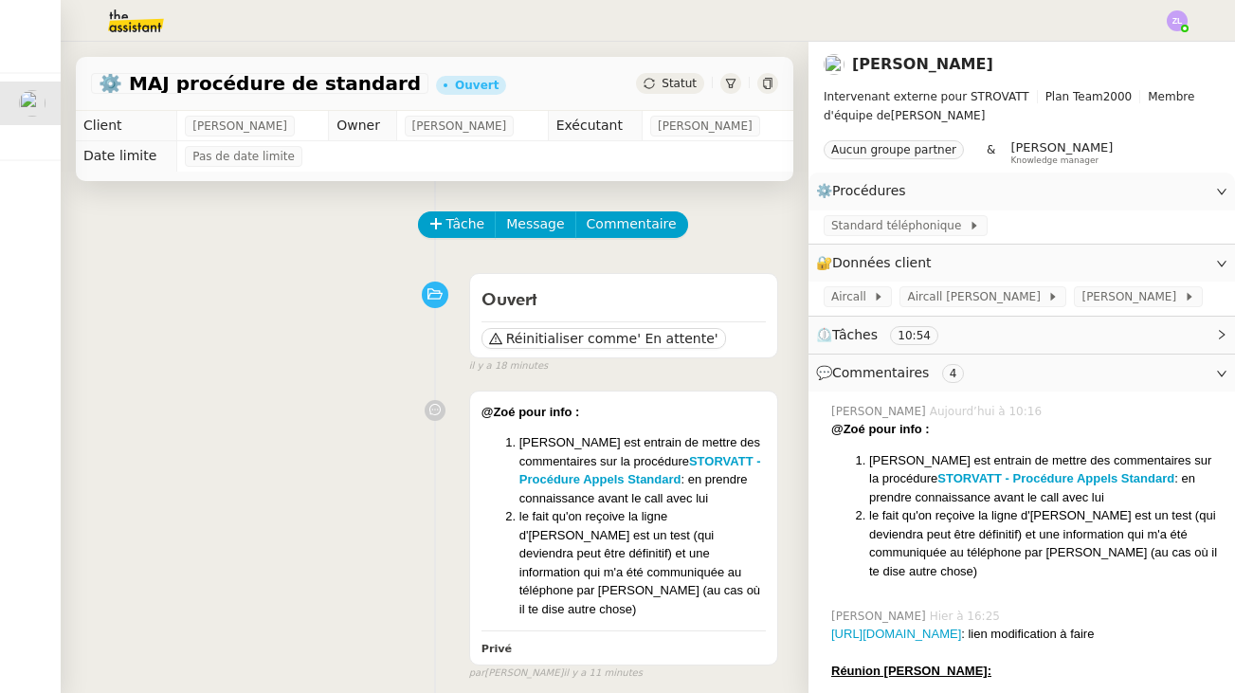
drag, startPoint x: 456, startPoint y: 236, endPoint x: 946, endPoint y: 46, distance: 525.9
click at [457, 235] on span "Tâche" at bounding box center [466, 224] width 39 height 22
click at [453, 221] on span "Tâche" at bounding box center [466, 224] width 39 height 22
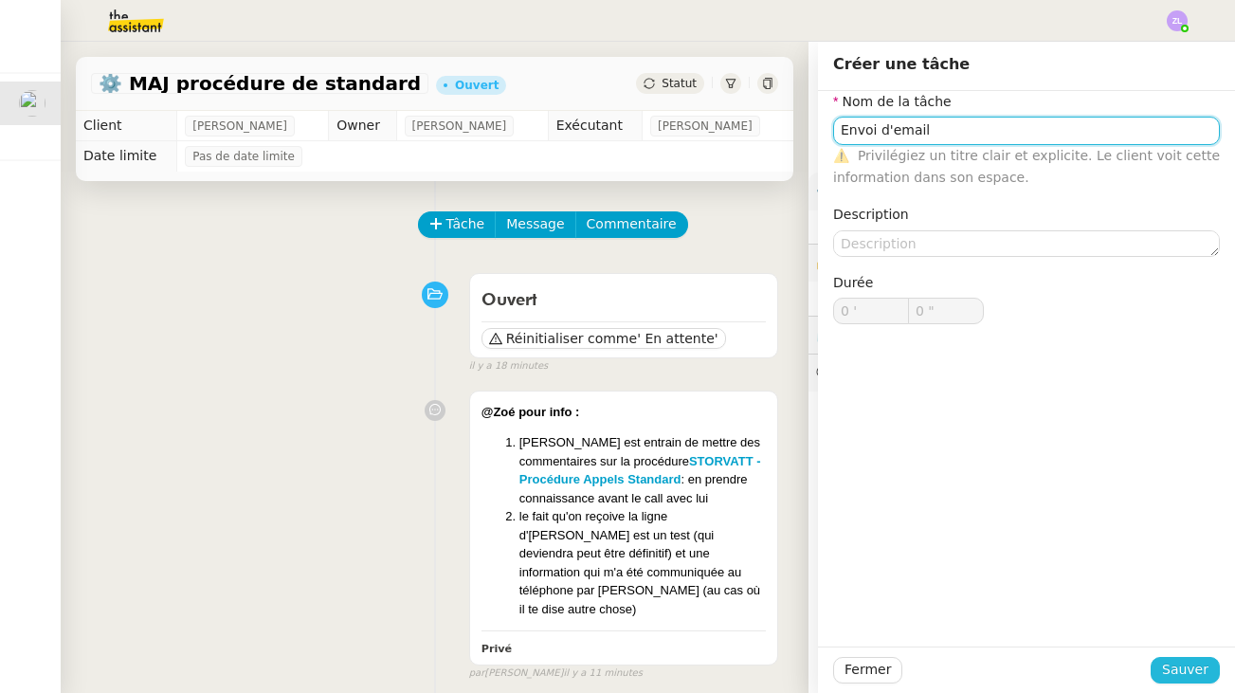
type input "Envoi d'email"
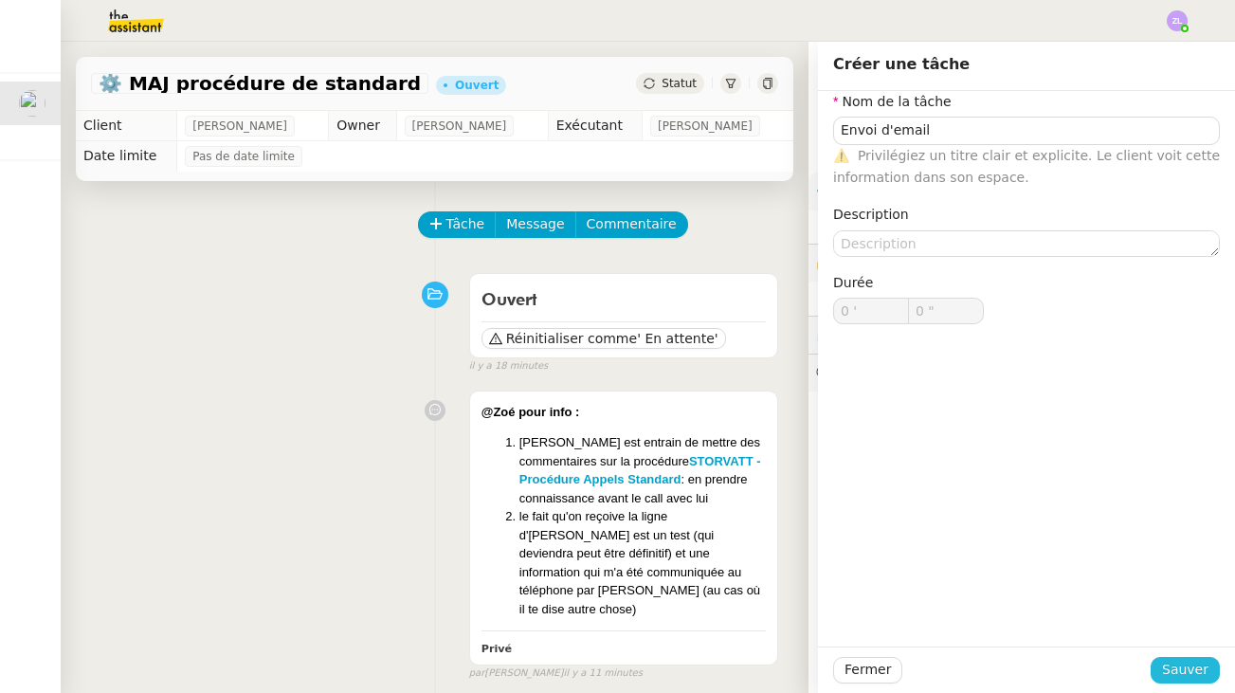
click at [1190, 664] on span "Sauver" at bounding box center [1185, 670] width 46 height 22
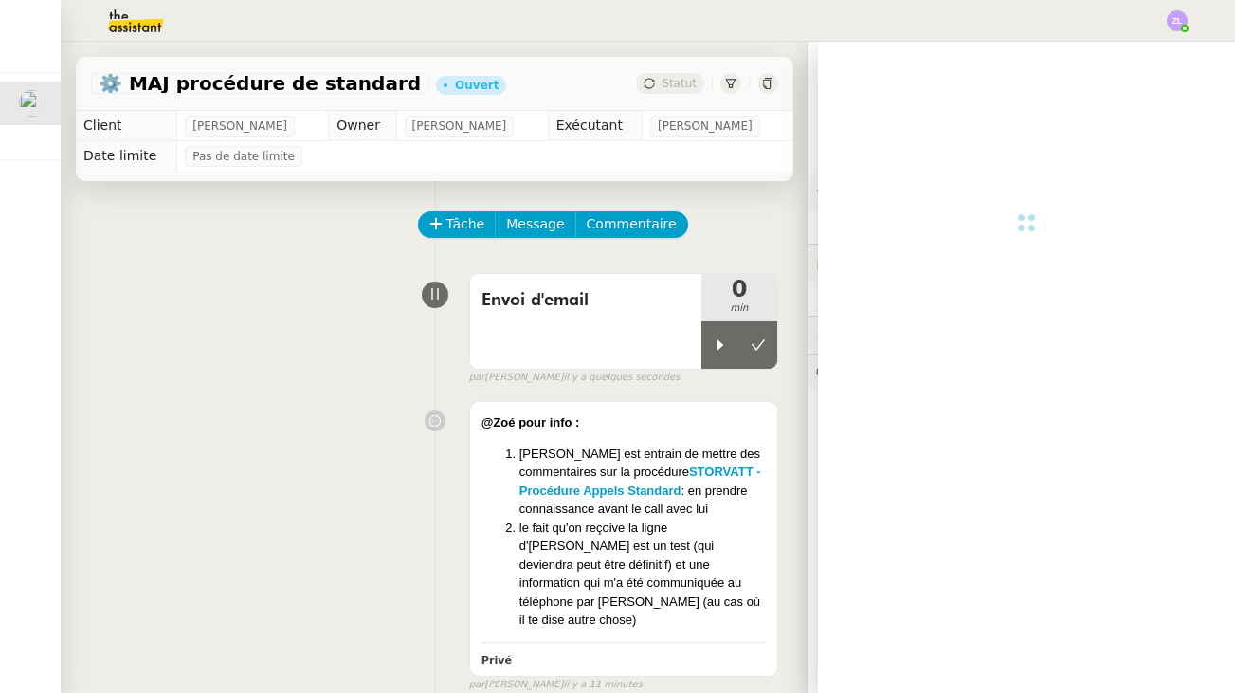
click at [722, 350] on icon at bounding box center [720, 345] width 15 height 15
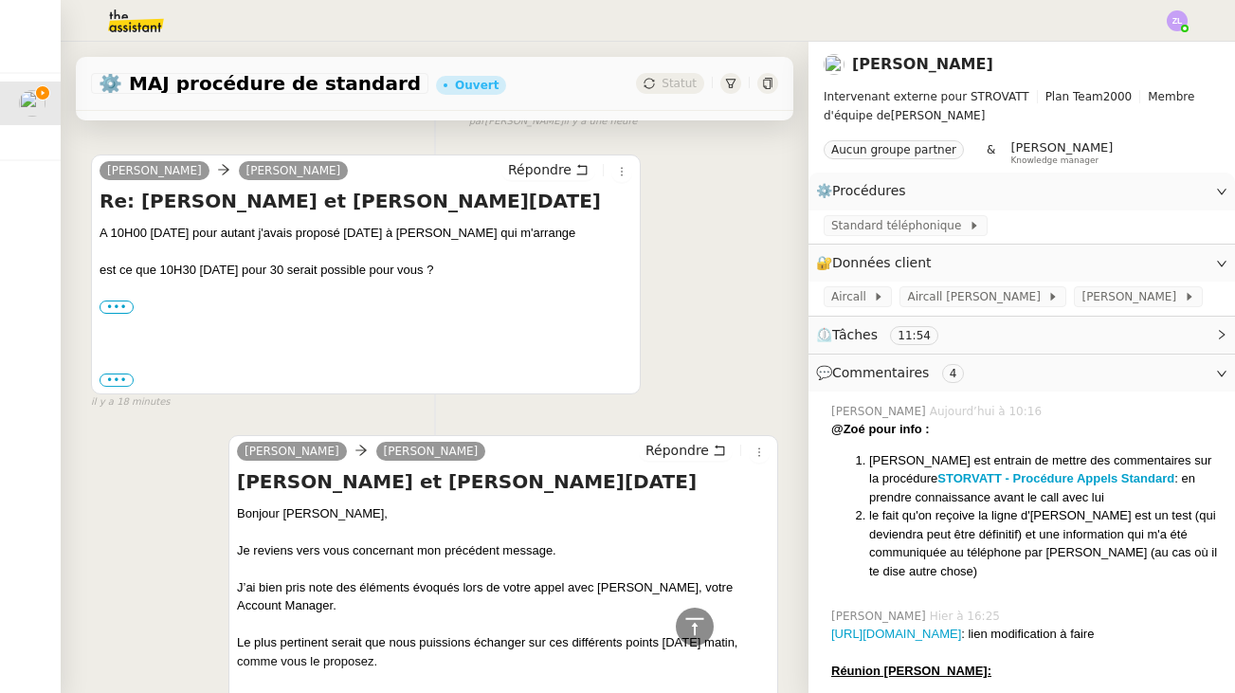
scroll to position [643, 0]
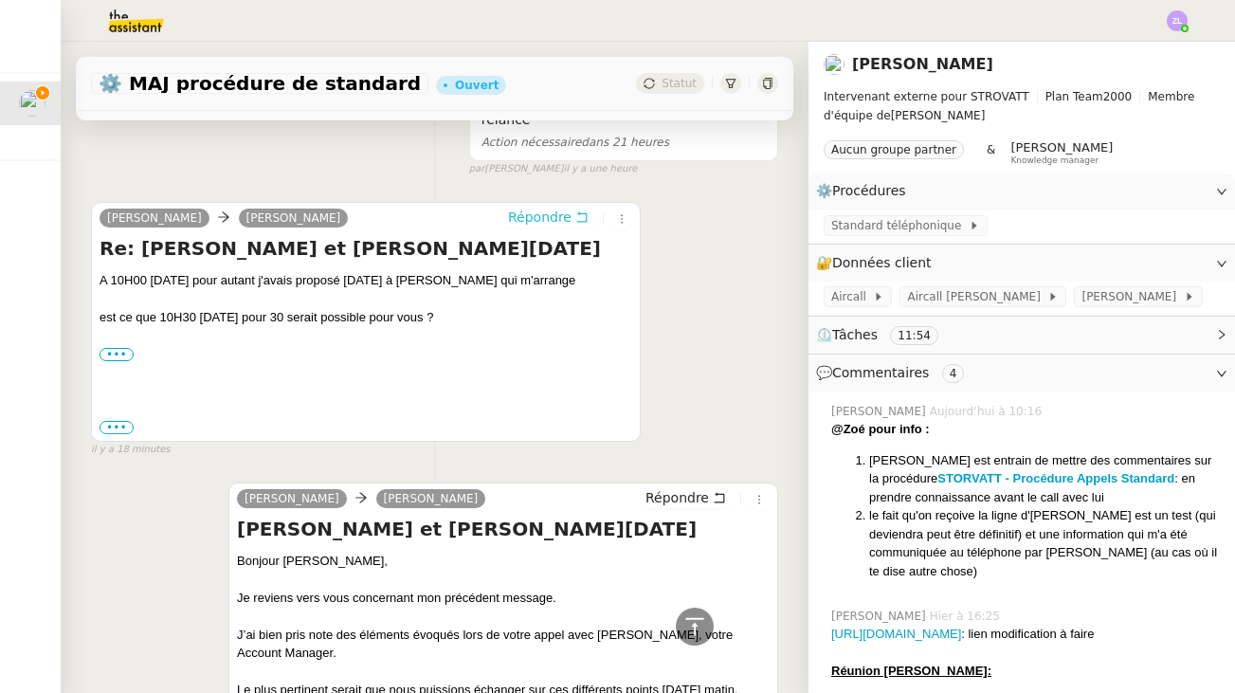
click at [557, 208] on span "Répondre" at bounding box center [540, 217] width 64 height 19
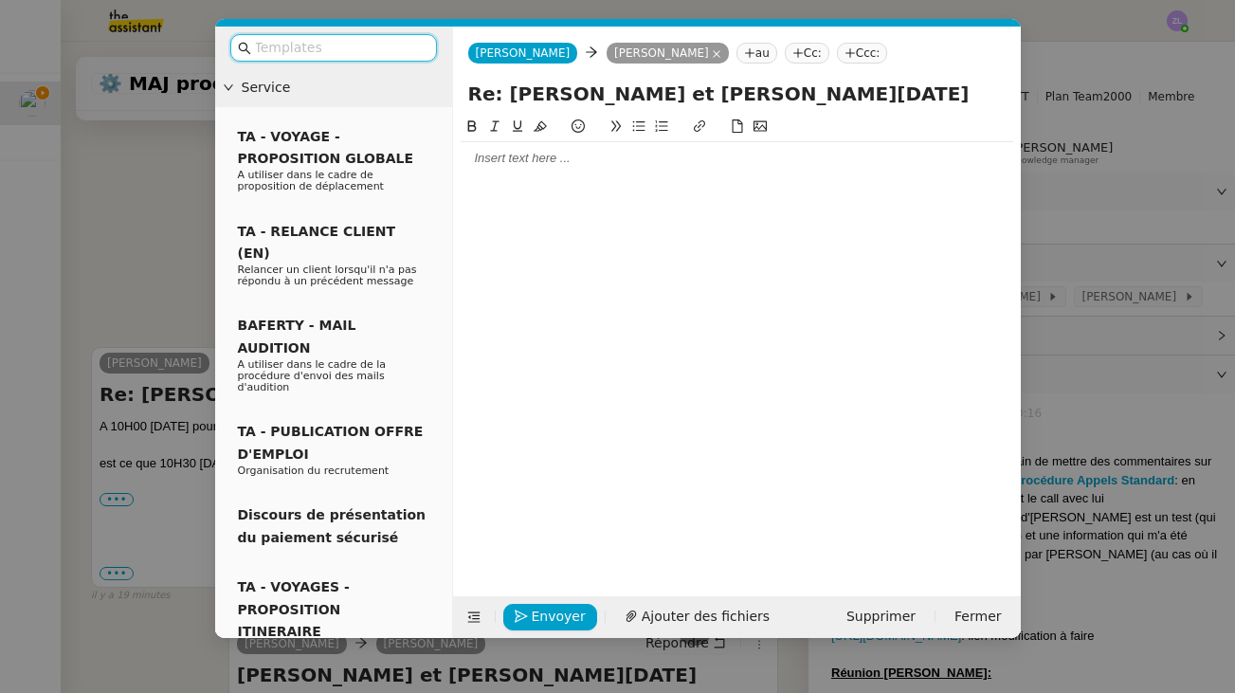
click at [480, 154] on div at bounding box center [737, 158] width 553 height 17
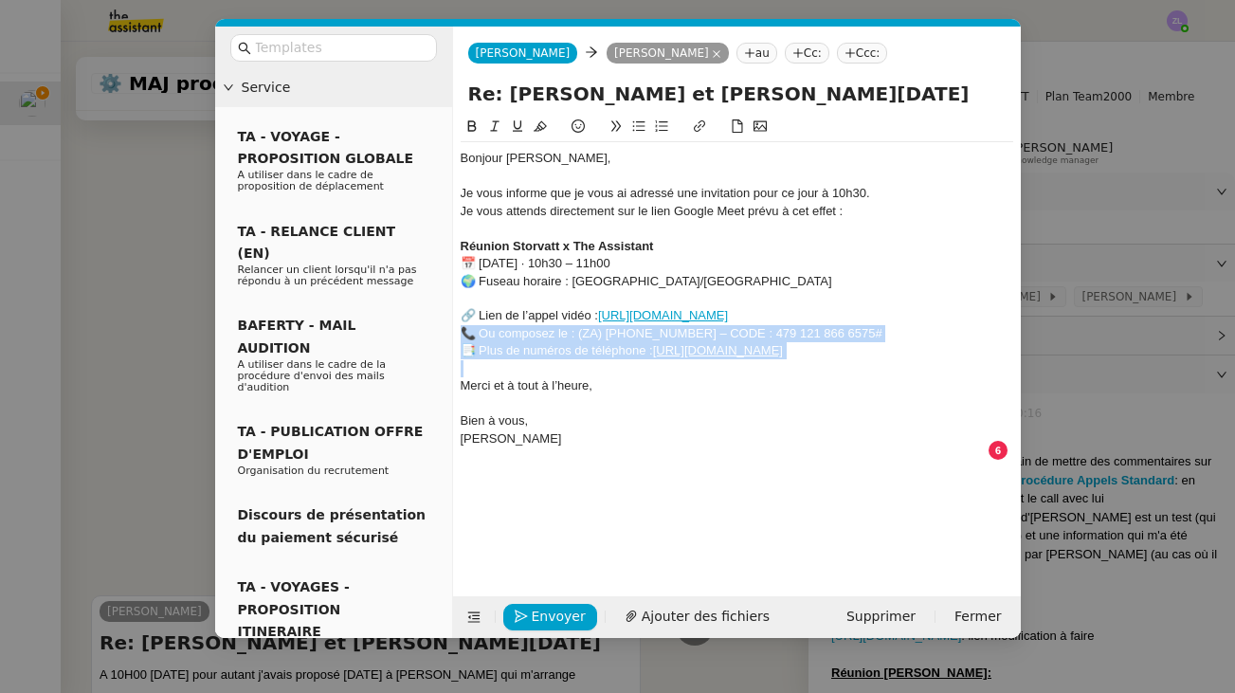
drag, startPoint x: 577, startPoint y: 360, endPoint x: 459, endPoint y: 322, distance: 124.4
click at [459, 322] on nz-spin "Bonjour [PERSON_NAME], Je vous informe que je vous ai adressé une invitation po…" at bounding box center [737, 345] width 568 height 459
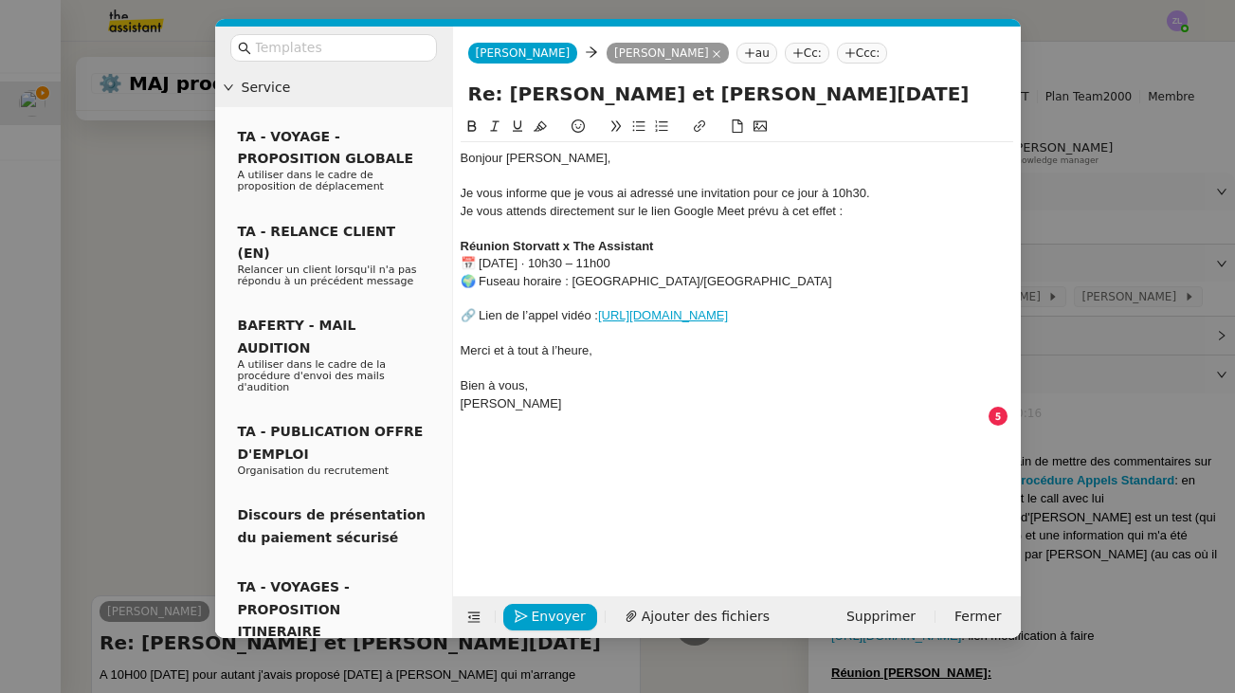
click at [651, 239] on strong "Réunion Storvatt x The Assistant" at bounding box center [557, 246] width 193 height 14
drag, startPoint x: 671, startPoint y: 273, endPoint x: 448, endPoint y: 284, distance: 223.1
click at [448, 284] on nz-layout "Service TA - VOYAGE - PROPOSITION GLOBALE A utiliser dans le cadre de propositi…" at bounding box center [618, 333] width 806 height 612
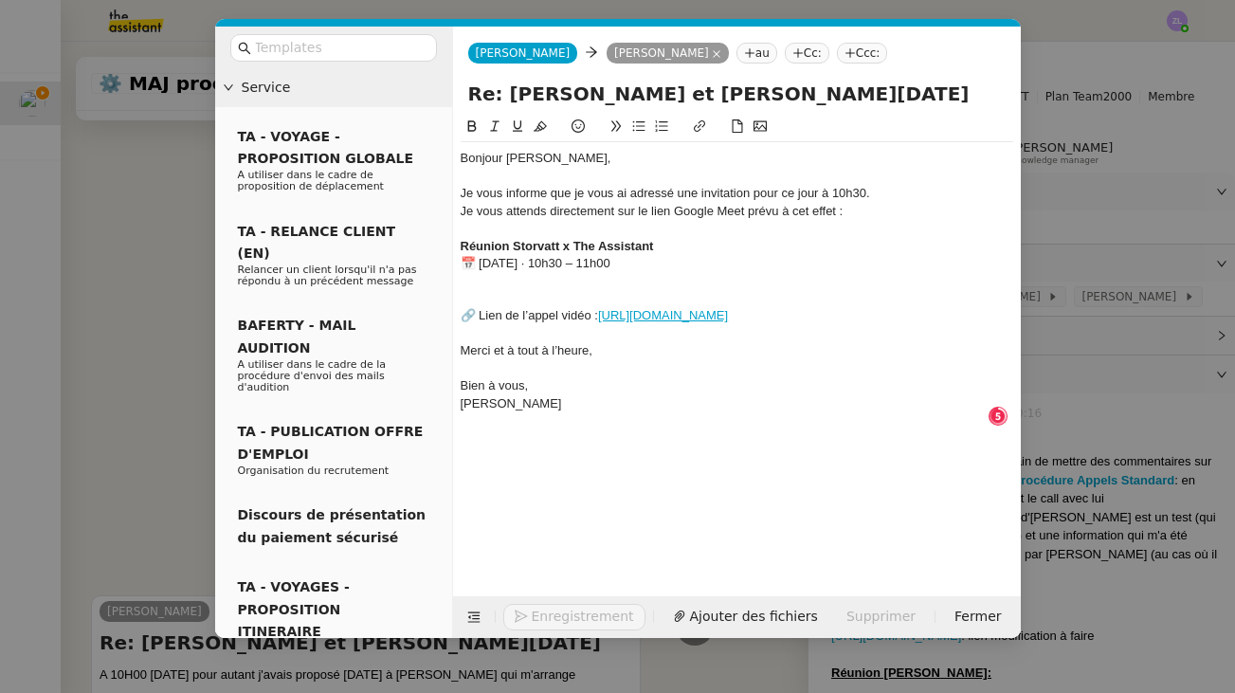
click at [674, 240] on div "Réunion Storvatt x The Assistant" at bounding box center [737, 246] width 553 height 17
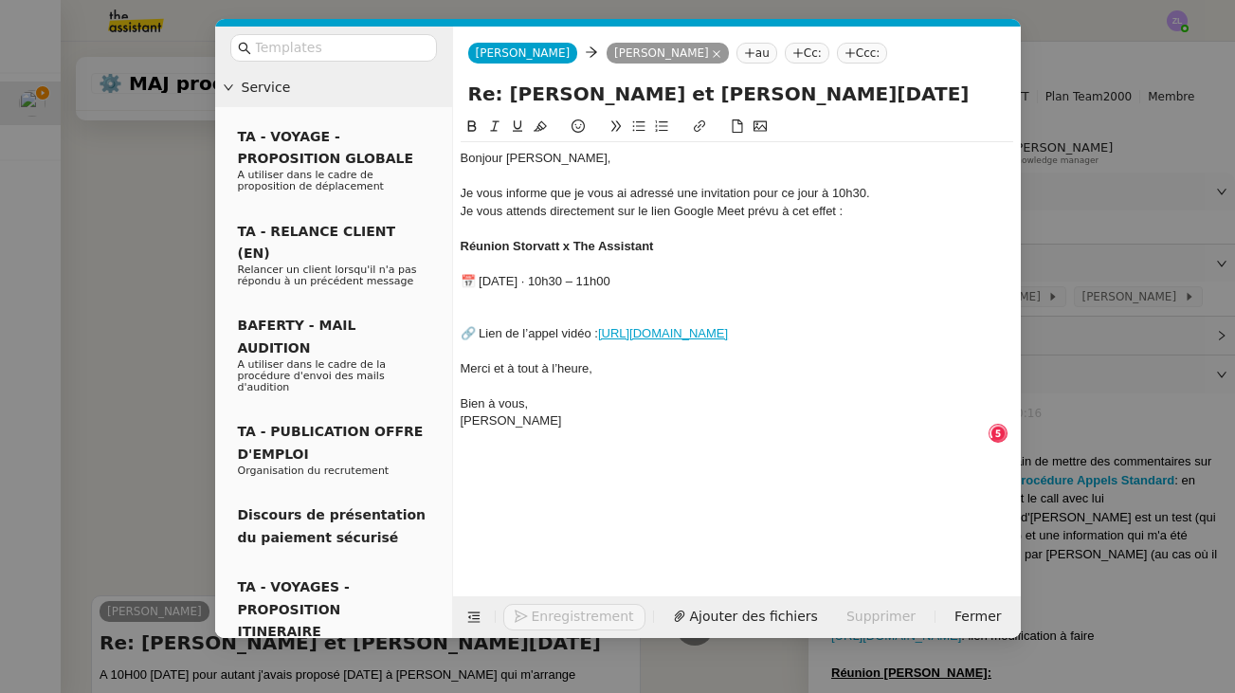
click at [529, 307] on div at bounding box center [737, 315] width 553 height 17
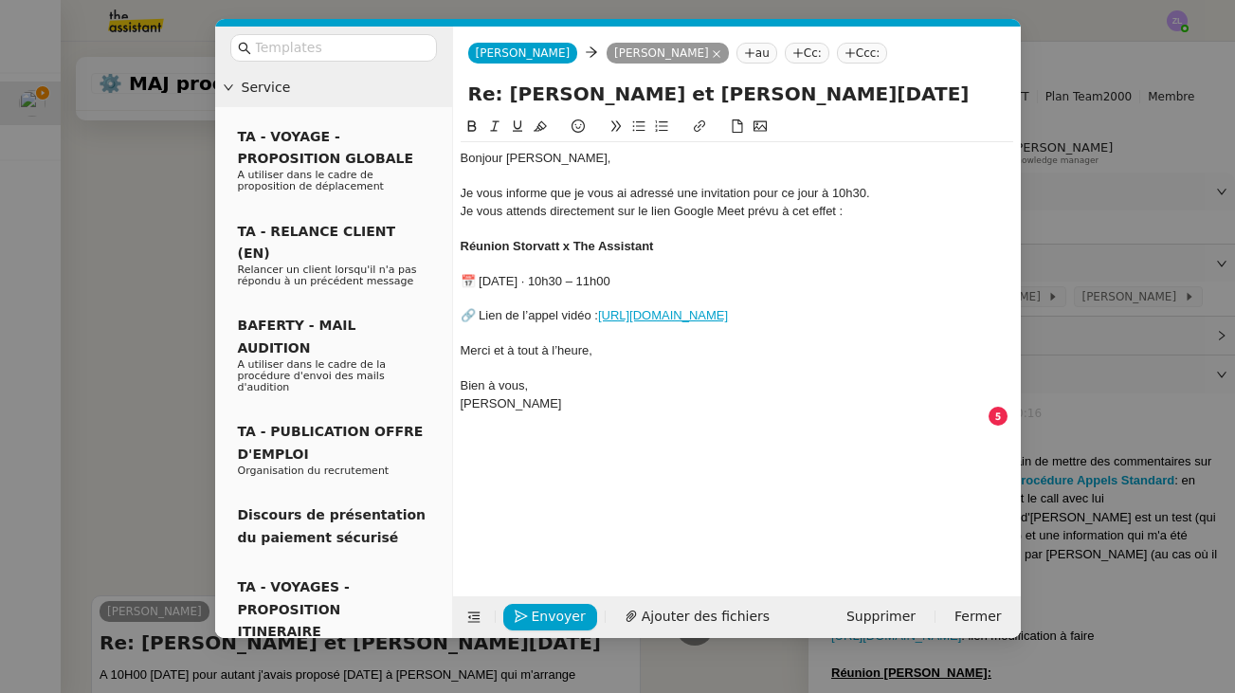
click at [599, 312] on div "🔗 Lien de l’appel vidéo : [URL][DOMAIN_NAME]" at bounding box center [737, 315] width 553 height 17
drag, startPoint x: 822, startPoint y: 315, endPoint x: 580, endPoint y: 302, distance: 242.1
click at [617, 311] on div "🔗 Lien de l’appel vidéo ICI [URL][DOMAIN_NAME]" at bounding box center [737, 315] width 553 height 17
copy div "🔗 Lien de l’appel vidéo ICI [URL][DOMAIN_NAME]"
drag, startPoint x: 612, startPoint y: 312, endPoint x: 591, endPoint y: 312, distance: 21.8
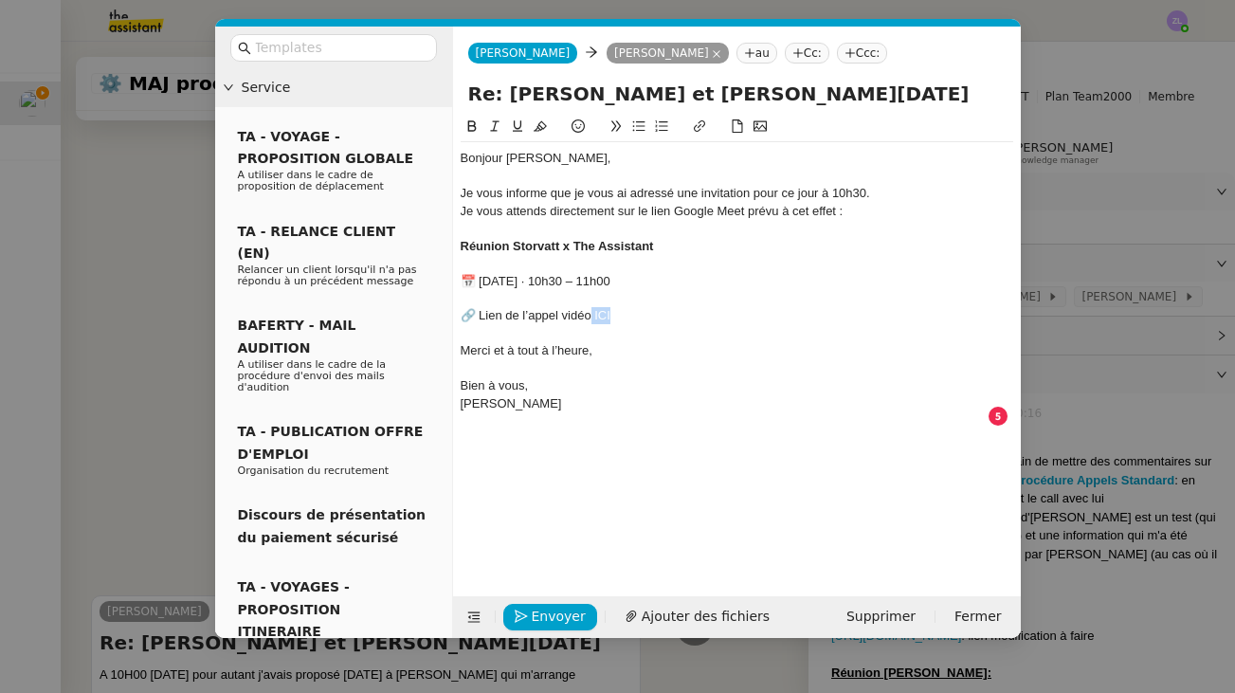
click at [591, 312] on div "🔗 Lien de l’appel vidéo ICI" at bounding box center [737, 315] width 553 height 17
click at [695, 133] on icon at bounding box center [699, 125] width 13 height 13
type input "ICI"
paste input "[URL][DOMAIN_NAME]"
type input "[URL][DOMAIN_NAME]"
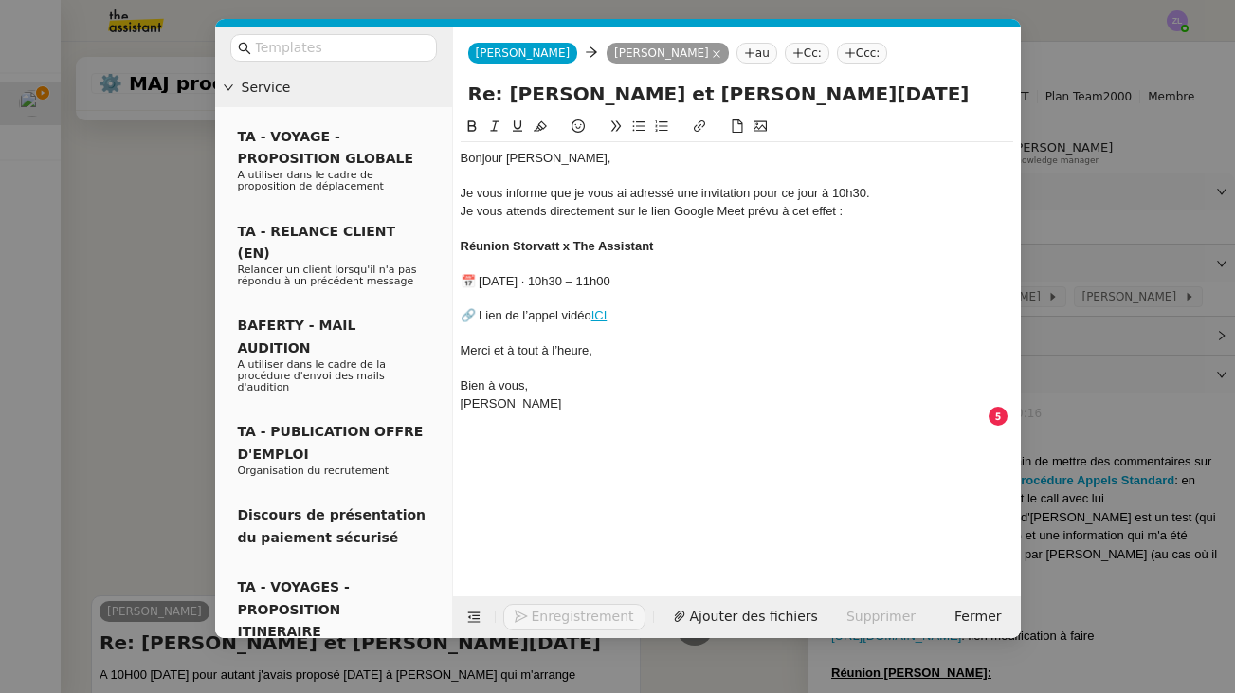
click at [603, 353] on div "Merci et à tout à l’heure," at bounding box center [737, 350] width 553 height 17
click at [603, 316] on link "ICI" at bounding box center [600, 315] width 16 height 14
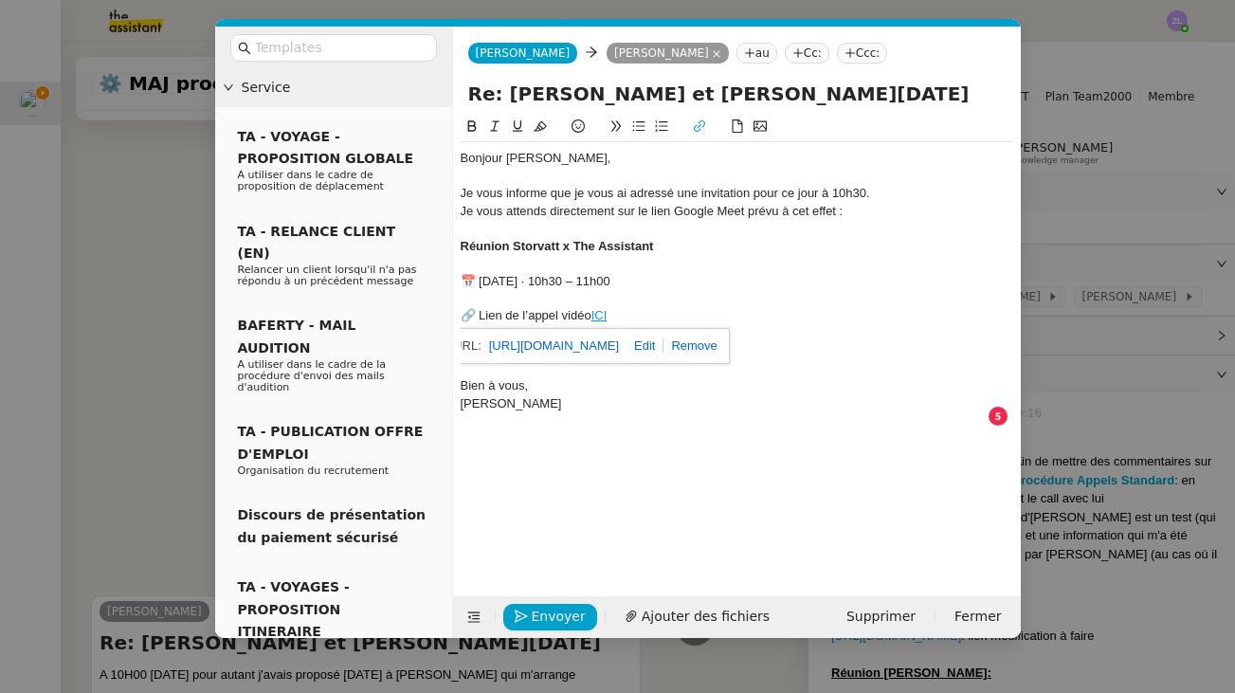
click at [625, 361] on div "[URL][DOMAIN_NAME]" at bounding box center [572, 346] width 316 height 36
click at [612, 345] on link "[URL][DOMAIN_NAME]" at bounding box center [554, 346] width 130 height 25
click at [684, 307] on div "🔗 Lien de l’appel vidéo ICI" at bounding box center [737, 315] width 553 height 17
click at [594, 313] on link "ICI" at bounding box center [600, 315] width 16 height 14
click at [684, 303] on div at bounding box center [737, 298] width 553 height 17
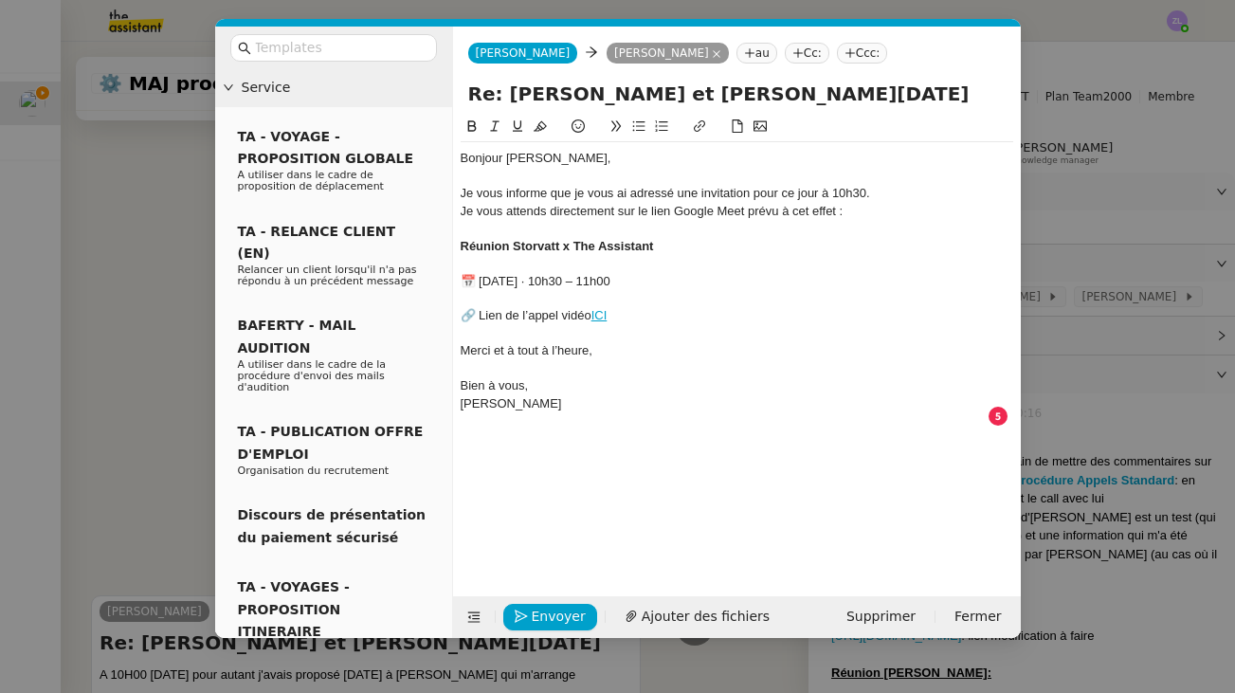
click at [559, 405] on div "[PERSON_NAME]" at bounding box center [737, 403] width 553 height 17
click at [543, 345] on div "Merci et à tout à l’heure," at bounding box center [737, 350] width 553 height 17
click at [554, 400] on div "[PERSON_NAME]" at bounding box center [737, 403] width 553 height 17
drag, startPoint x: 551, startPoint y: 394, endPoint x: 458, endPoint y: 397, distance: 93.0
click at [458, 397] on nz-spin "Bonjour [PERSON_NAME], Je vous informe que je vous ai adressé une invitation po…" at bounding box center [737, 345] width 568 height 459
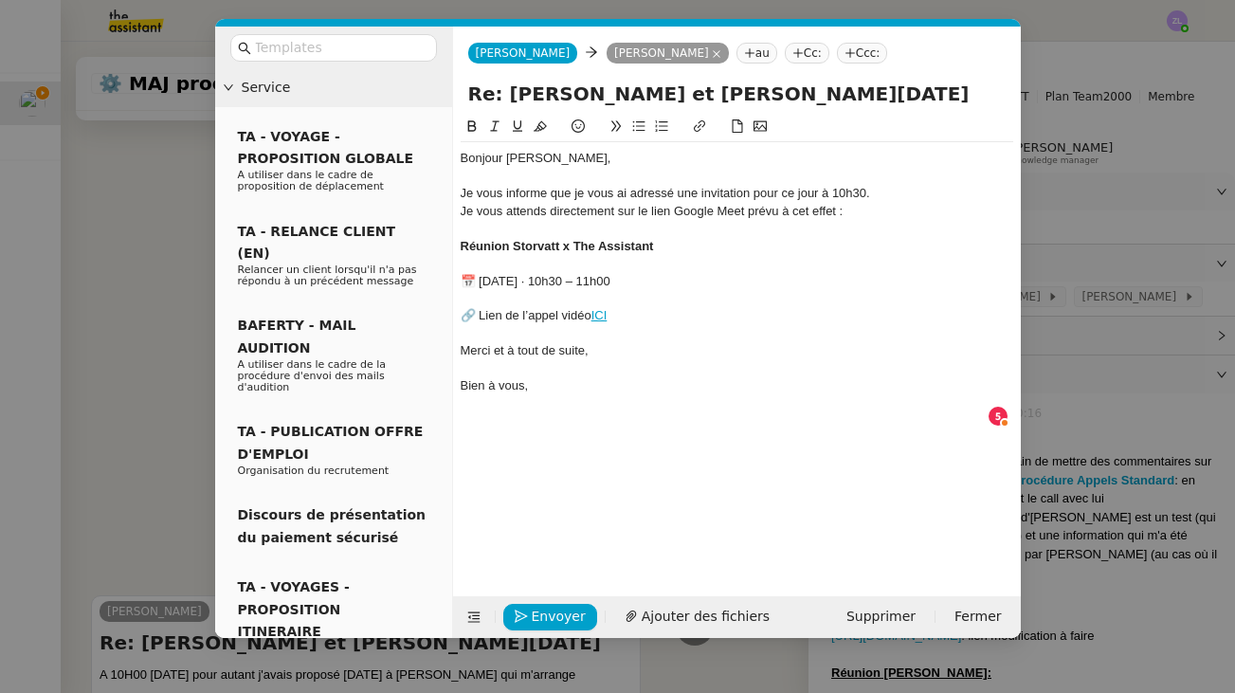
click at [880, 197] on div "Je vous informe que je vous ai adressé une invitation pour ce jour à 10h30." at bounding box center [737, 193] width 553 height 17
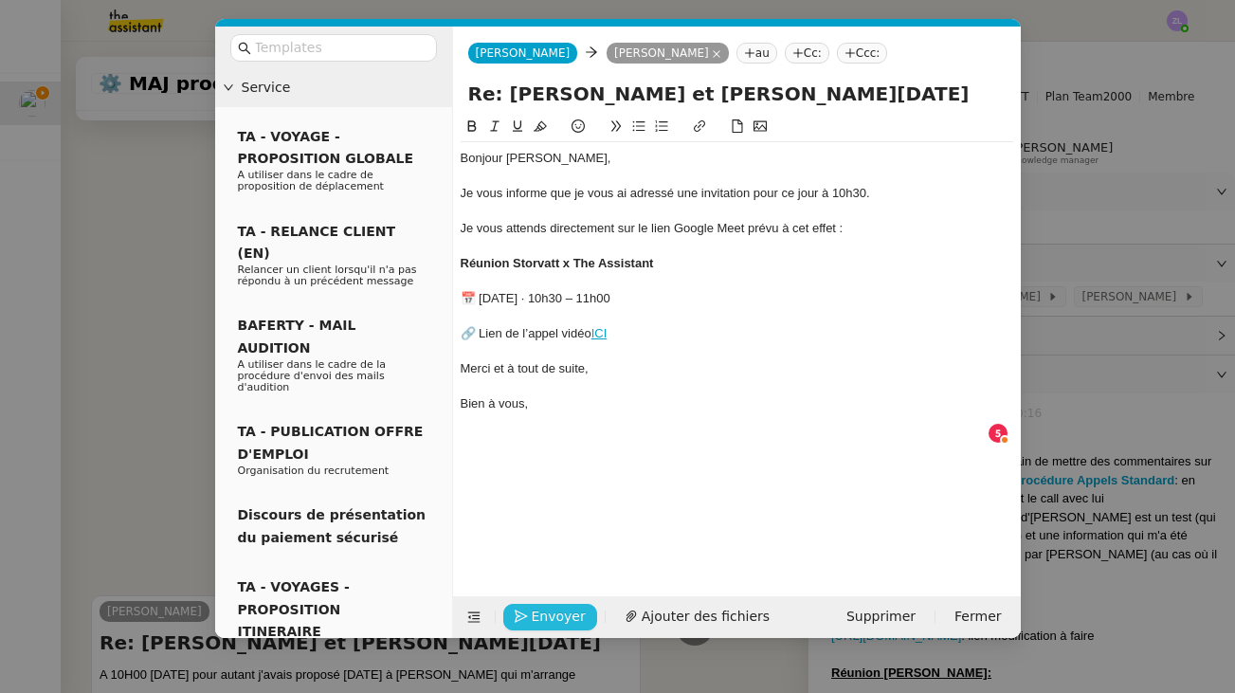
click at [570, 623] on span "Envoyer" at bounding box center [559, 617] width 54 height 22
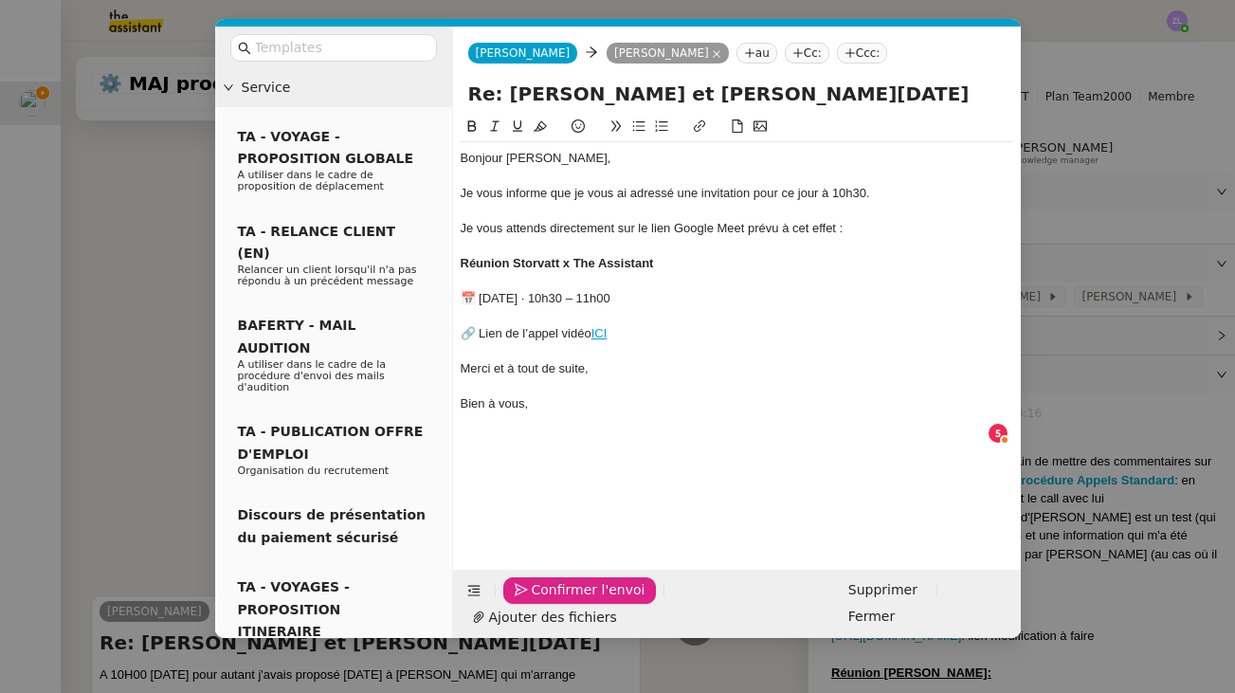
click at [570, 601] on span "Confirmer l'envoi" at bounding box center [589, 590] width 114 height 22
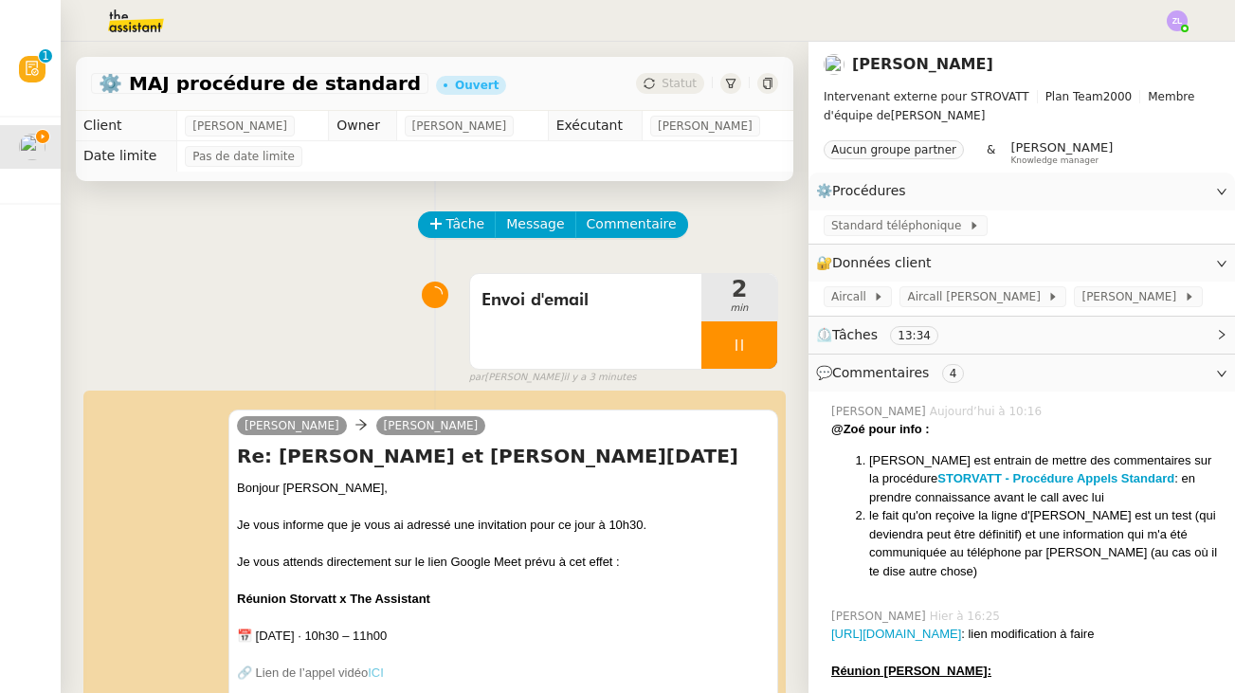
scroll to position [0, 0]
click at [764, 341] on div at bounding box center [740, 344] width 76 height 47
click at [756, 339] on icon at bounding box center [758, 345] width 15 height 15
click at [478, 222] on span "Tâche" at bounding box center [466, 224] width 39 height 22
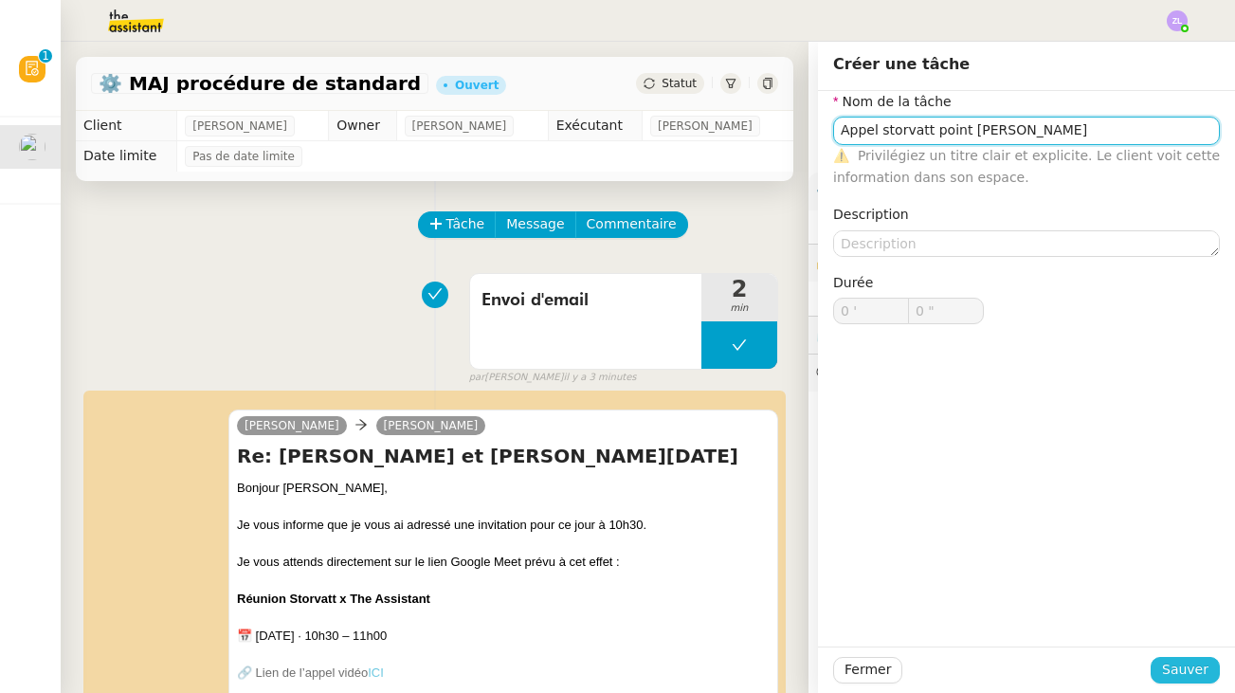
type input "Appel storvatt point [PERSON_NAME]"
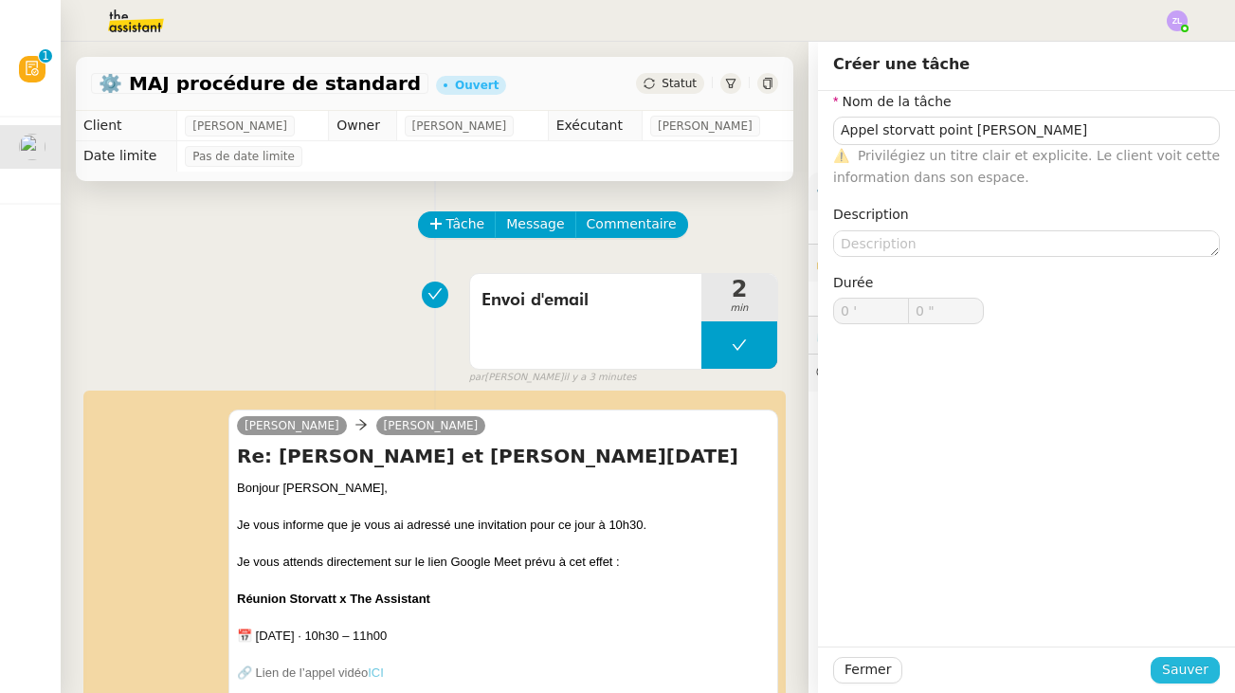
click at [1203, 667] on span "Sauver" at bounding box center [1185, 670] width 46 height 22
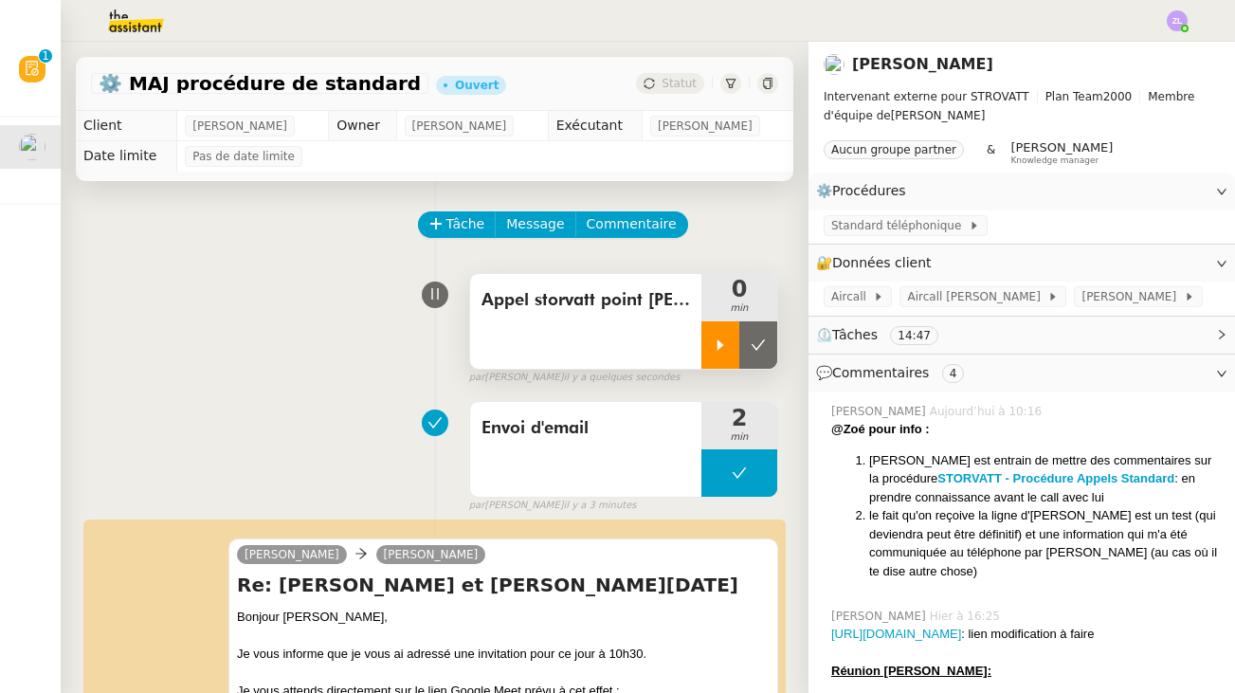
click at [725, 339] on icon at bounding box center [720, 345] width 15 height 15
